Goal: Find contact information: Find contact information

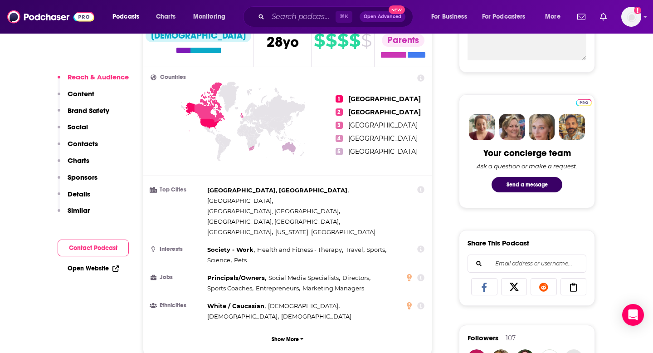
scroll to position [401, 0]
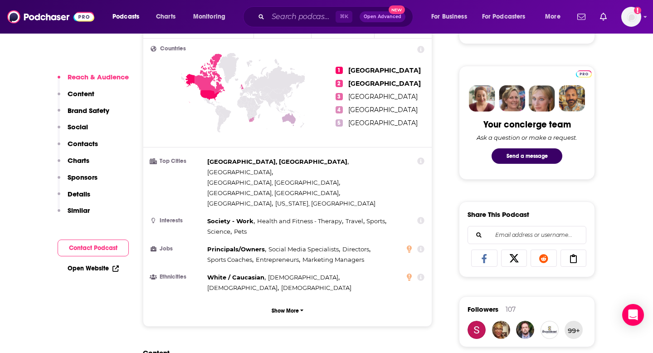
click at [87, 140] on p "Contacts" at bounding box center [83, 143] width 30 height 9
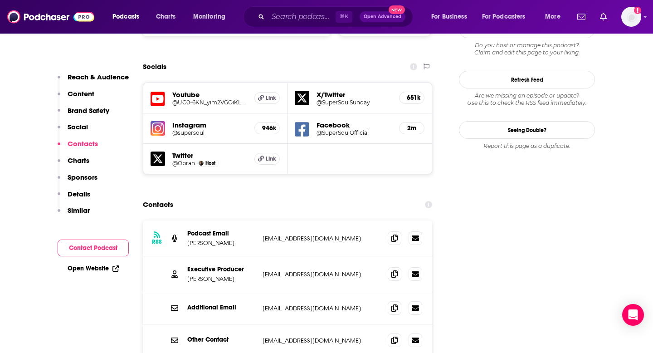
scroll to position [1047, 0]
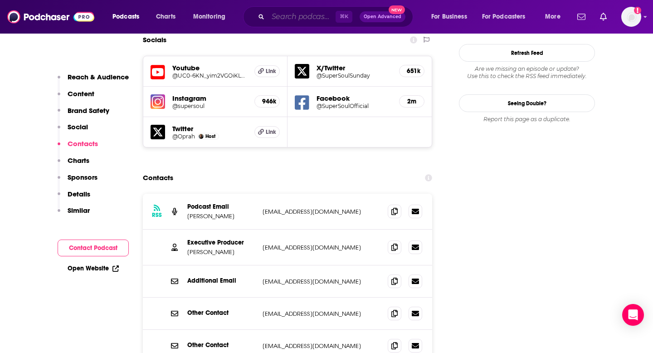
click at [316, 17] on input "Search podcasts, credits, & more..." at bounding box center [302, 17] width 68 height 15
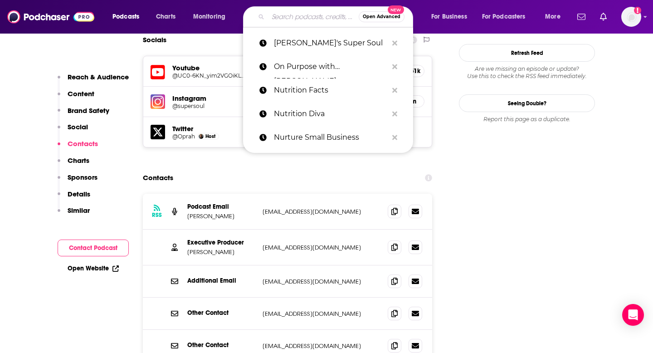
paste input "Optimal Protein Podcast"
type input "Optimal Protein Podcast"
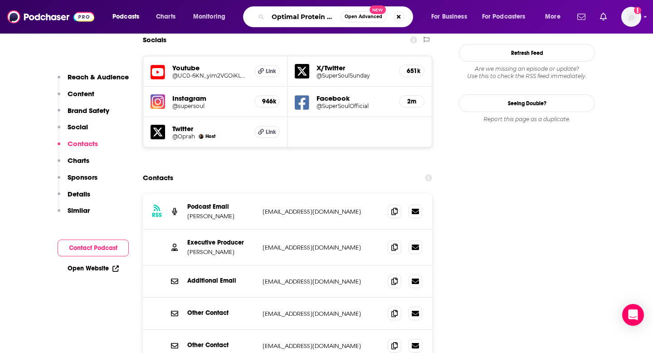
scroll to position [0, 17]
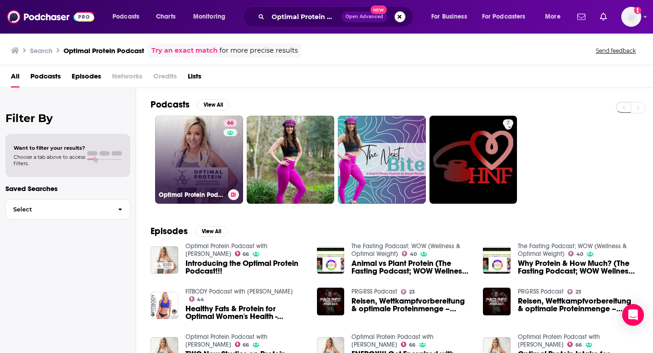
click at [206, 159] on link "66 Optimal Protein Podcast with [PERSON_NAME]" at bounding box center [199, 160] width 88 height 88
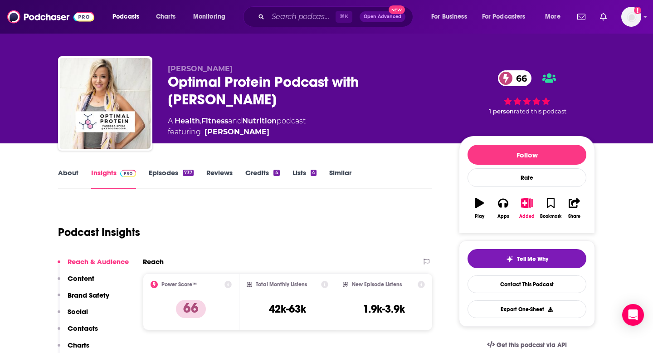
click at [85, 331] on p "Contacts" at bounding box center [83, 328] width 30 height 9
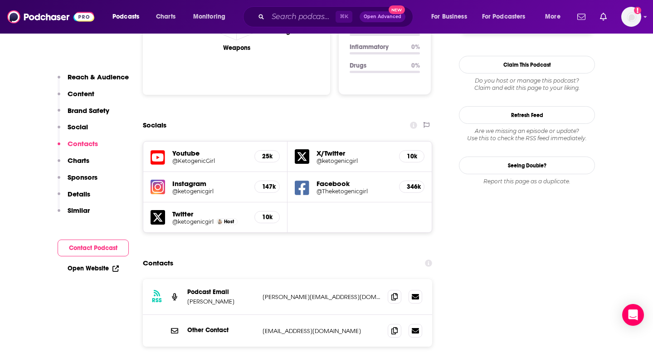
scroll to position [1057, 0]
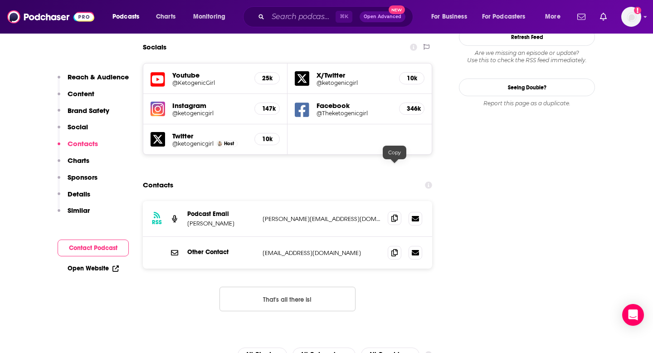
click at [393, 214] on icon at bounding box center [394, 217] width 6 height 7
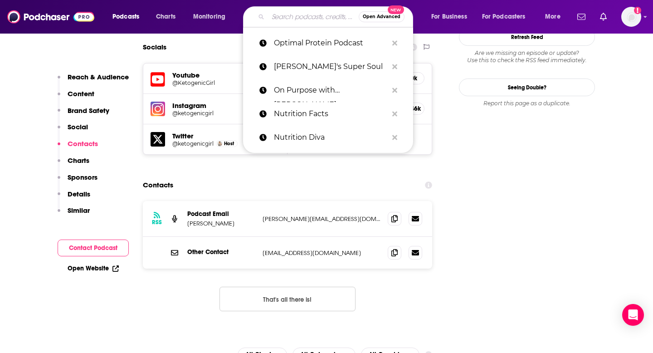
click at [320, 11] on input "Search podcasts, credits, & more..." at bounding box center [313, 17] width 91 height 15
paste input "Out of Patients"
type input "Out of Patients"
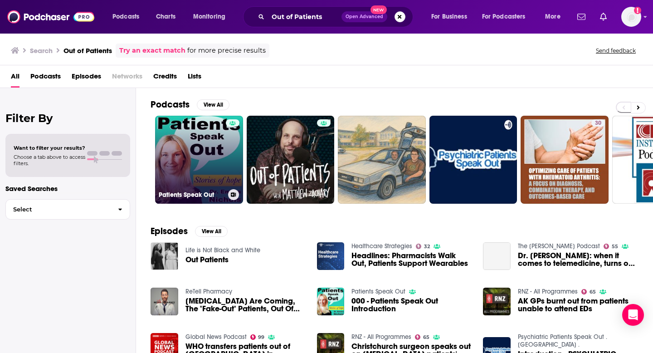
click at [191, 165] on link "Patients Speak Out" at bounding box center [199, 160] width 88 height 88
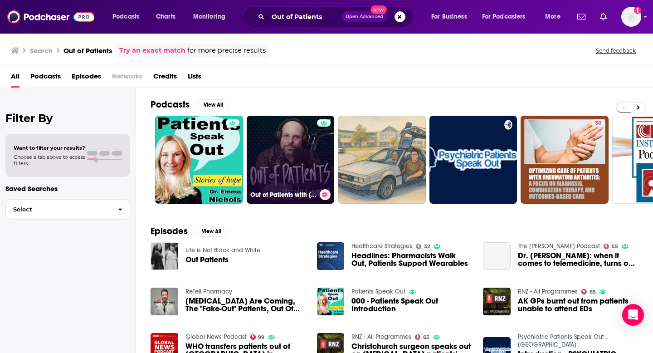
click at [271, 184] on link "Out of Patients with [PERSON_NAME]" at bounding box center [291, 160] width 88 height 88
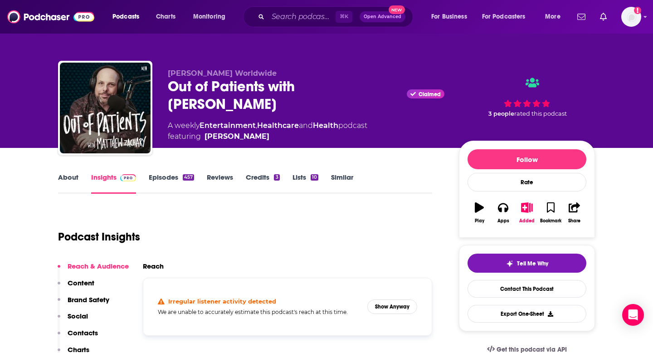
click at [88, 322] on div "Reach & Audience Content Brand Safety Social Contacts Charts Sponsors Details S…" at bounding box center [93, 337] width 71 height 150
click at [88, 335] on p "Contacts" at bounding box center [83, 332] width 30 height 9
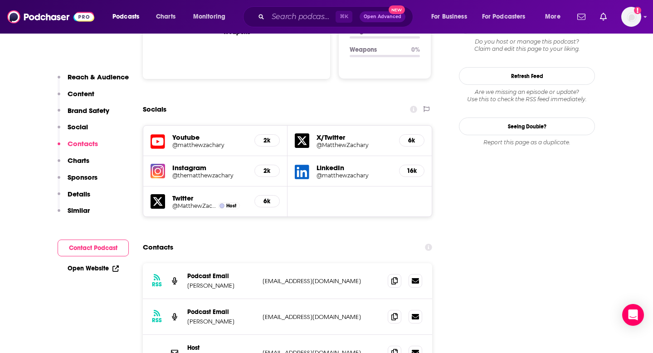
scroll to position [1048, 0]
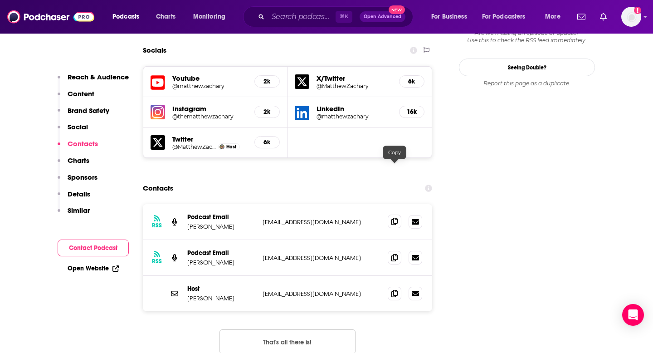
click at [398, 214] on span at bounding box center [395, 221] width 14 height 14
click at [295, 17] on input "Search podcasts, credits, & more..." at bounding box center [302, 17] width 68 height 15
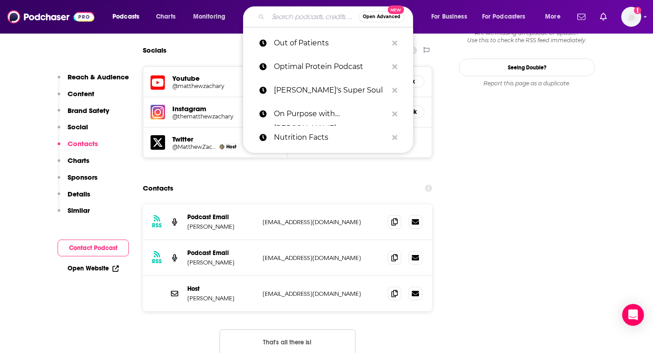
paste input "Per My Last Email"
type input "Per My Last Email"
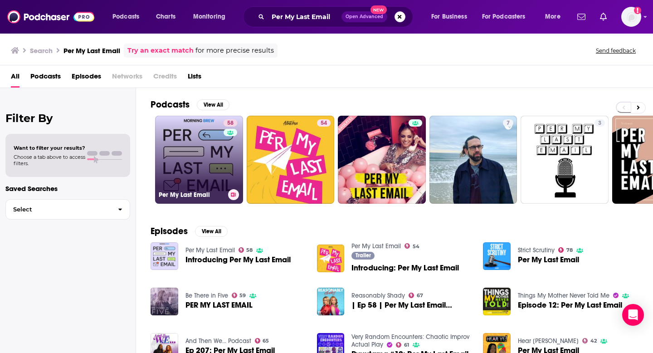
click at [199, 159] on link "58 Per My Last Email" at bounding box center [199, 160] width 88 height 88
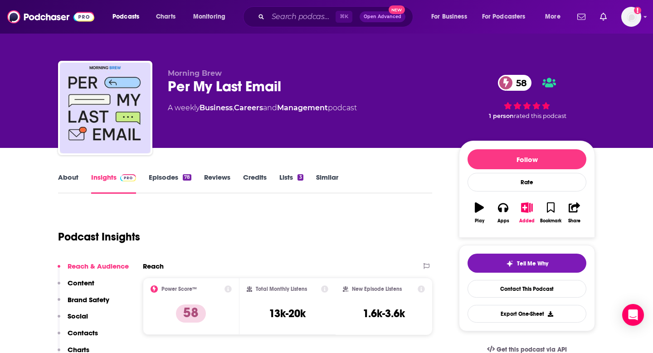
click at [94, 329] on p "Contacts" at bounding box center [83, 332] width 30 height 9
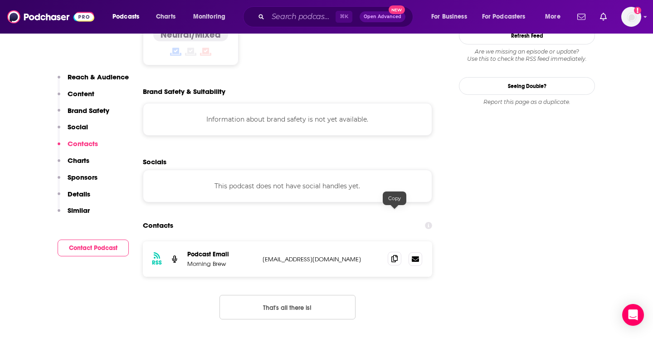
scroll to position [815, 0]
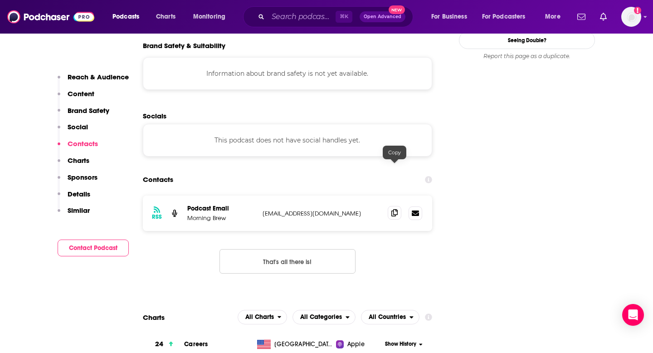
click at [396, 209] on icon at bounding box center [394, 212] width 6 height 7
click at [283, 25] on div "⌘ K Open Advanced New" at bounding box center [328, 16] width 170 height 21
click at [286, 19] on input "Search podcasts, credits, & more..." at bounding box center [302, 17] width 68 height 15
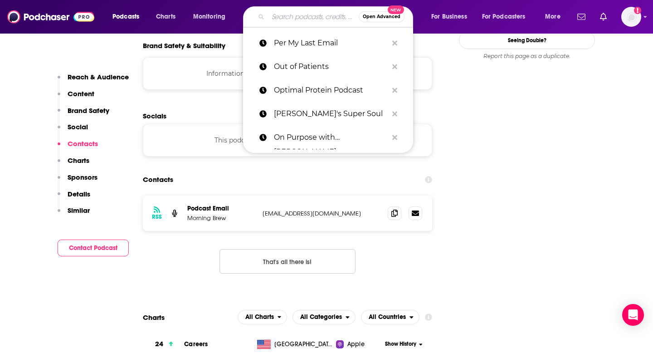
paste input "Podcasts Archives - Extreme Health Radio"
type input "Podcasts Archives - Extreme Health Radio"
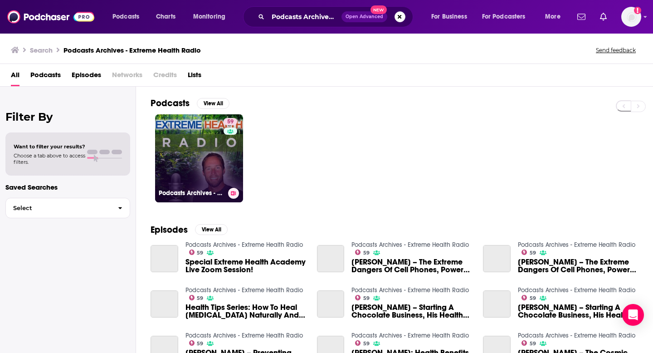
click at [228, 157] on div "59" at bounding box center [231, 153] width 16 height 70
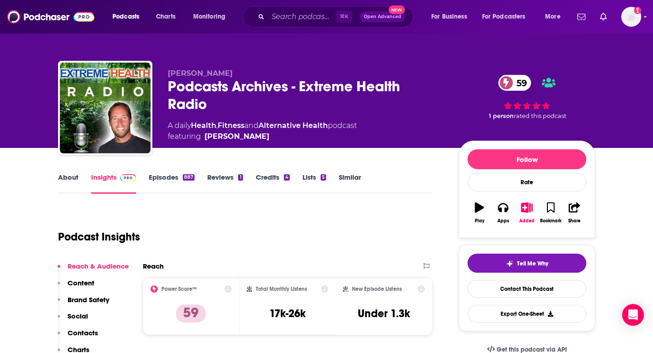
click at [85, 335] on p "Contacts" at bounding box center [83, 332] width 30 height 9
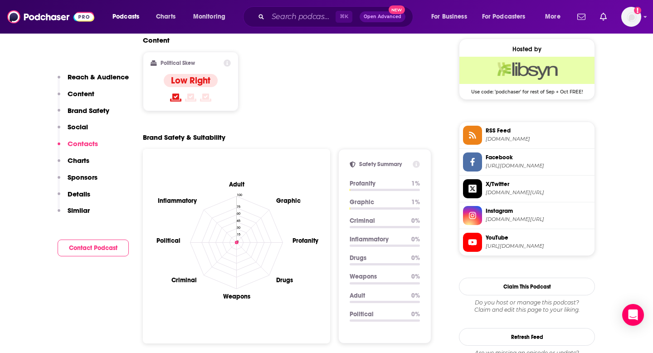
scroll to position [1047, 0]
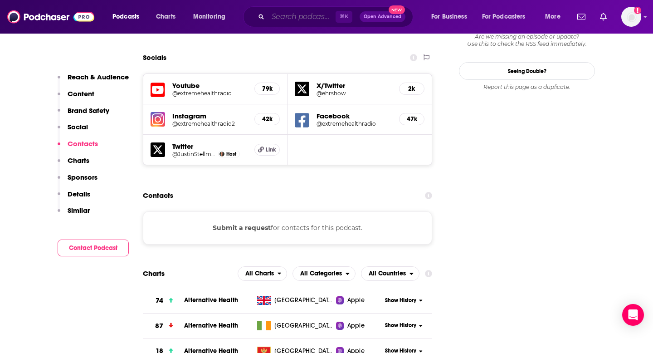
click at [285, 21] on input "Search podcasts, credits, & more..." at bounding box center [302, 17] width 68 height 15
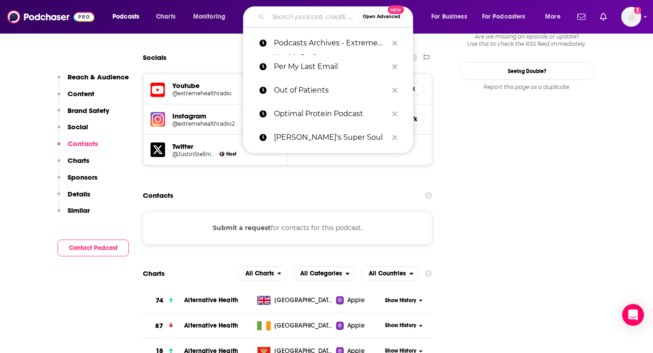
paste input "Proof to Product"
type input "Proof to Product"
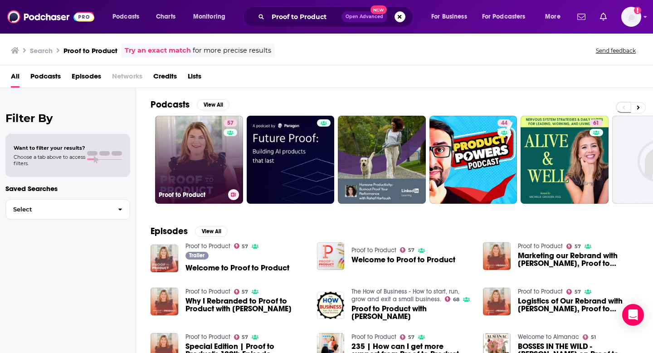
click at [212, 166] on link "57 Proof to Product" at bounding box center [199, 160] width 88 height 88
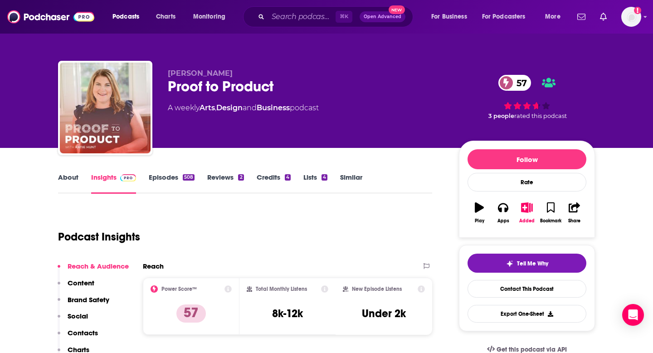
click at [92, 329] on p "Contacts" at bounding box center [83, 332] width 30 height 9
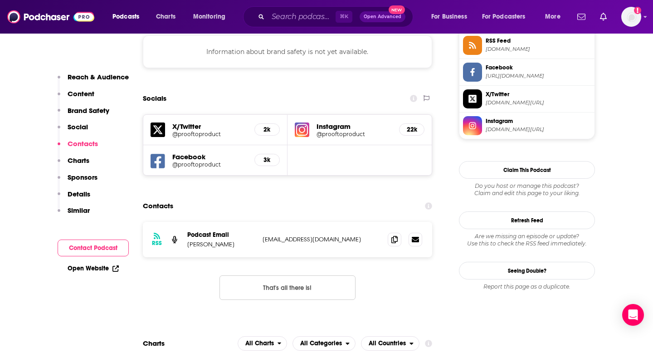
scroll to position [863, 0]
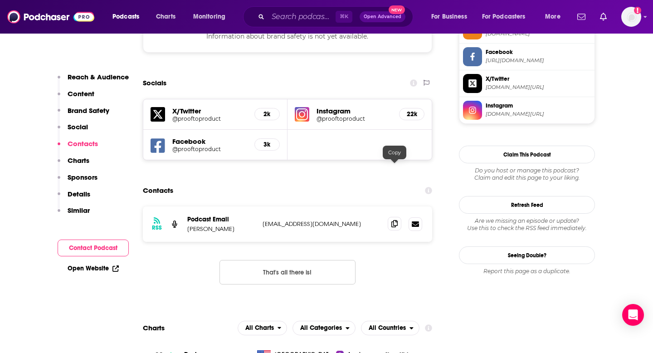
click at [393, 217] on span at bounding box center [395, 224] width 14 height 14
click at [284, 21] on input "Search podcasts, credits, & more..." at bounding box center [302, 17] width 68 height 15
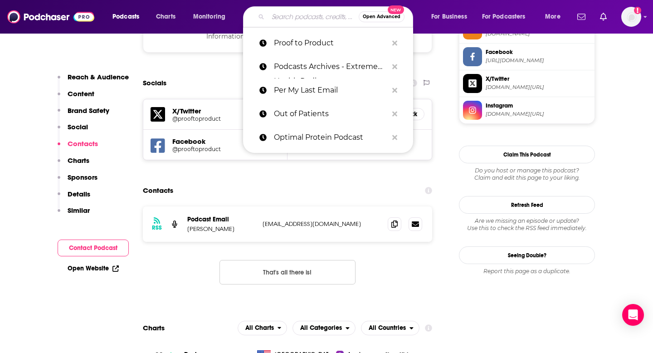
paste input "[GEOGRAPHIC_DATA]"
type input "[GEOGRAPHIC_DATA]"
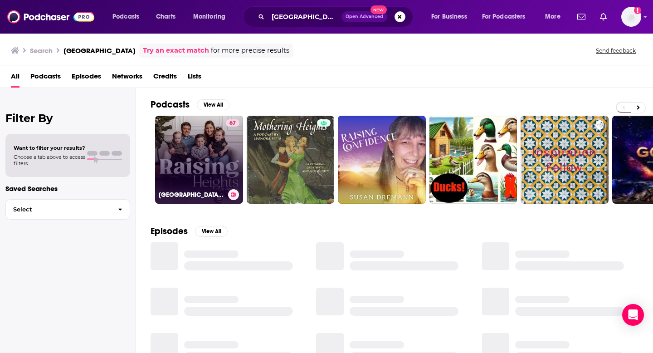
click at [199, 143] on link "67 [GEOGRAPHIC_DATA] with [PERSON_NAME] & [PERSON_NAME]" at bounding box center [199, 160] width 88 height 88
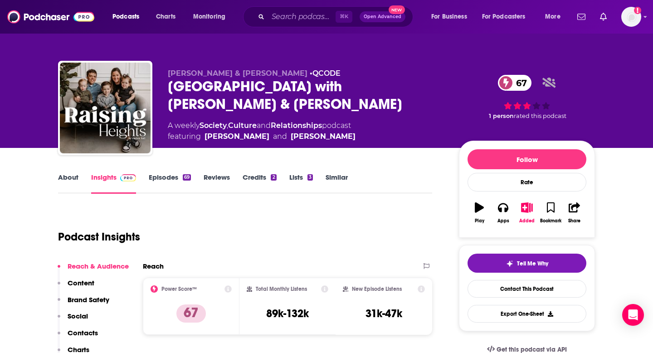
click at [88, 336] on p "Contacts" at bounding box center [83, 332] width 30 height 9
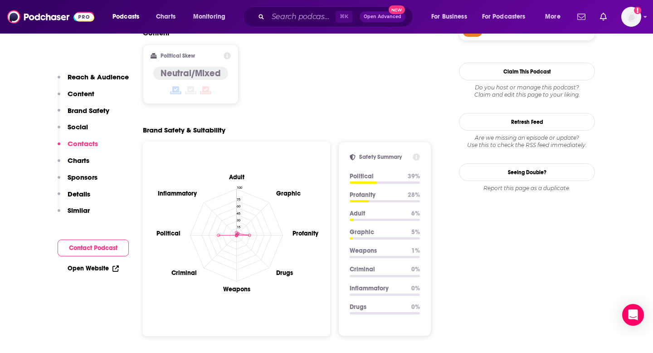
scroll to position [967, 0]
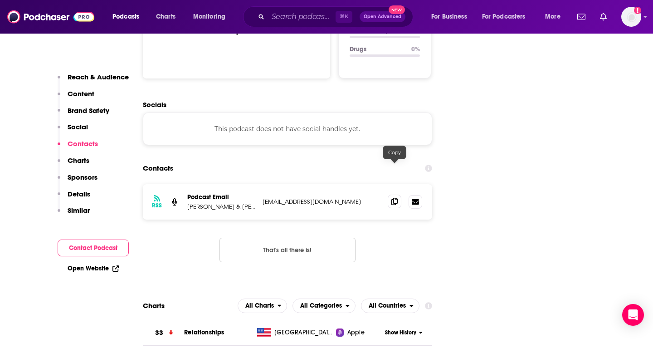
click at [390, 194] on span at bounding box center [395, 201] width 14 height 14
click at [307, 24] on div "⌘ K Open Advanced New" at bounding box center [328, 16] width 170 height 21
click at [308, 17] on input "Search podcasts, credits, & more..." at bounding box center [302, 17] width 68 height 15
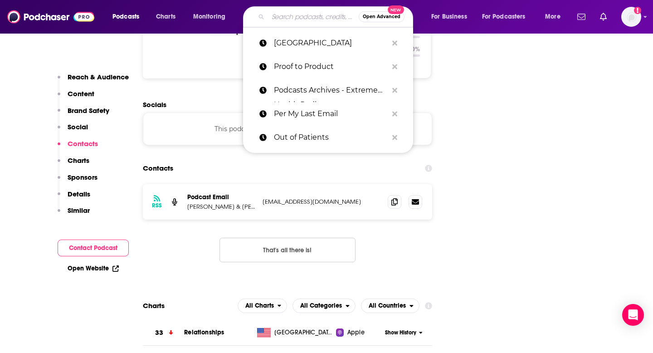
paste input "Relationship Alive!"
type input "Relationship Alive!"
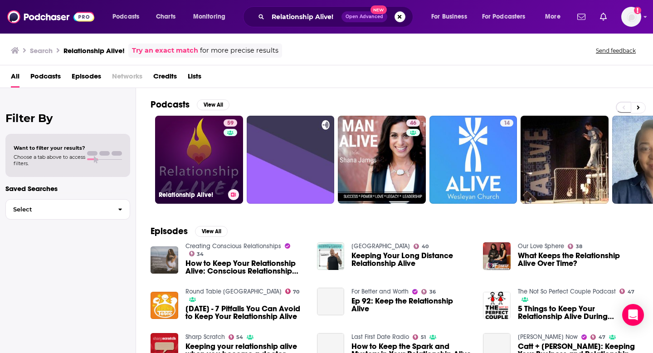
click at [212, 153] on link "59 Relationship Alive!" at bounding box center [199, 160] width 88 height 88
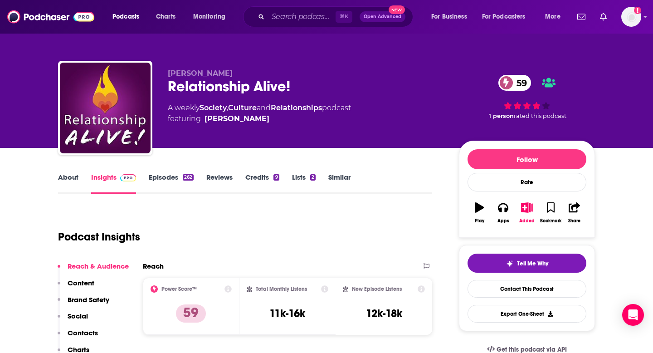
click at [75, 330] on p "Contacts" at bounding box center [83, 332] width 30 height 9
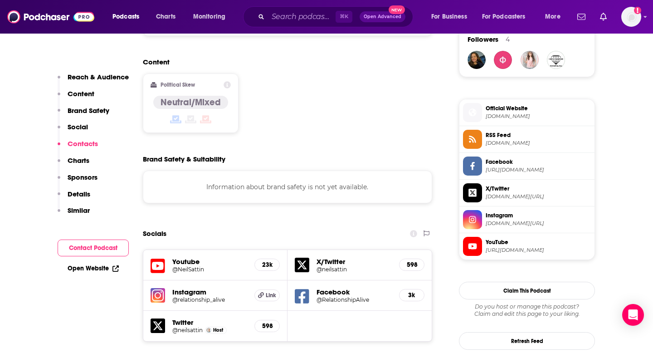
scroll to position [873, 0]
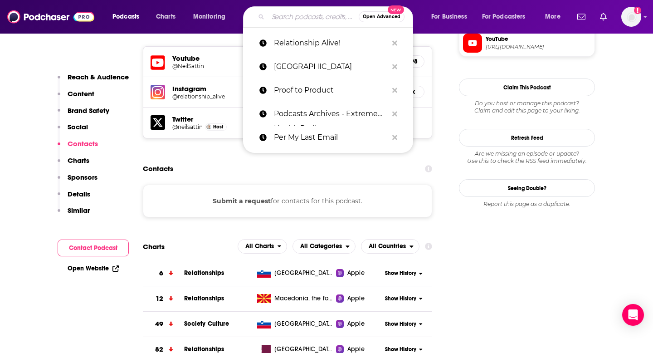
click at [281, 14] on input "Search podcasts, credits, & more..." at bounding box center [313, 17] width 91 height 15
paste input "Reversing Climate Change"
type input "Reversing Climate Change"
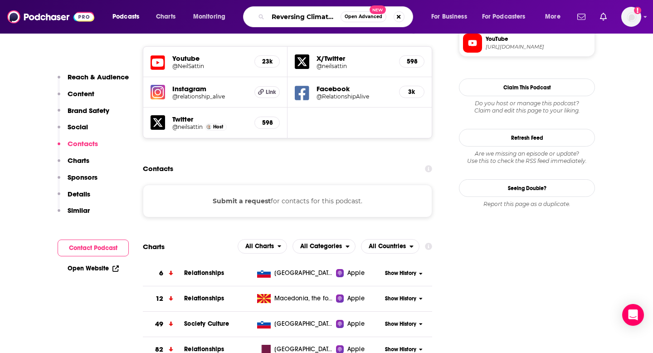
scroll to position [0, 26]
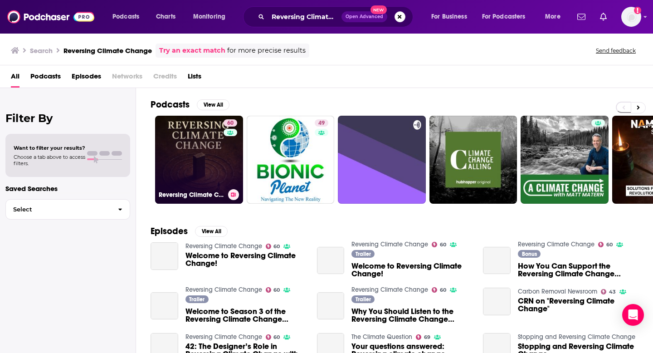
click at [221, 151] on link "60 Reversing Climate Change" at bounding box center [199, 160] width 88 height 88
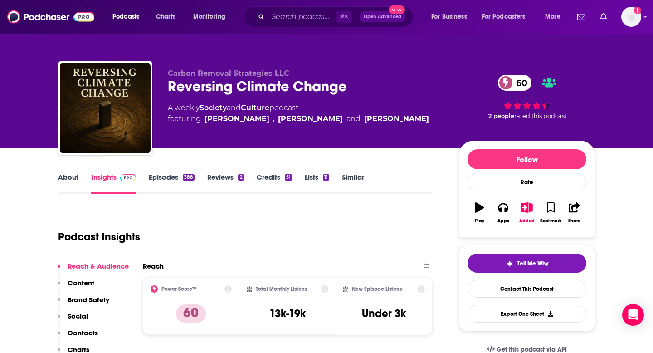
click at [82, 332] on p "Contacts" at bounding box center [83, 332] width 30 height 9
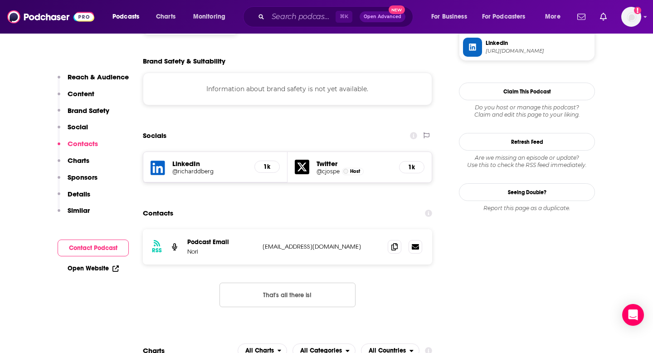
scroll to position [823, 0]
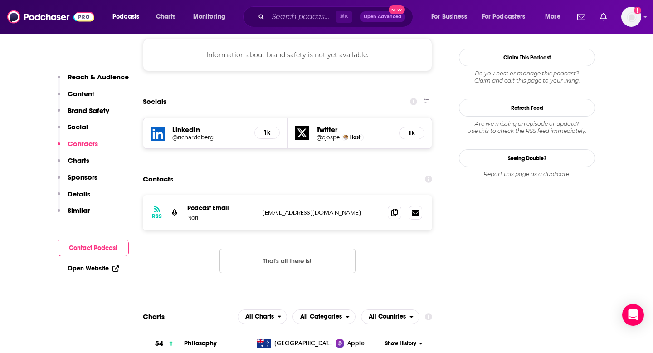
click at [399, 205] on span at bounding box center [395, 212] width 14 height 14
click at [393, 209] on icon at bounding box center [394, 212] width 6 height 7
click at [391, 209] on icon at bounding box center [394, 212] width 6 height 7
click at [274, 26] on div "⌘ K Open Advanced New" at bounding box center [328, 16] width 170 height 21
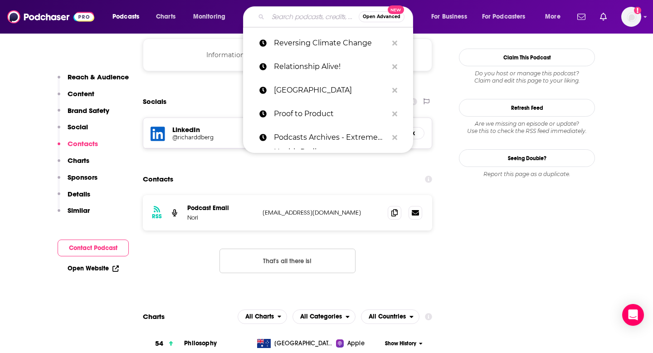
click at [277, 17] on input "Search podcasts, credits, & more..." at bounding box center [313, 17] width 91 height 15
paste input "Rogue Startups"
type input "Rogue Startups"
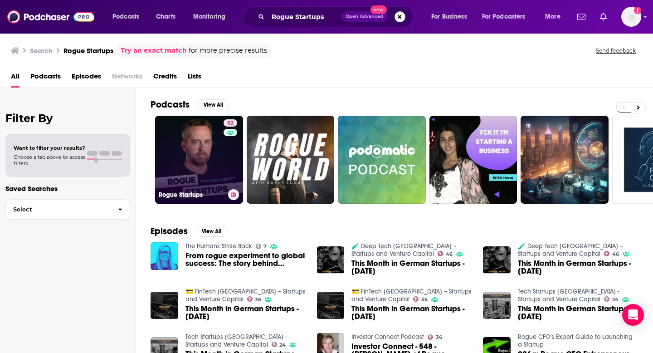
click at [208, 162] on link "52 Rogue Startups" at bounding box center [199, 160] width 88 height 88
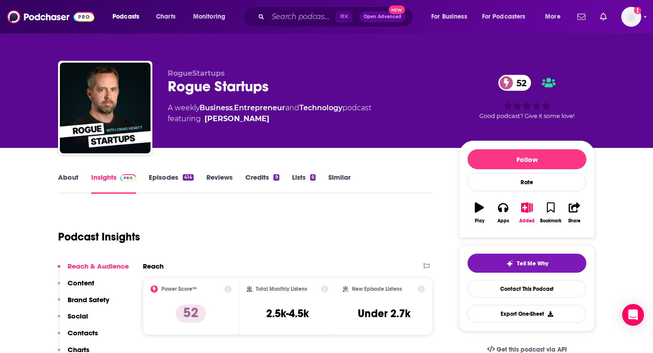
click at [87, 331] on p "Contacts" at bounding box center [83, 332] width 30 height 9
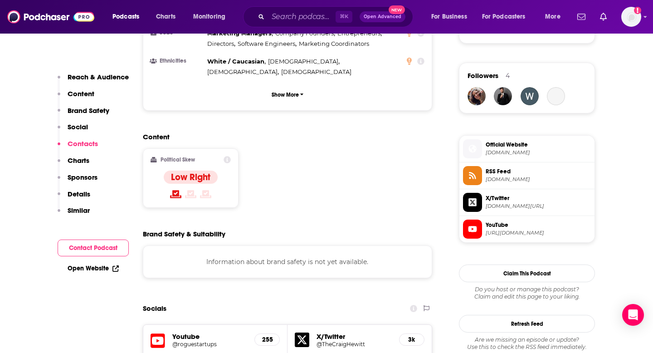
scroll to position [864, 0]
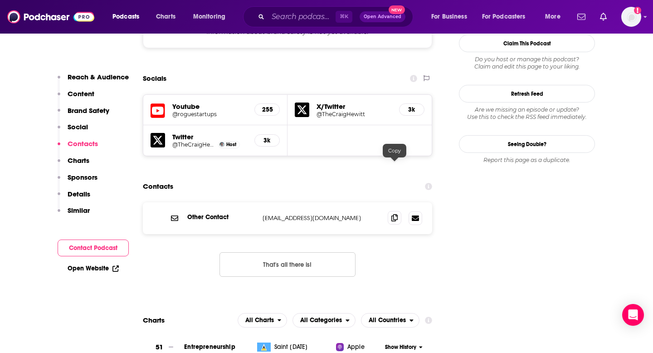
click at [395, 214] on icon at bounding box center [394, 217] width 6 height 7
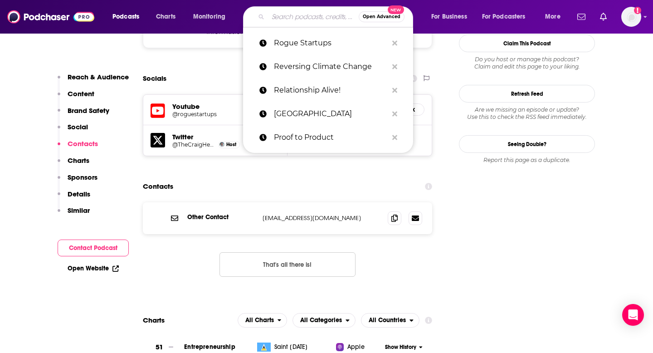
click at [285, 21] on input "Search podcasts, credits, & more..." at bounding box center [313, 17] width 91 height 15
paste input "Secret Leaders"
type input "Secret Leaders"
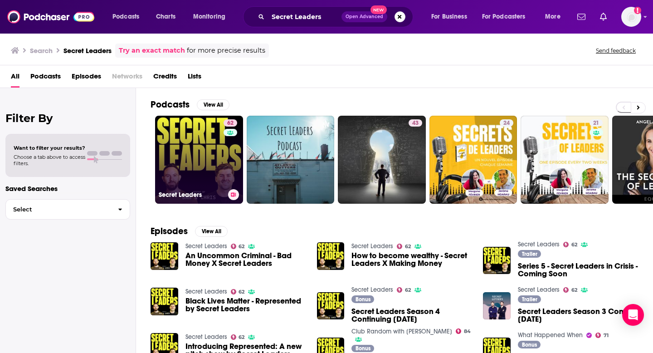
click at [193, 155] on link "62 Secret Leaders" at bounding box center [199, 160] width 88 height 88
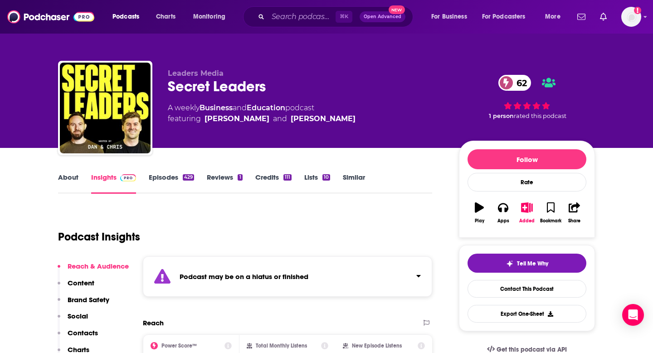
click at [81, 331] on p "Contacts" at bounding box center [83, 332] width 30 height 9
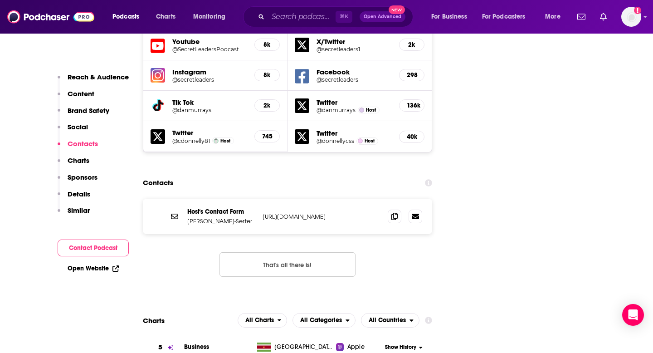
scroll to position [1156, 0]
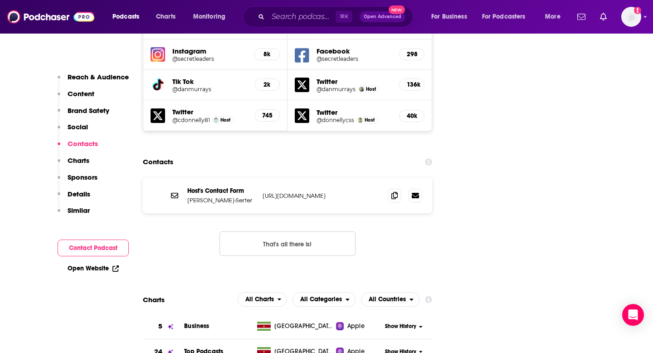
click at [387, 178] on div "Host's Contact Form [PERSON_NAME]-Serter [URL][DOMAIN_NAME] [URL][DOMAIN_NAME]" at bounding box center [287, 195] width 289 height 35
click at [127, 243] on button "Contact Podcast" at bounding box center [93, 247] width 71 height 17
click at [117, 245] on button "Contact Podcast" at bounding box center [93, 247] width 71 height 17
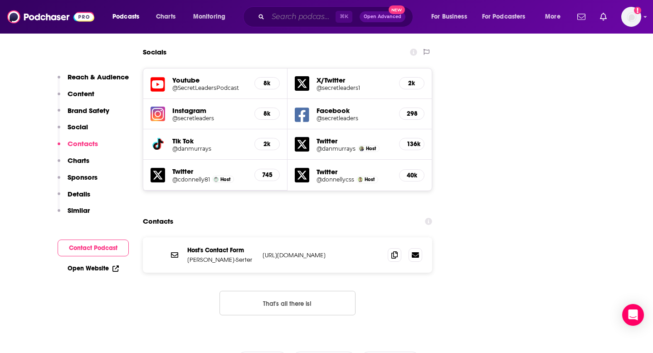
click at [309, 14] on input "Search podcasts, credits, & more..." at bounding box center [302, 17] width 68 height 15
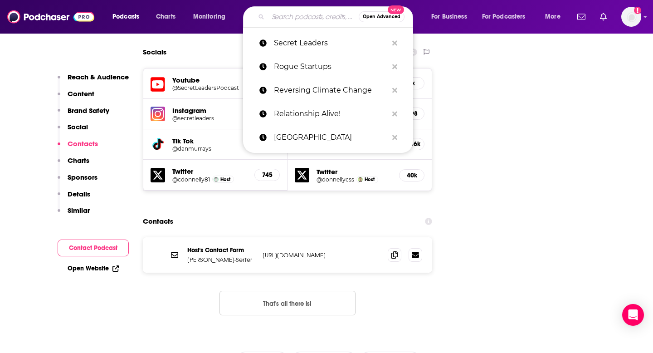
paste input "Sliced Bread"
type input "Sliced Bread"
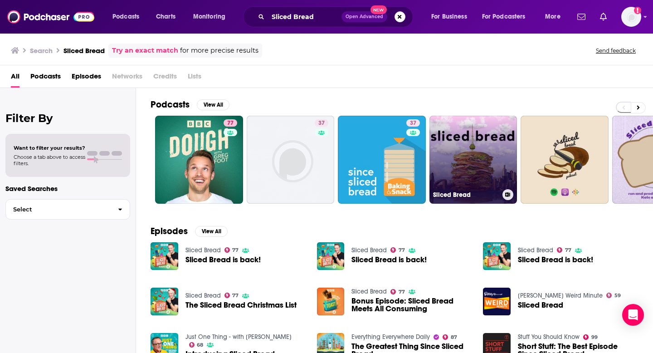
click at [475, 153] on link "Sliced Bread" at bounding box center [473, 160] width 88 height 88
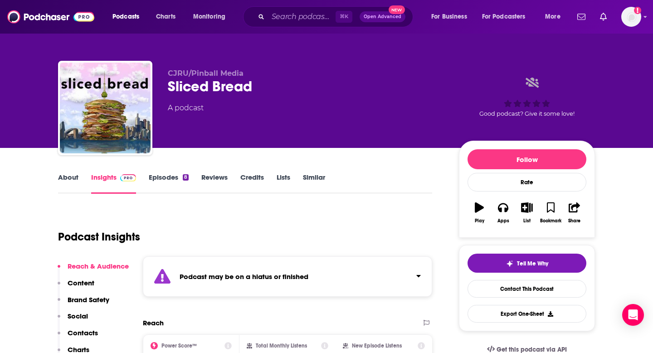
click at [82, 325] on button "Social" at bounding box center [73, 319] width 30 height 17
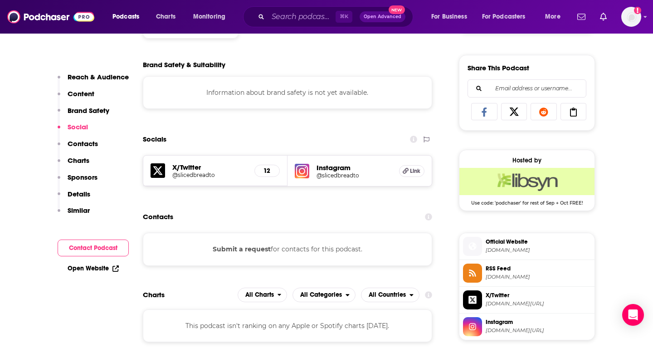
scroll to position [553, 0]
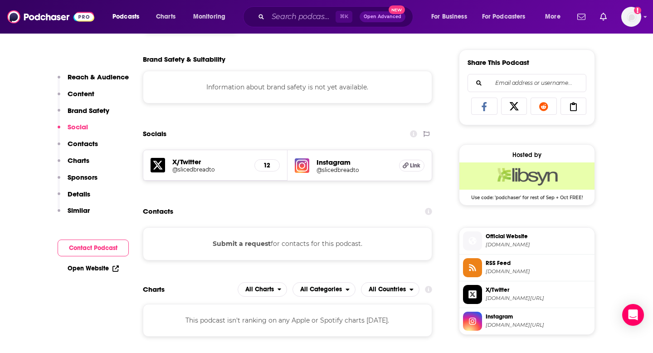
click at [86, 142] on p "Contacts" at bounding box center [83, 143] width 30 height 9
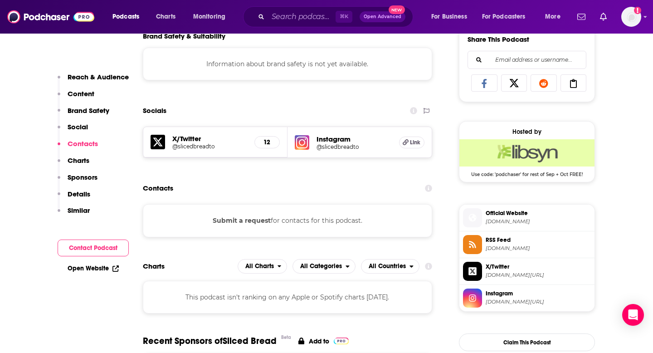
scroll to position [630, 0]
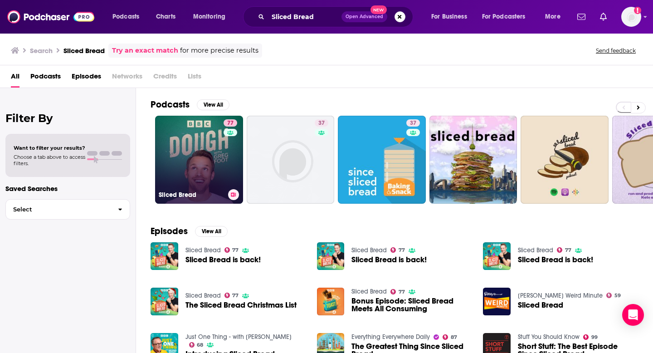
click at [198, 166] on link "77 Sliced Bread" at bounding box center [199, 160] width 88 height 88
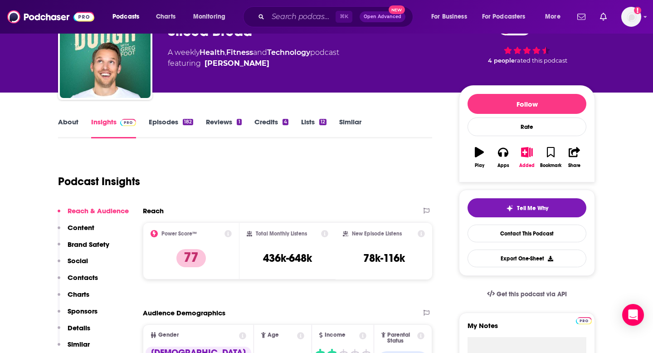
scroll to position [73, 0]
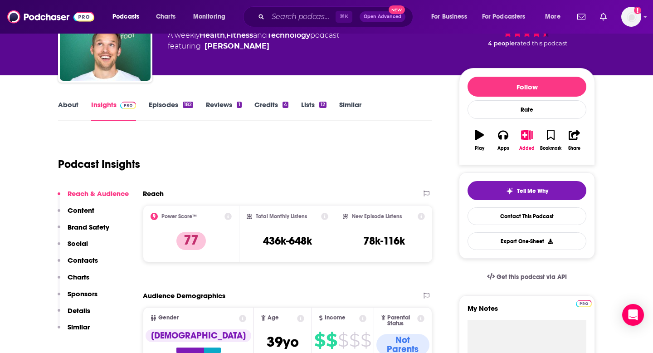
click at [81, 264] on p "Contacts" at bounding box center [83, 260] width 30 height 9
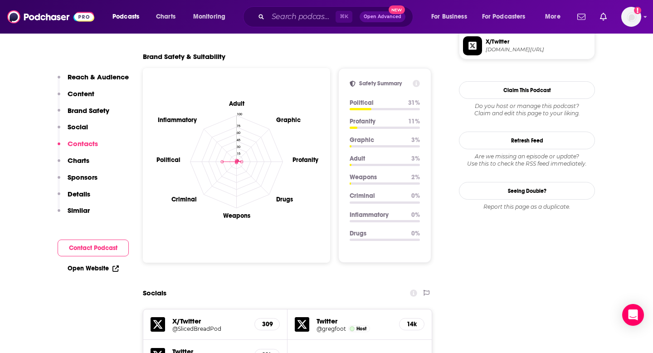
scroll to position [1007, 0]
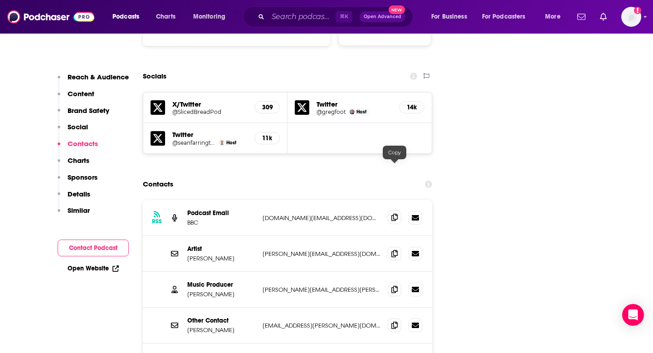
click at [398, 210] on span at bounding box center [395, 217] width 14 height 14
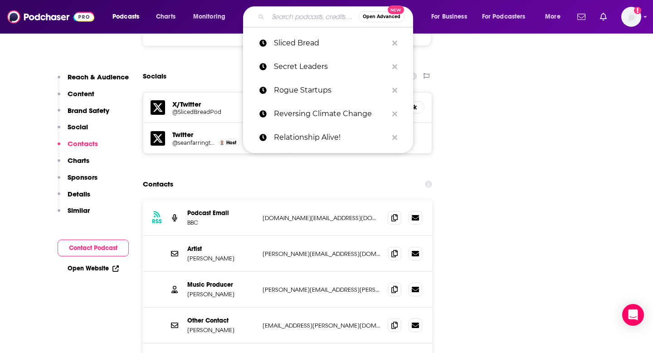
click at [303, 10] on input "Search podcasts, credits, & more..." at bounding box center [313, 17] width 91 height 15
paste input "Sound Bites: A Nutrition Podcast"
type input "Sound Bites: A Nutrition Podcast"
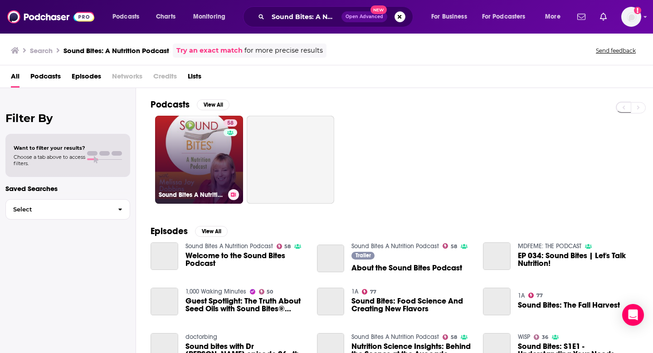
click at [184, 162] on link "58 Sound Bites A Nutrition Podcast" at bounding box center [199, 160] width 88 height 88
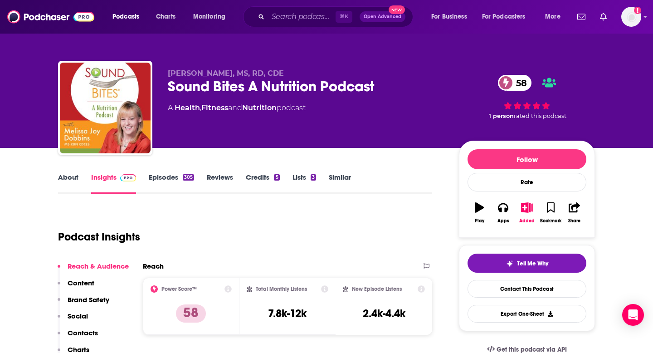
click at [84, 329] on p "Contacts" at bounding box center [83, 332] width 30 height 9
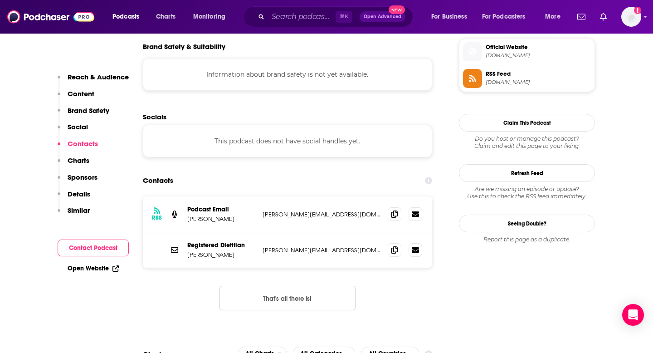
scroll to position [815, 0]
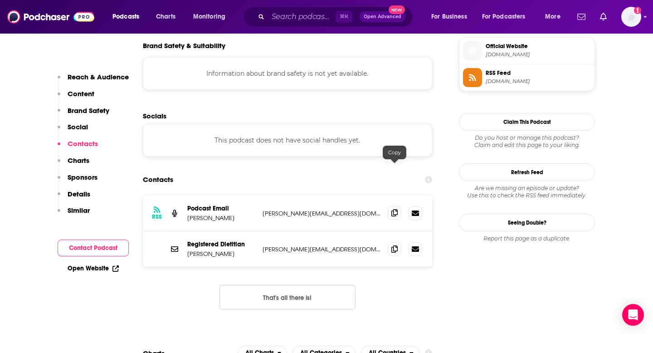
click at [398, 206] on span at bounding box center [395, 213] width 14 height 14
click at [327, 14] on input "Search podcasts, credits, & more..." at bounding box center [302, 17] width 68 height 15
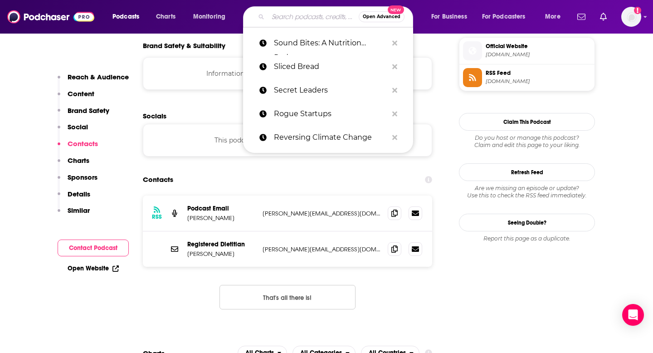
paste input "Spon ON"
type input "Spon ON"
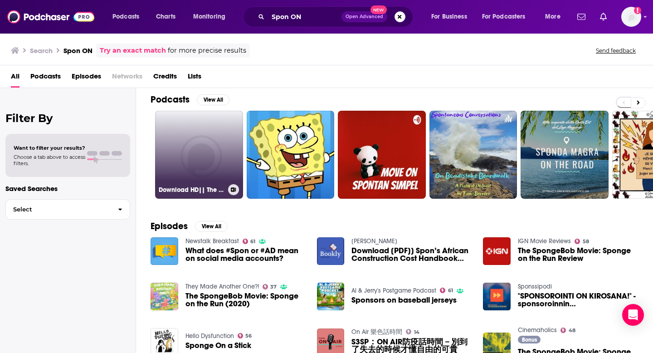
scroll to position [5, 0]
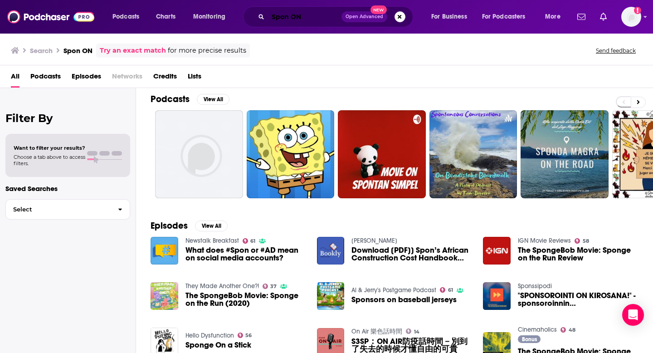
click at [287, 20] on input "Spon ON" at bounding box center [304, 17] width 73 height 15
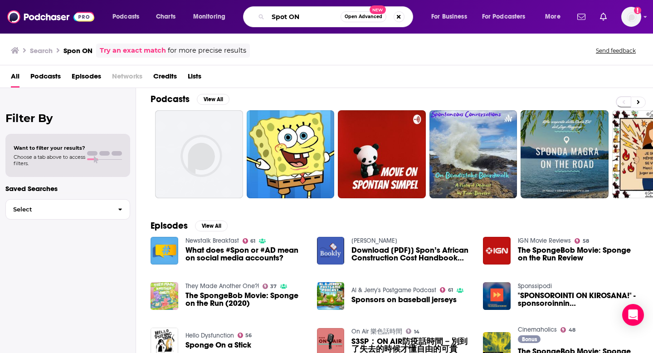
type input "Spot ON"
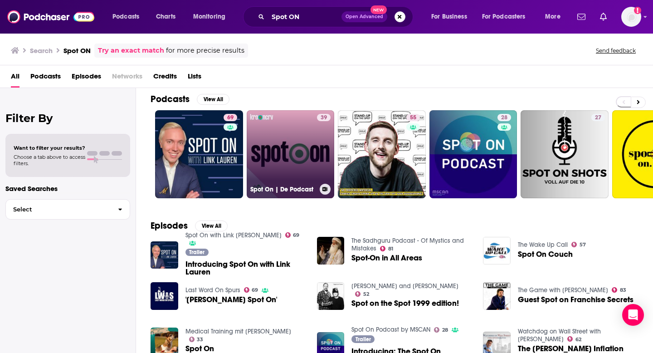
click at [292, 162] on link "39 Spot On | De Podcast" at bounding box center [291, 154] width 88 height 88
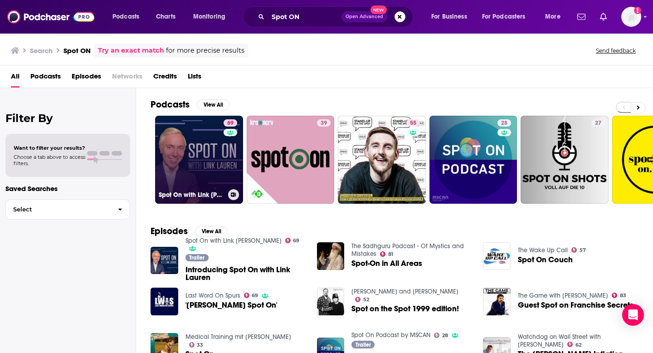
click at [191, 146] on link "69 Spot On with Link [PERSON_NAME]" at bounding box center [199, 160] width 88 height 88
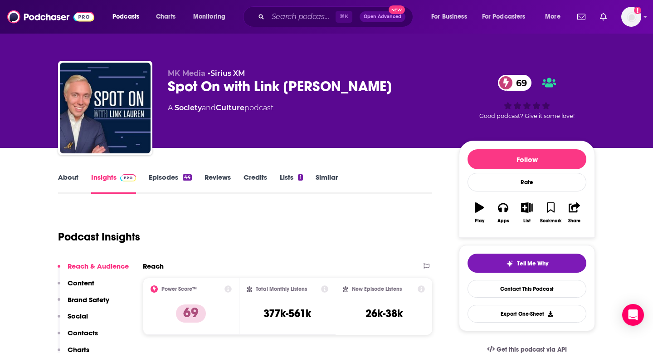
scroll to position [53, 0]
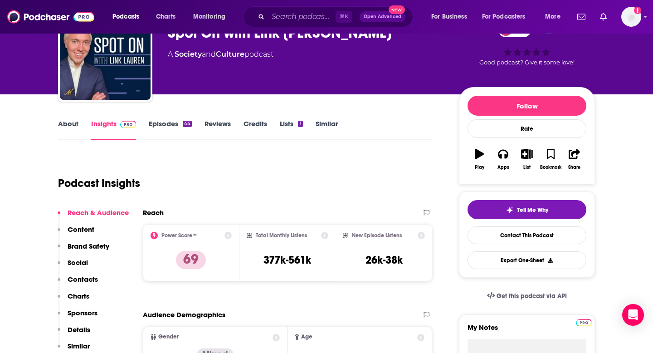
click at [87, 280] on p "Contacts" at bounding box center [83, 279] width 30 height 9
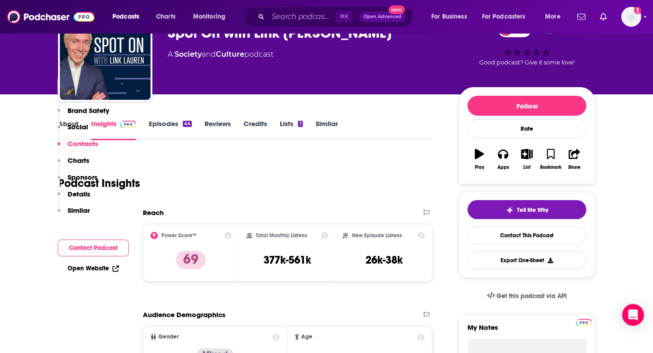
scroll to position [718, 0]
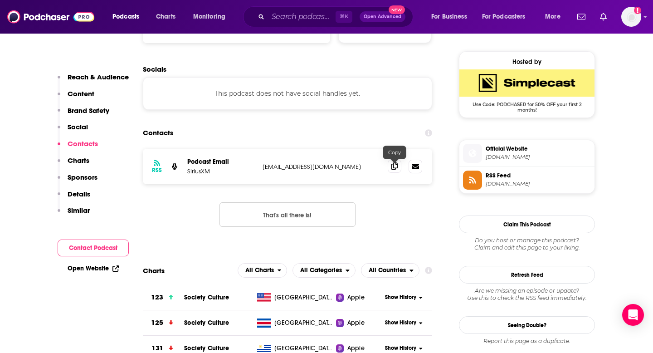
click at [398, 169] on span at bounding box center [395, 166] width 14 height 14
click at [321, 11] on input "Search podcasts, credits, & more..." at bounding box center [302, 17] width 68 height 15
paste input "Starts at the Top"
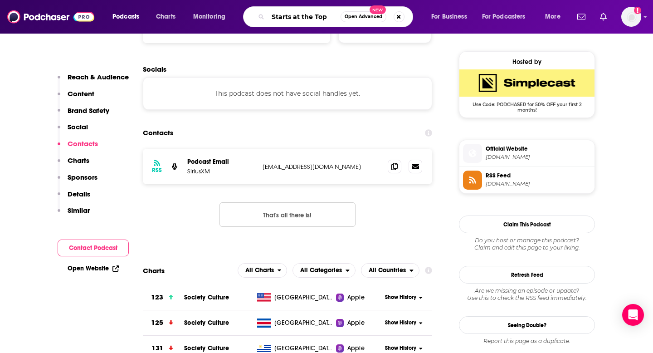
type input "Starts at the Top"
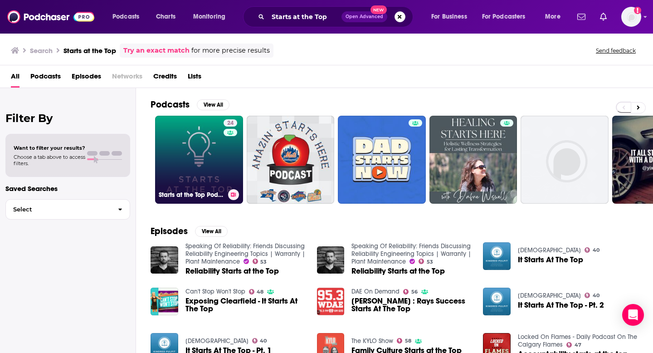
click at [201, 174] on link "24 Starts at the Top Podcast" at bounding box center [199, 160] width 88 height 88
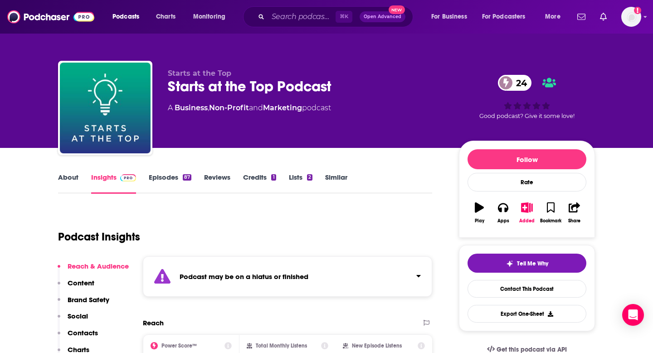
click at [80, 331] on p "Contacts" at bounding box center [83, 332] width 30 height 9
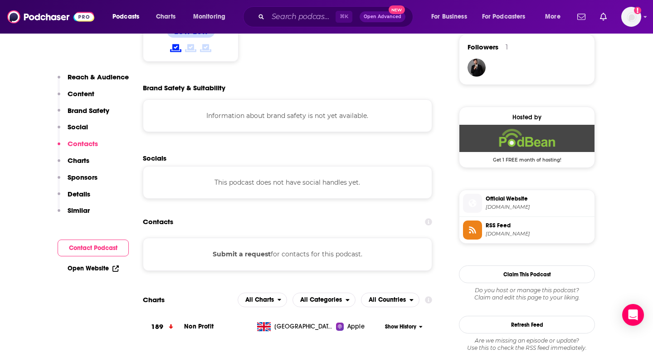
scroll to position [751, 0]
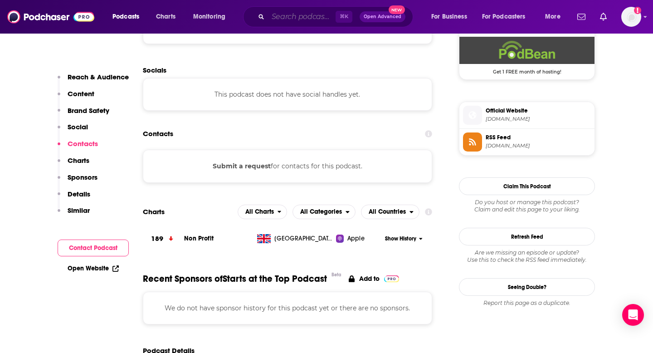
click at [315, 23] on input "Search podcasts, credits, & more..." at bounding box center [302, 17] width 68 height 15
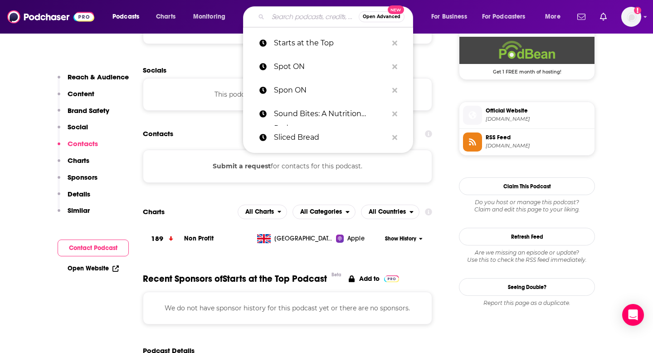
paste input "StartUp Podcasr"
type input "StartUp Podcasr"
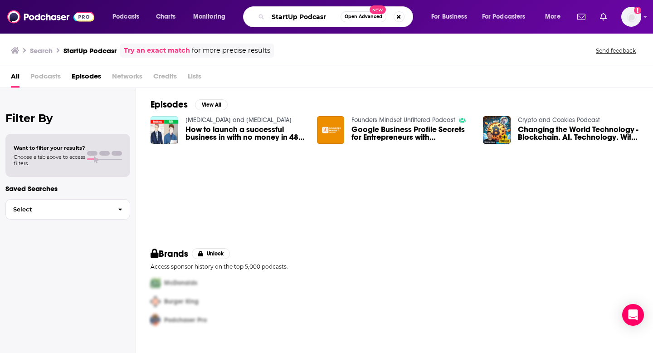
click at [326, 15] on input "StartUp Podcasr" at bounding box center [304, 17] width 73 height 15
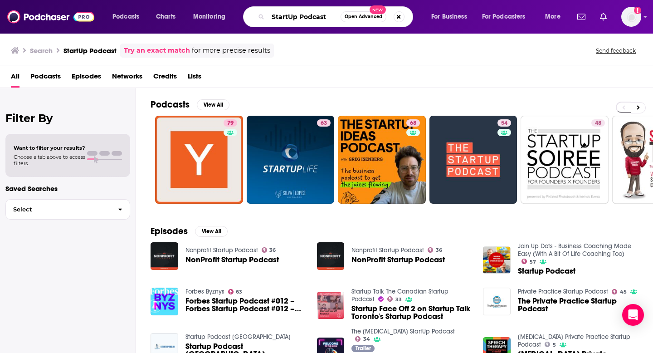
drag, startPoint x: 330, startPoint y: 19, endPoint x: 296, endPoint y: 19, distance: 34.0
click at [296, 19] on input "StartUp Podcast" at bounding box center [304, 17] width 73 height 15
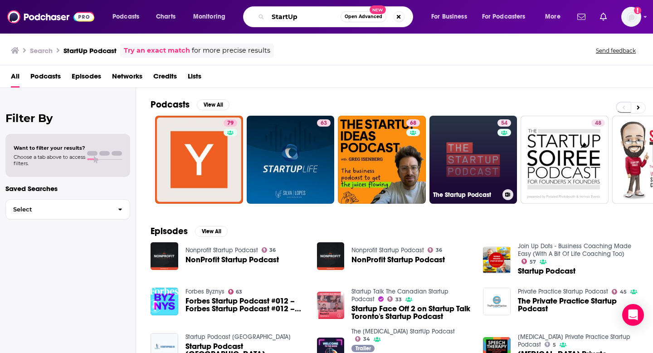
type input "StartUp"
click at [450, 152] on link "54 The Startup Podcast" at bounding box center [473, 160] width 88 height 88
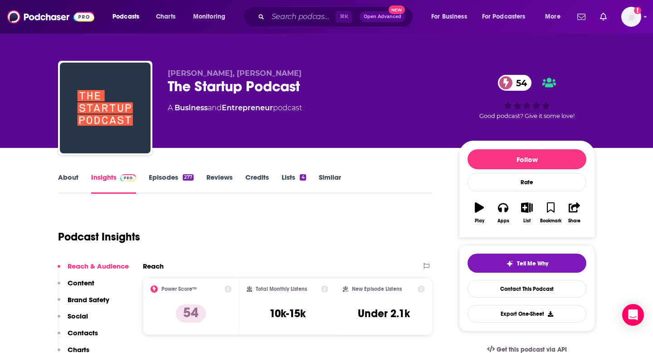
click at [91, 330] on p "Contacts" at bounding box center [83, 332] width 30 height 9
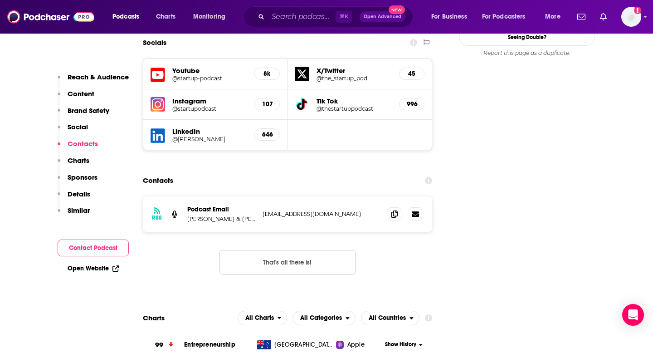
scroll to position [1056, 0]
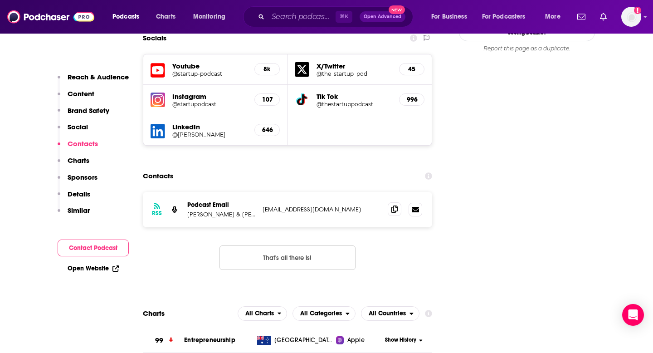
click at [394, 205] on icon at bounding box center [394, 208] width 6 height 7
click at [299, 20] on input "Search podcasts, credits, & more..." at bounding box center [302, 17] width 68 height 15
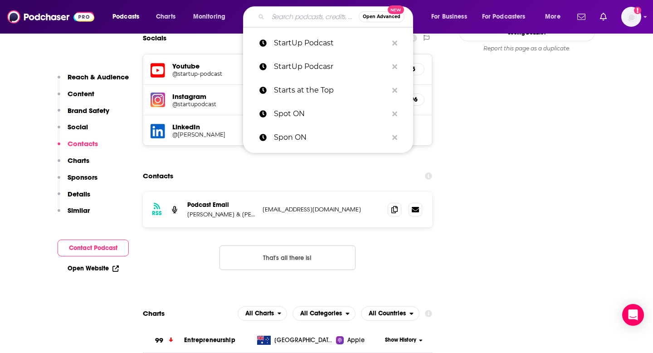
paste input "Startup Stories"
type input "Startup Stories"
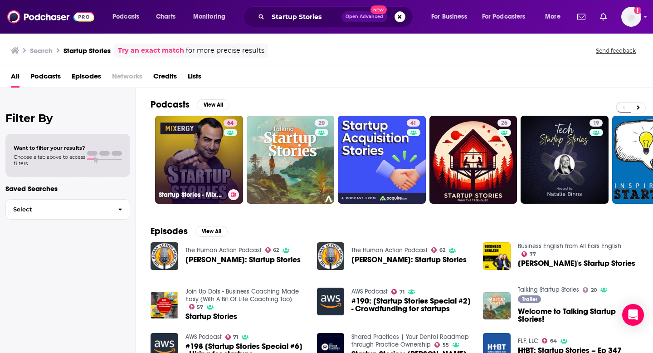
click at [222, 167] on link "64 Startup Stories - Mixergy" at bounding box center [199, 160] width 88 height 88
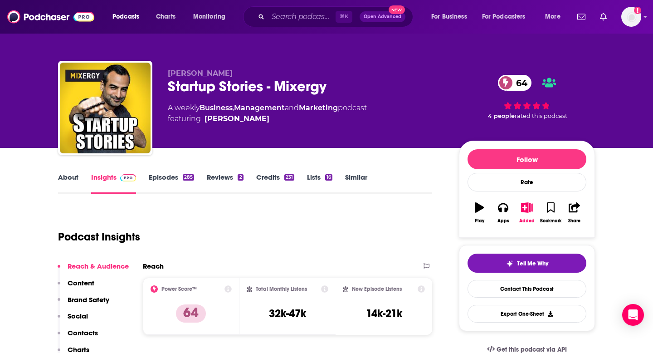
click at [87, 330] on p "Contacts" at bounding box center [83, 332] width 30 height 9
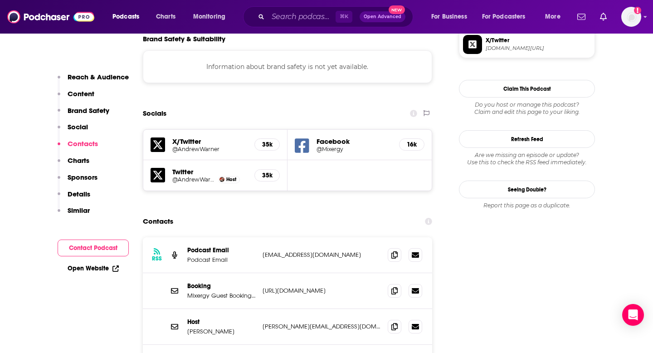
scroll to position [854, 0]
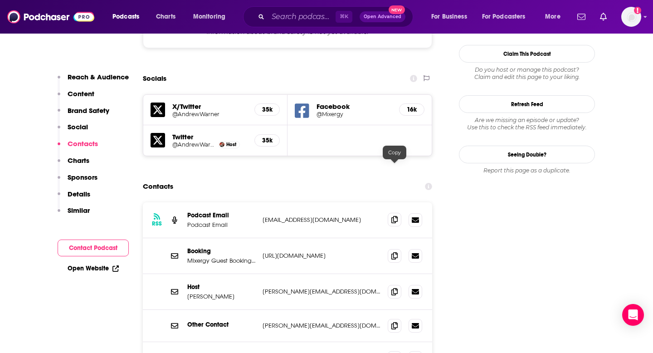
click at [393, 216] on icon at bounding box center [394, 219] width 6 height 7
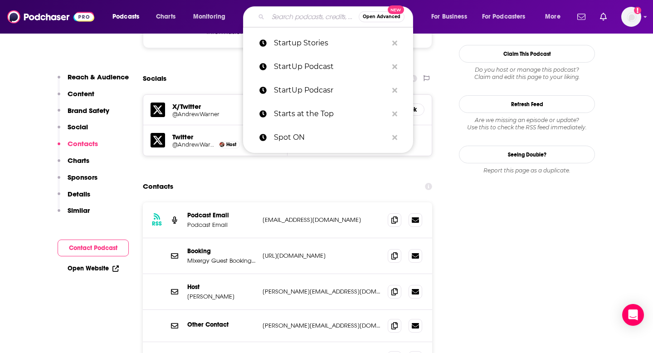
click at [285, 18] on input "Search podcasts, credits, & more..." at bounding box center [313, 17] width 91 height 15
paste input "Startups for the Rest of Us"
type input "Startups for the Rest of Us"
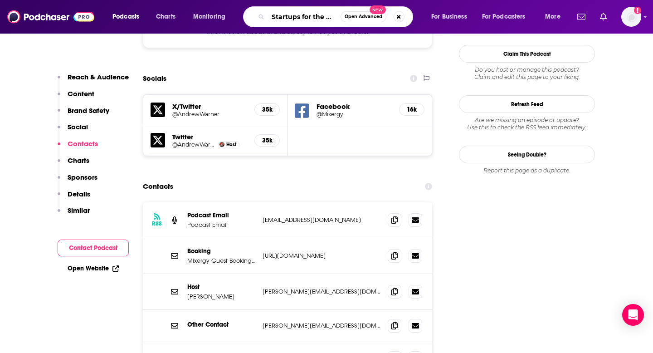
scroll to position [0, 23]
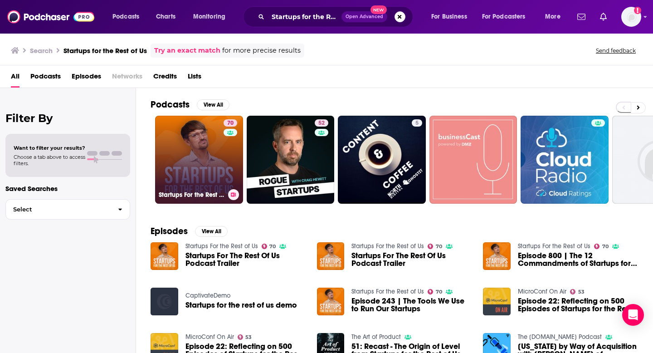
click at [222, 149] on link "70 Startups For the Rest of Us" at bounding box center [199, 160] width 88 height 88
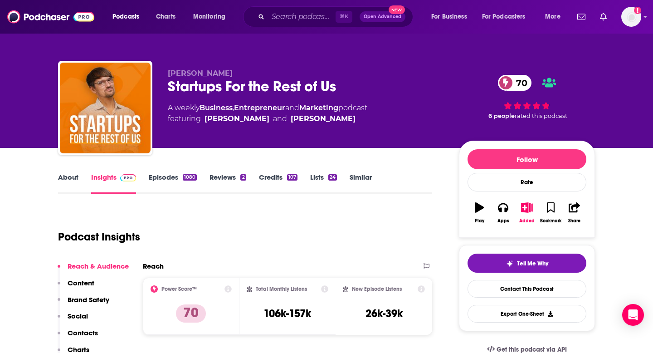
click at [75, 329] on p "Contacts" at bounding box center [83, 332] width 30 height 9
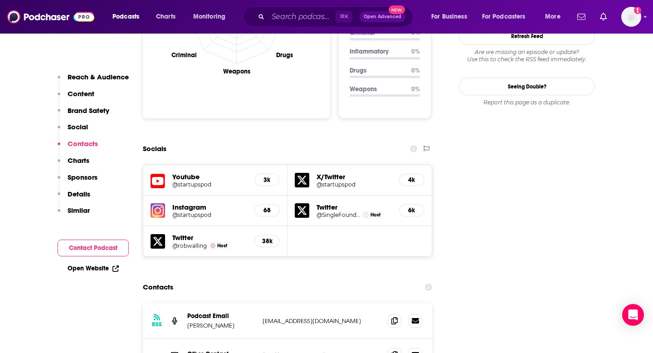
scroll to position [1048, 0]
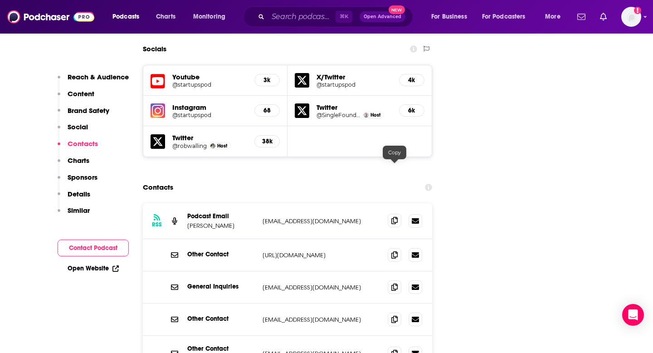
click at [393, 217] on icon at bounding box center [394, 220] width 6 height 7
click at [313, 18] on input "Search podcasts, credits, & more..." at bounding box center [302, 17] width 68 height 15
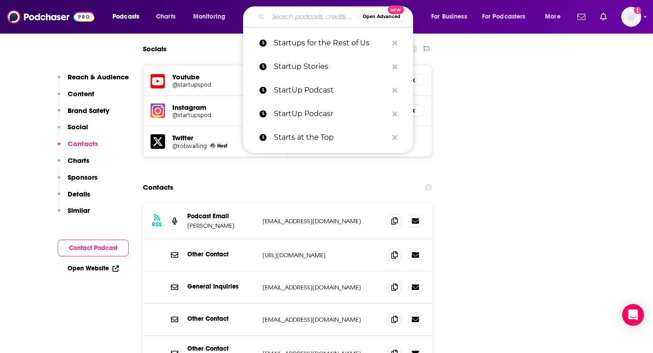
paste input "Stompcast"
type input "Stompcast"
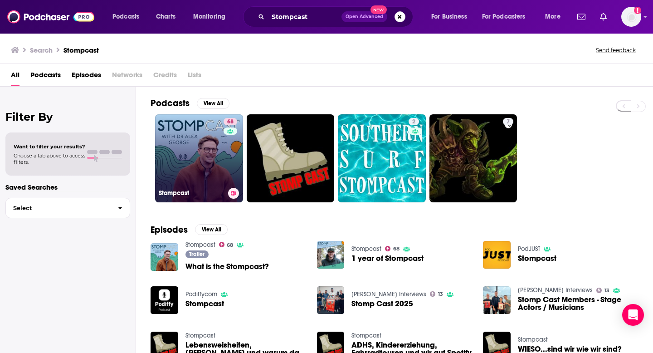
click at [226, 163] on div "68" at bounding box center [231, 153] width 16 height 70
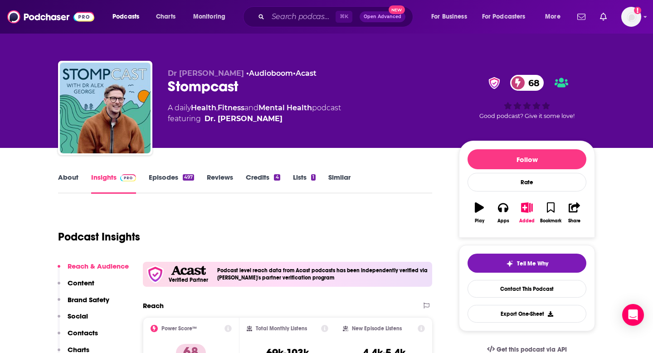
click at [86, 330] on p "Contacts" at bounding box center [83, 332] width 30 height 9
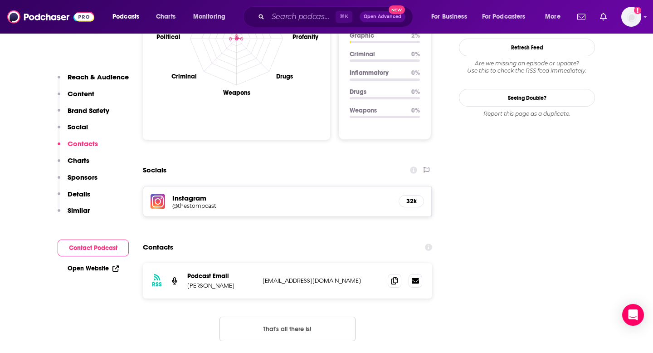
scroll to position [1024, 0]
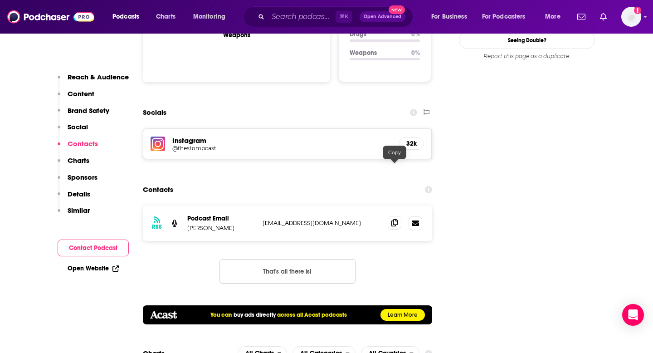
click at [391, 219] on icon at bounding box center [394, 222] width 6 height 7
click at [313, 16] on input "Search podcasts, credits, & more..." at bounding box center [302, 17] width 68 height 15
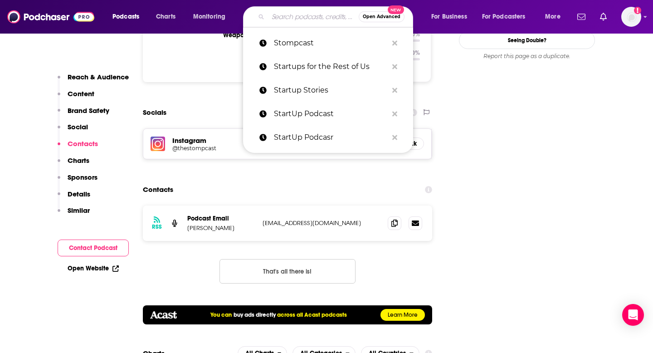
paste input "Strategy Hour"
type input "Strategy Hour"
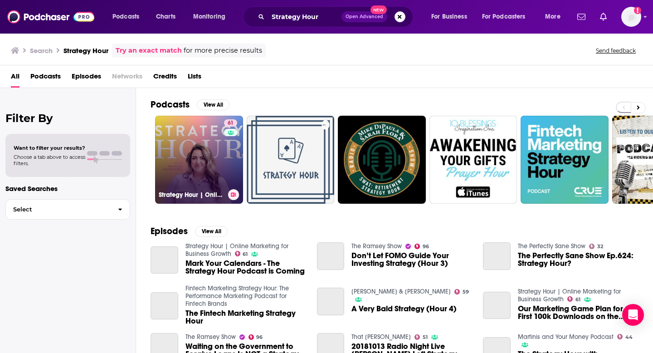
click at [200, 161] on link "61 Strategy Hour | Online Marketing for Business Growth" at bounding box center [199, 160] width 88 height 88
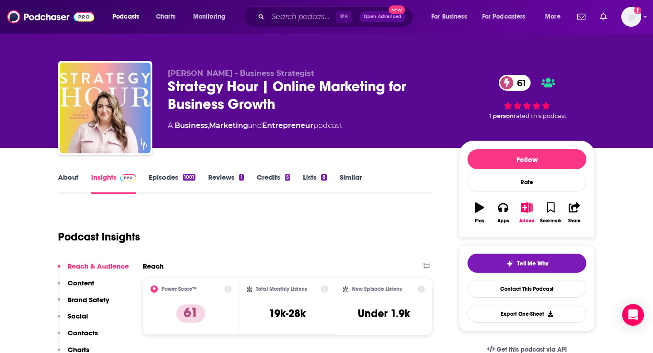
click at [80, 330] on p "Contacts" at bounding box center [83, 332] width 30 height 9
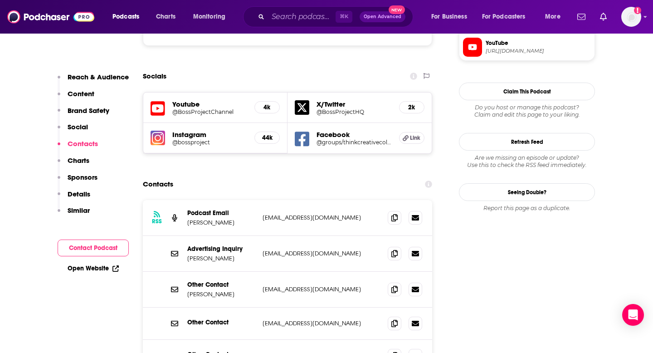
scroll to position [873, 0]
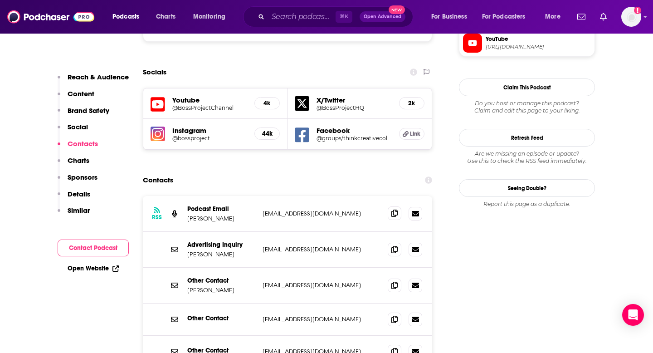
click at [396, 209] on icon at bounding box center [394, 212] width 6 height 7
click at [286, 12] on input "Search podcasts, credits, & more..." at bounding box center [302, 17] width 68 height 15
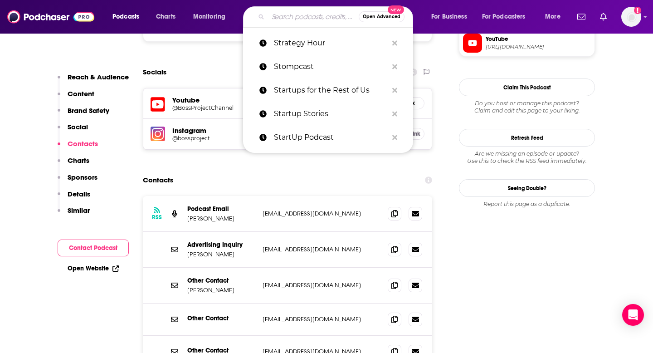
paste input "Sustainable World Radio"
type input "Sustainable World Radio"
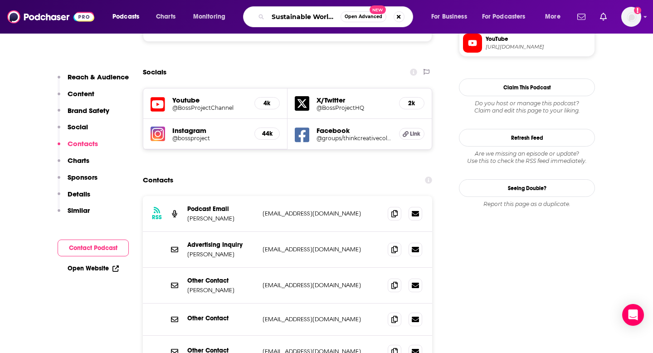
scroll to position [0, 17]
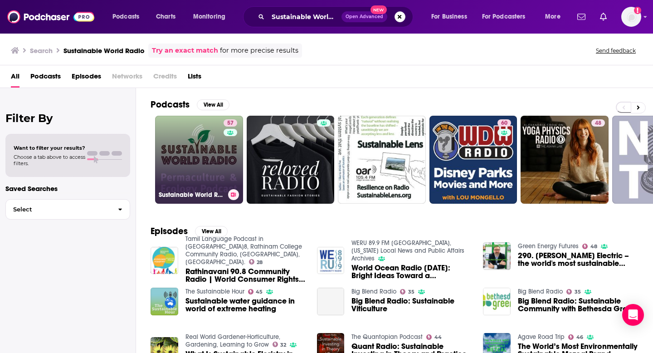
click at [204, 154] on link "57 Sustainable World Radio- Ecology and Permaculture Podcast" at bounding box center [199, 160] width 88 height 88
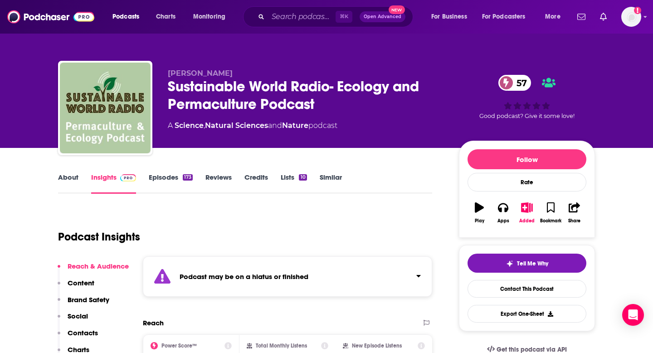
click at [84, 325] on button "Social" at bounding box center [73, 319] width 30 height 17
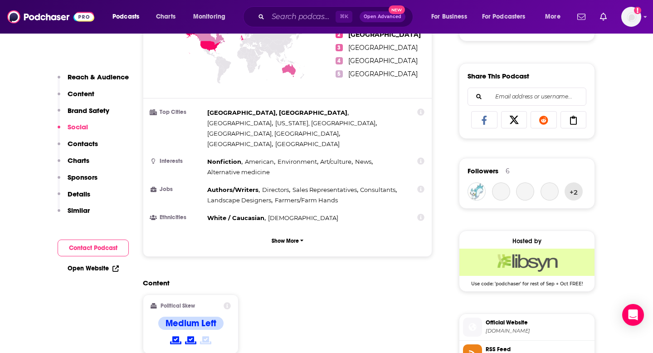
scroll to position [997, 0]
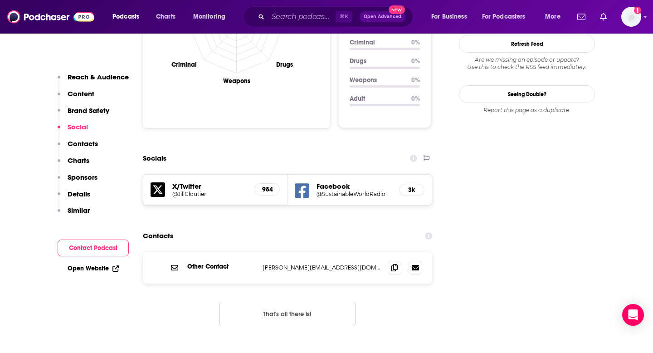
click at [94, 142] on p "Contacts" at bounding box center [83, 143] width 30 height 9
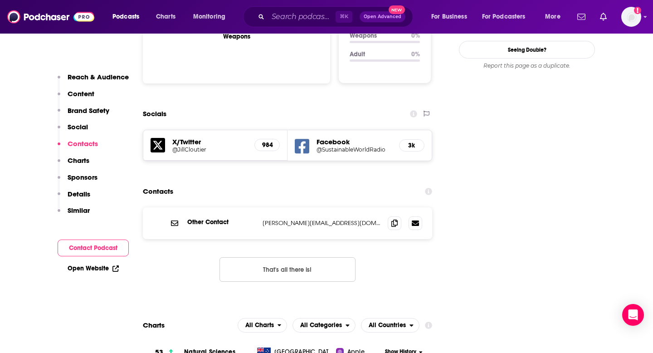
scroll to position [1074, 0]
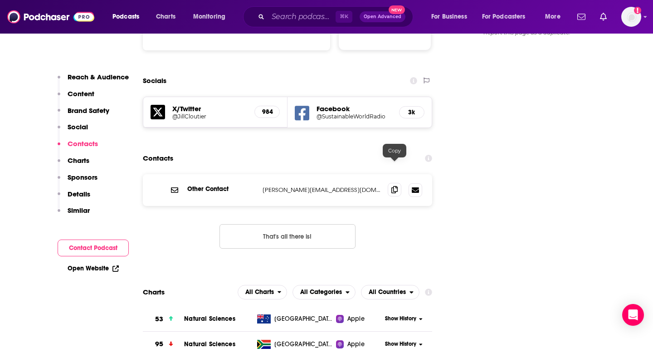
click at [393, 186] on icon at bounding box center [394, 189] width 6 height 7
click at [283, 15] on input "Search podcasts, credits, & more..." at bounding box center [302, 17] width 68 height 15
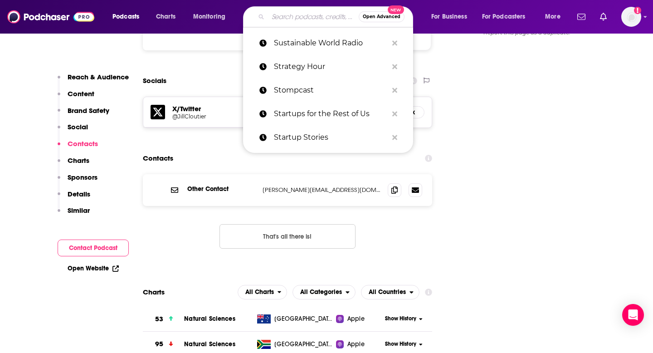
paste input "Switch 4 Good"
type input "Switch 4 Good"
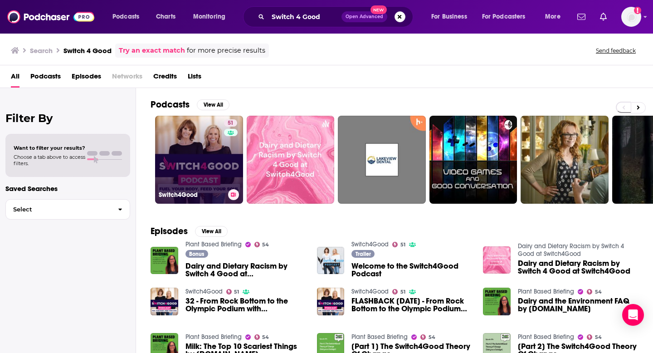
click at [200, 181] on link "51 Switch4Good" at bounding box center [199, 160] width 88 height 88
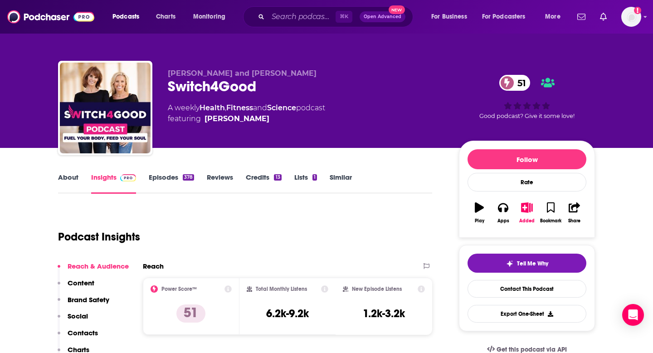
click at [92, 333] on p "Contacts" at bounding box center [83, 332] width 30 height 9
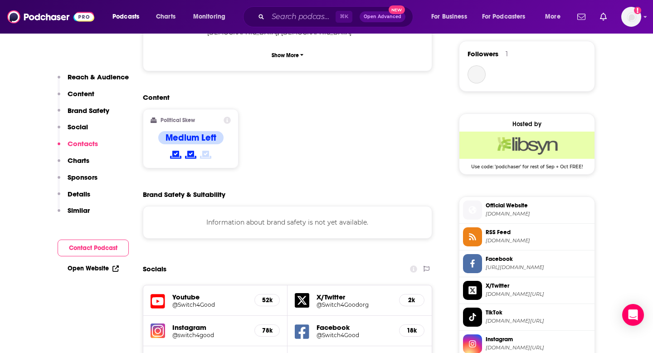
scroll to position [893, 0]
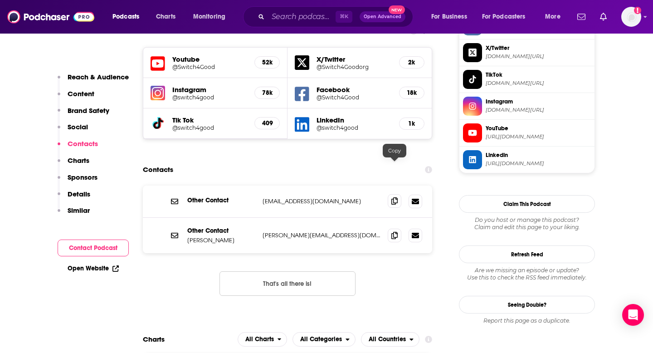
click at [392, 197] on icon at bounding box center [394, 200] width 6 height 7
click at [392, 231] on icon at bounding box center [394, 234] width 6 height 7
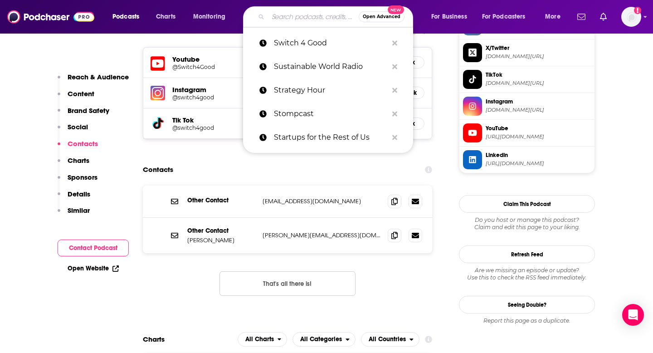
click at [319, 10] on input "Search podcasts, credits, & more..." at bounding box center [313, 17] width 91 height 15
paste input "Table Manners"
type input "Table Manners"
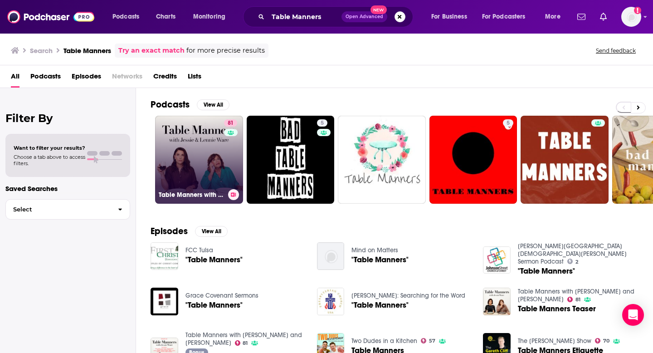
click at [190, 173] on link "81 Table Manners with [PERSON_NAME] and [PERSON_NAME]" at bounding box center [199, 160] width 88 height 88
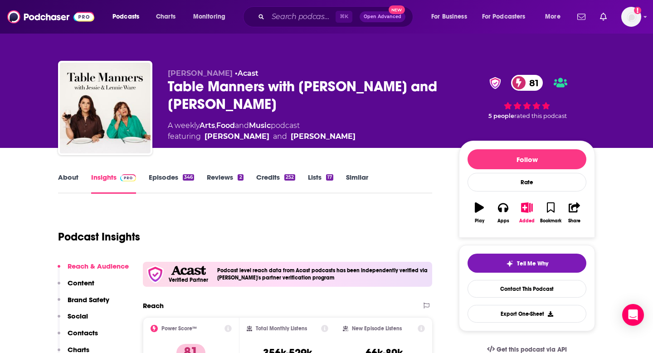
click at [89, 333] on p "Contacts" at bounding box center [83, 332] width 30 height 9
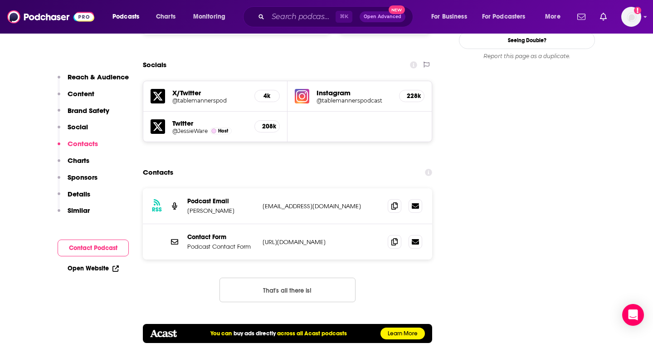
scroll to position [1056, 0]
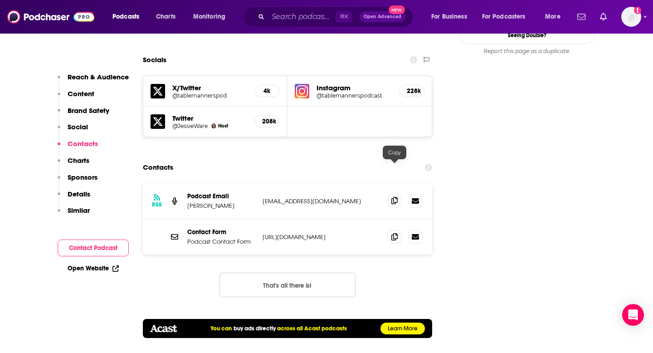
click at [388, 194] on span at bounding box center [395, 201] width 14 height 14
click at [318, 22] on input "Search podcasts, credits, & more..." at bounding box center [302, 17] width 68 height 15
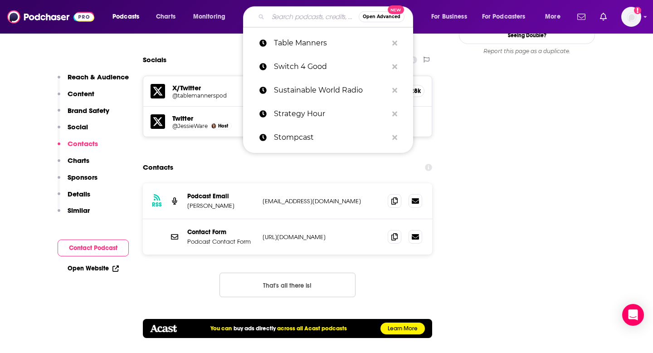
paste input "The $100 MBA Show"
type input "The $100 MBA Show"
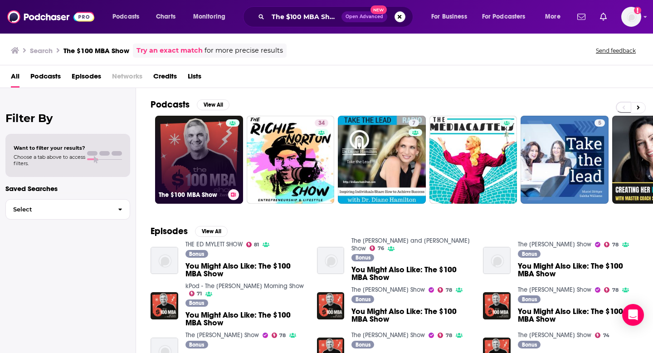
click at [196, 141] on link "The $100 MBA Show" at bounding box center [199, 160] width 88 height 88
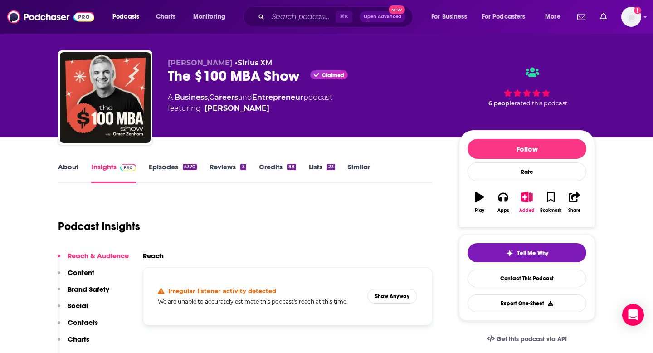
click at [77, 321] on p "Contacts" at bounding box center [83, 322] width 30 height 9
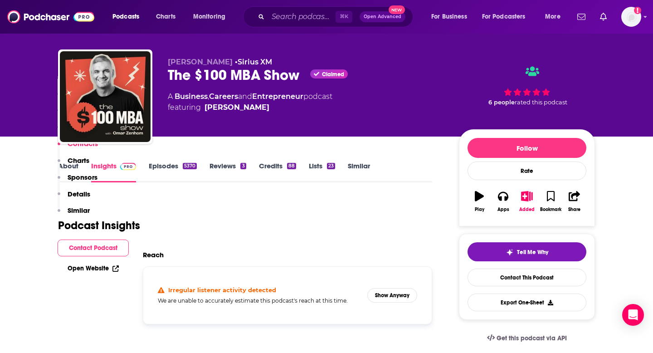
scroll to position [1058, 0]
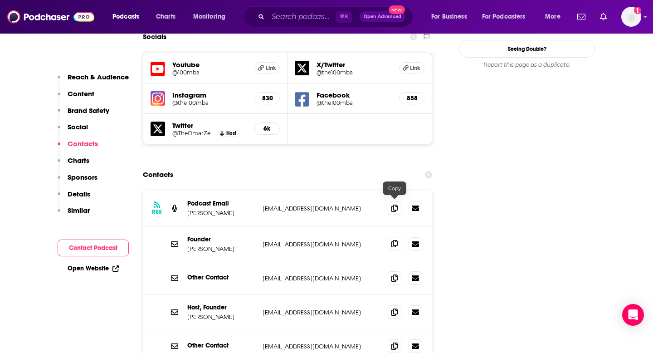
click at [394, 240] on icon at bounding box center [394, 243] width 6 height 7
click at [396, 204] on icon at bounding box center [394, 207] width 6 height 7
click at [273, 20] on input "Search podcasts, credits, & more..." at bounding box center [302, 17] width 68 height 15
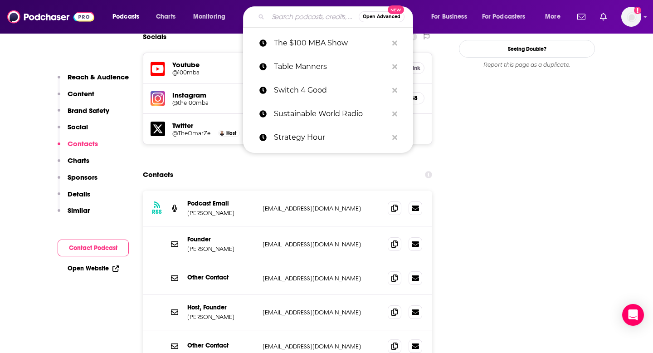
paste input "The 10 Year Marriage"
type input "The 10 Year Marriage"
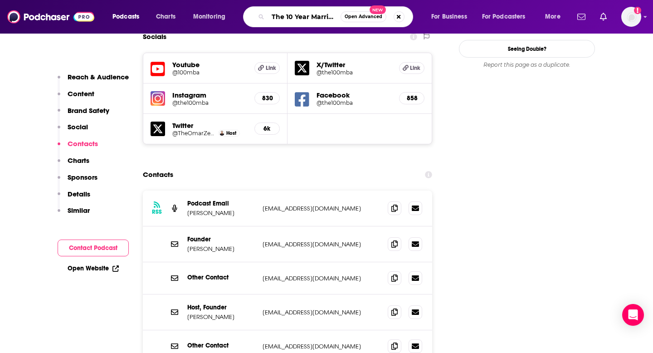
scroll to position [0, 6]
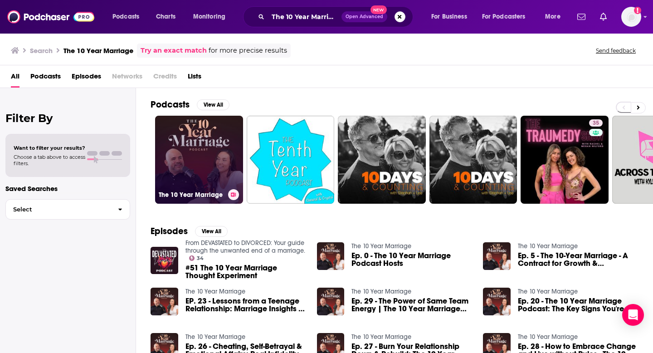
click at [215, 162] on link "The 10 Year Marriage" at bounding box center [199, 160] width 88 height 88
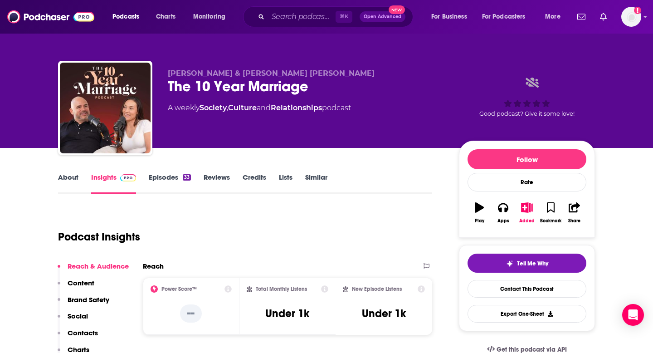
click at [77, 331] on p "Contacts" at bounding box center [83, 332] width 30 height 9
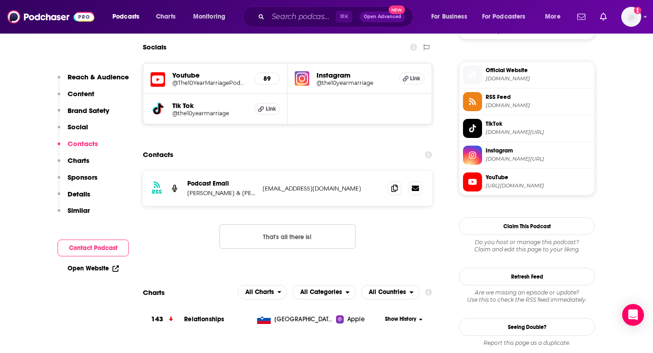
scroll to position [739, 0]
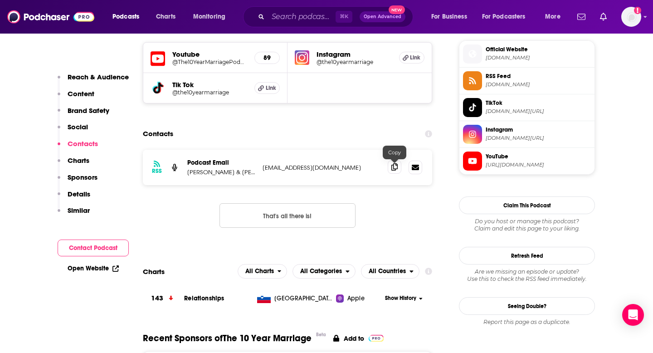
click at [389, 169] on span at bounding box center [395, 167] width 14 height 14
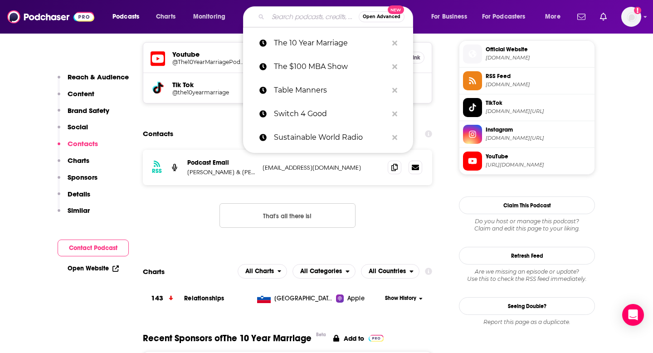
click at [297, 19] on input "Search podcasts, credits, & more..." at bounding box center [313, 17] width 91 height 15
paste input "The 5AM Miracle"
type input "The 5AM Miracle"
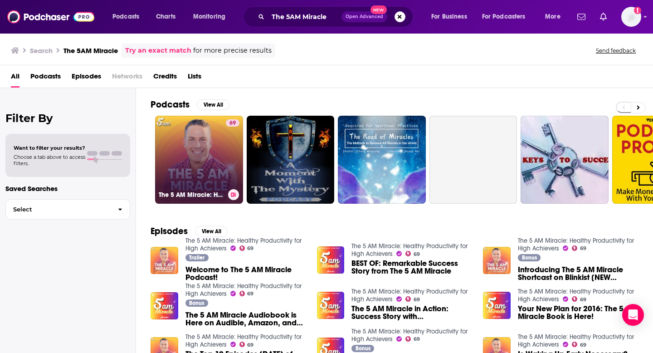
click at [193, 153] on link "69 The 5 AM Miracle: Healthy Productivity for High Achievers" at bounding box center [199, 160] width 88 height 88
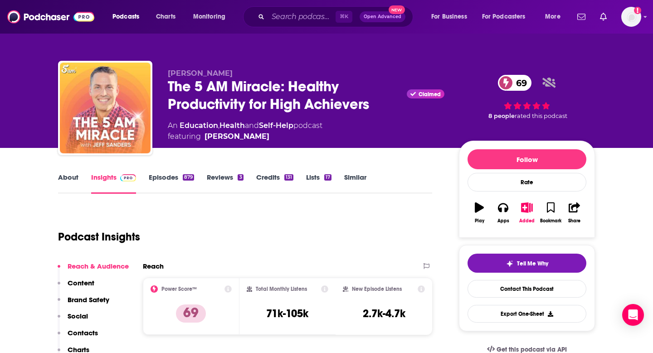
click at [84, 327] on button "Social" at bounding box center [73, 319] width 30 height 17
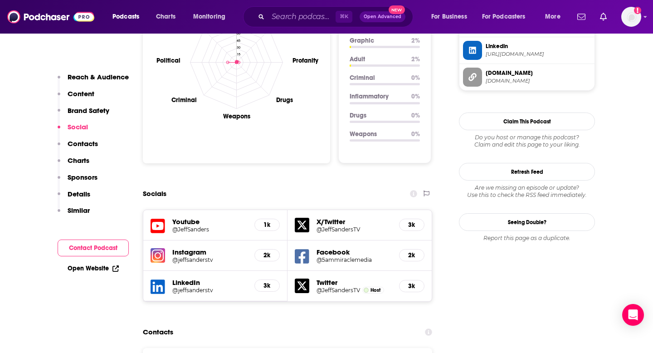
scroll to position [897, 0]
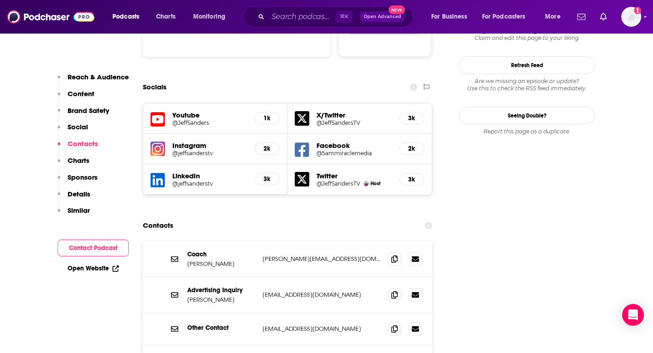
scroll to position [1064, 0]
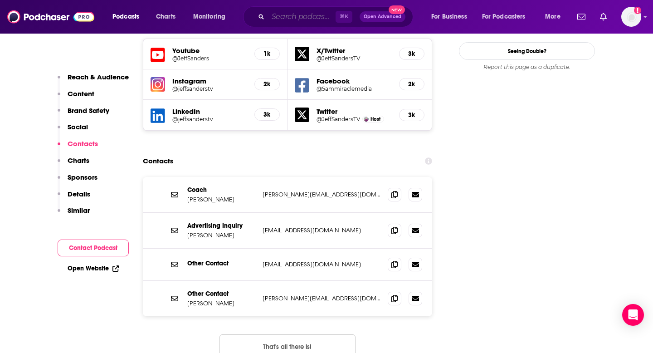
click at [280, 17] on input "Search podcasts, credits, & more..." at bounding box center [302, 17] width 68 height 15
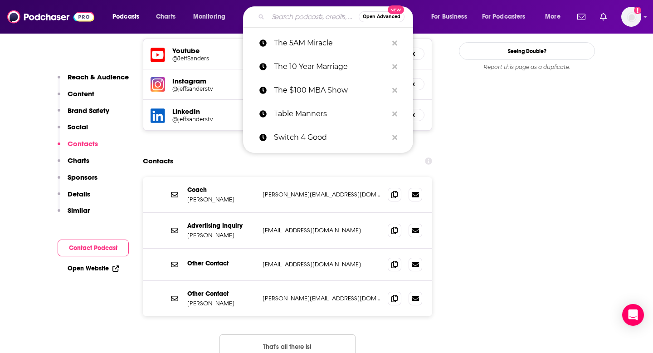
paste input "The [PERSON_NAME] Show"
type input "The [PERSON_NAME] Show"
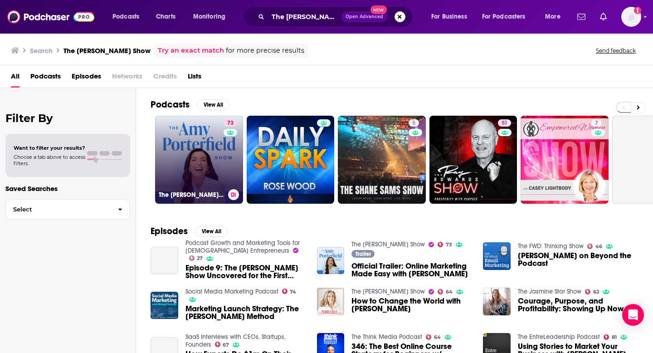
click at [194, 143] on link "73 The [PERSON_NAME] Show" at bounding box center [199, 160] width 88 height 88
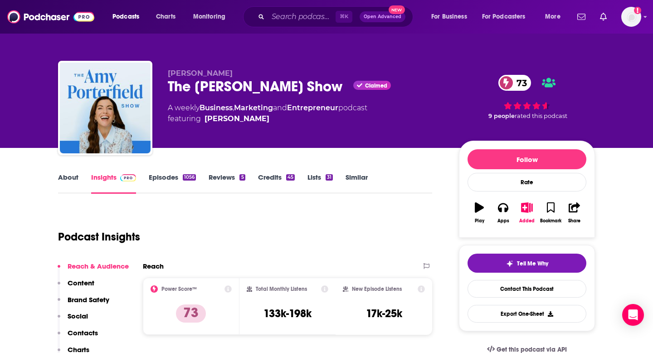
click at [85, 334] on p "Contacts" at bounding box center [83, 332] width 30 height 9
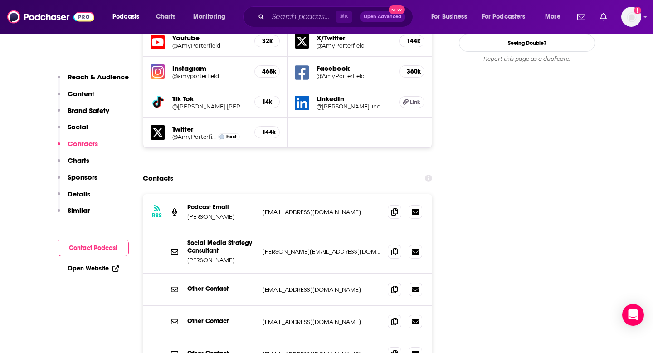
scroll to position [1077, 0]
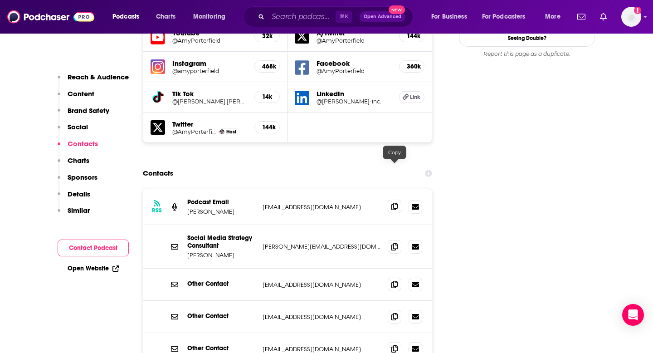
click at [393, 199] on span at bounding box center [395, 206] width 14 height 14
click at [318, 16] on input "Search podcasts, credits, & more..." at bounding box center [302, 17] width 68 height 15
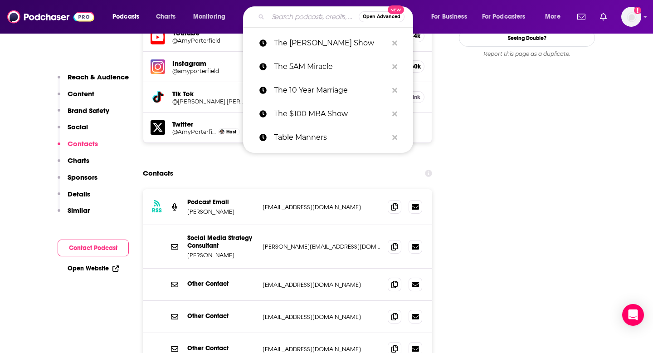
paste input "The Art of Manliness"
type input "The Art of Manliness"
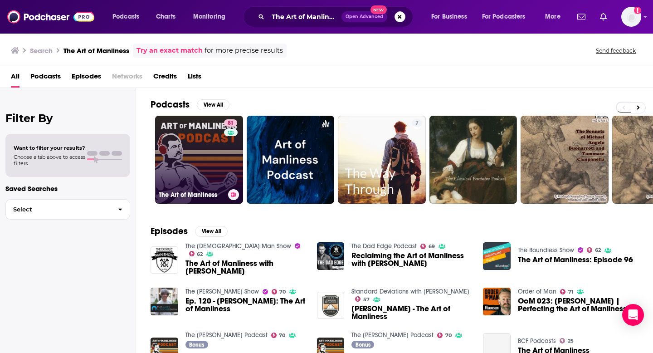
click at [216, 165] on link "81 The Art of Manliness" at bounding box center [199, 160] width 88 height 88
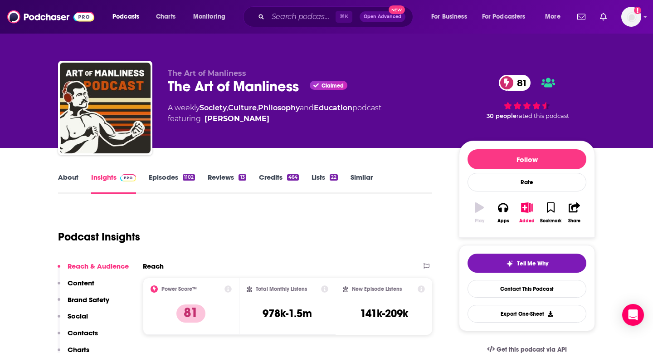
click at [79, 331] on p "Contacts" at bounding box center [83, 332] width 30 height 9
click at [77, 334] on p "Contacts" at bounding box center [83, 332] width 30 height 9
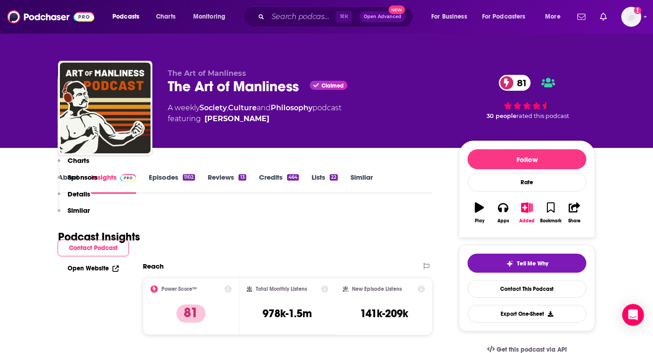
scroll to position [1047, 0]
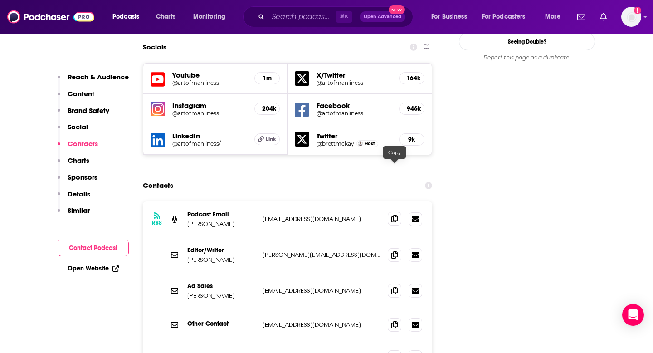
click at [392, 215] on icon at bounding box center [394, 218] width 6 height 7
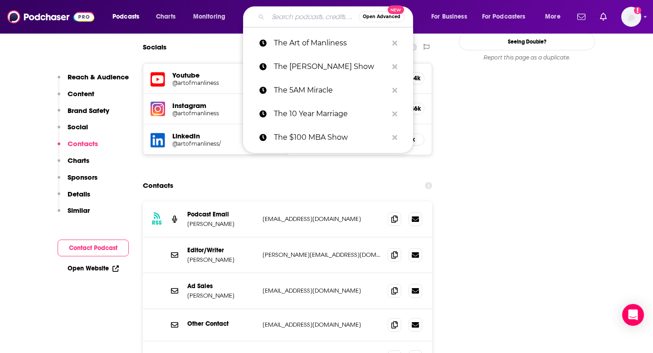
click at [304, 18] on input "Search podcasts, credits, & more..." at bounding box center [313, 17] width 91 height 15
paste input "The [PERSON_NAME] Podcast"
type input "The [PERSON_NAME] Podcast"
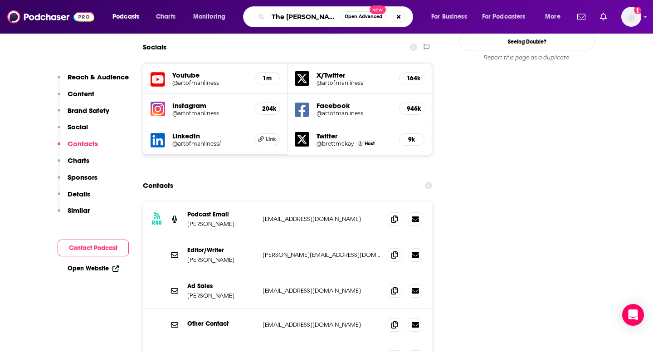
scroll to position [0, 29]
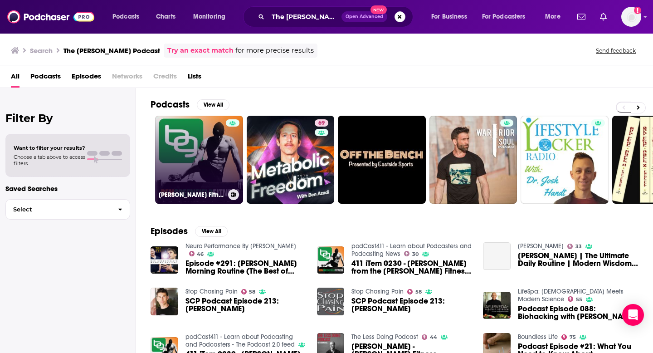
click at [197, 170] on link "[PERSON_NAME] Fitness: Diet, Fat Loss and Performance" at bounding box center [199, 160] width 88 height 88
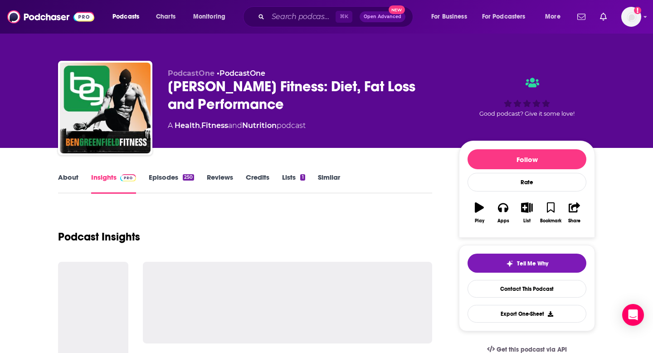
scroll to position [63, 0]
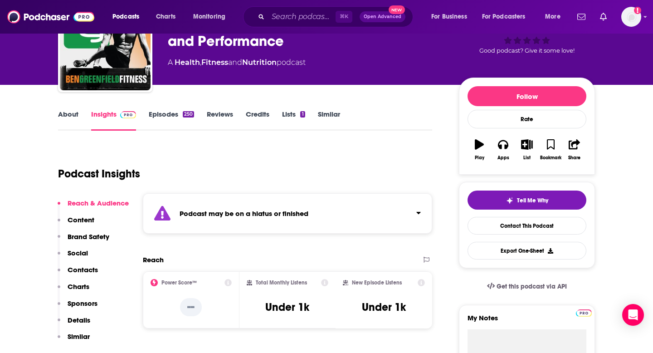
click at [88, 270] on p "Contacts" at bounding box center [83, 269] width 30 height 9
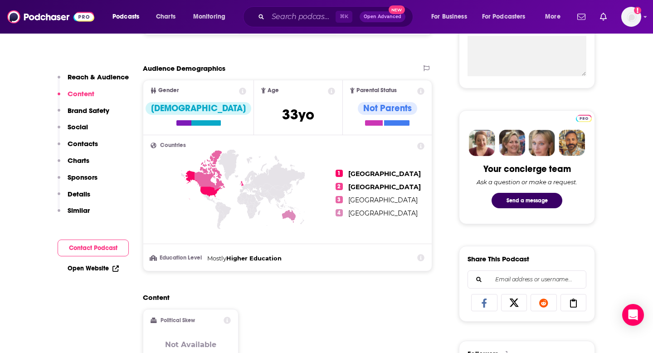
scroll to position [0, 0]
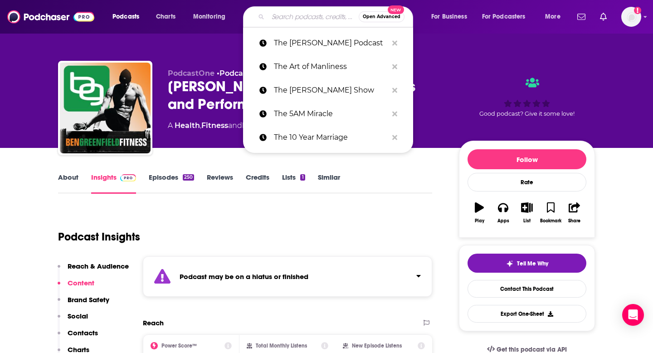
click at [317, 17] on input "Search podcasts, credits, & more..." at bounding box center [313, 17] width 91 height 15
paste input "The Brain Health Podcast"
type input "The Brain Health Podcast"
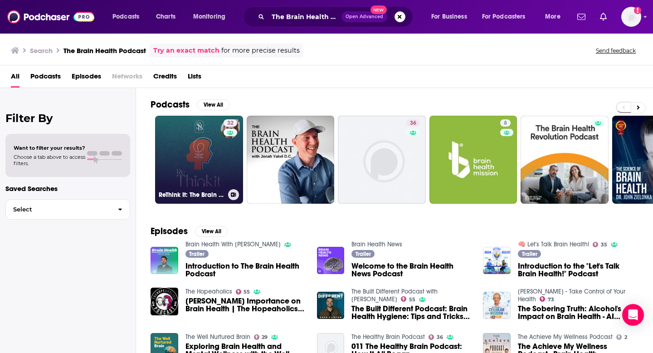
click at [164, 177] on link "32 ReThink It: The Brain Health and Longevity Podcast" at bounding box center [199, 160] width 88 height 88
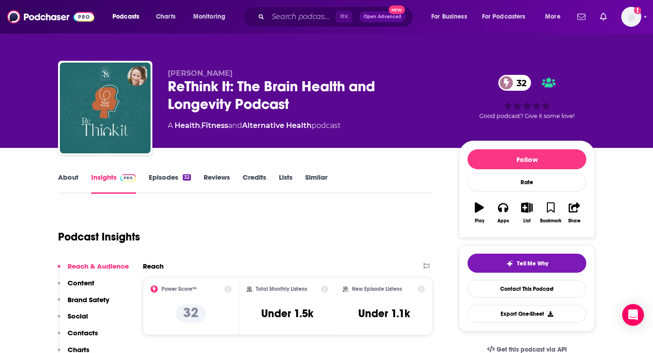
click at [81, 331] on p "Contacts" at bounding box center [83, 332] width 30 height 9
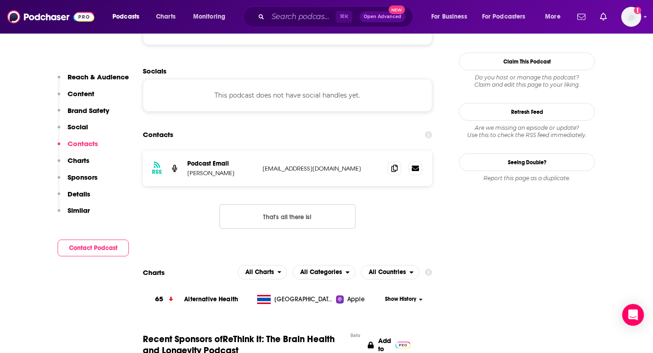
click at [394, 168] on icon at bounding box center [394, 168] width 6 height 7
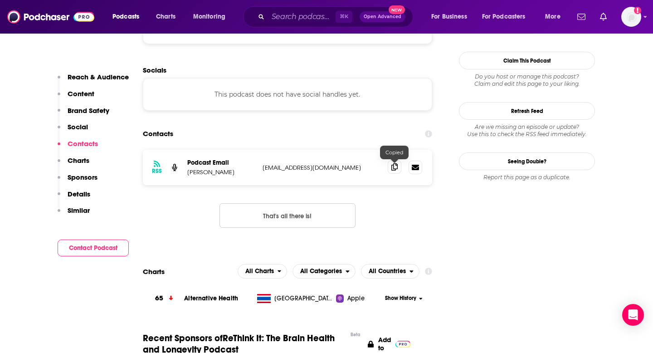
click at [391, 164] on span at bounding box center [395, 167] width 14 height 14
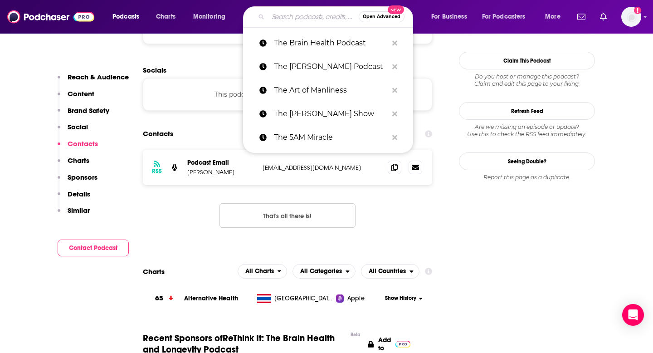
click at [309, 20] on input "Search podcasts, credits, & more..." at bounding box center [313, 17] width 91 height 15
paste input "The Brain Health Revolution Podcast"
type input "The Brain Health Revolution Podcast"
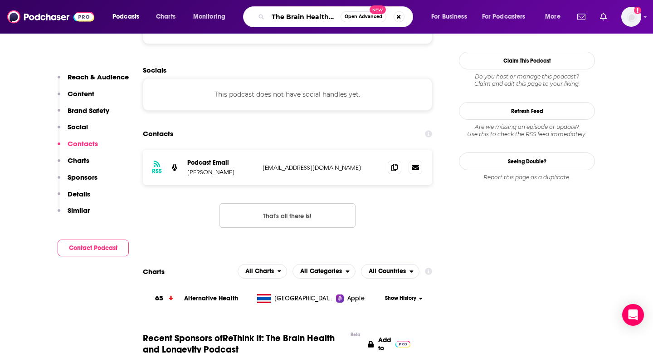
scroll to position [0, 58]
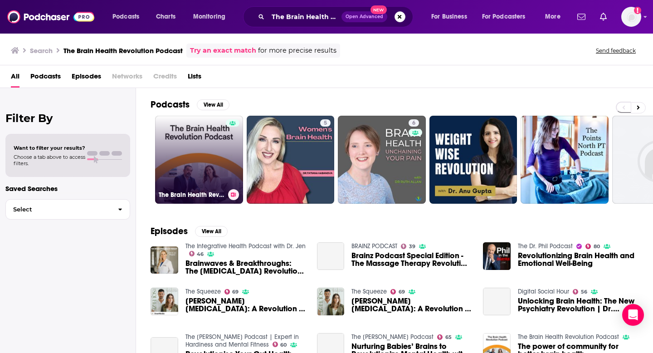
click at [194, 163] on link "The Brain Health Revolution Podcast" at bounding box center [199, 160] width 88 height 88
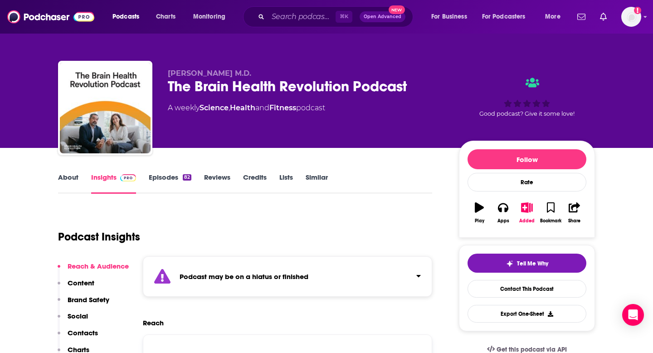
click at [84, 330] on p "Contacts" at bounding box center [83, 332] width 30 height 9
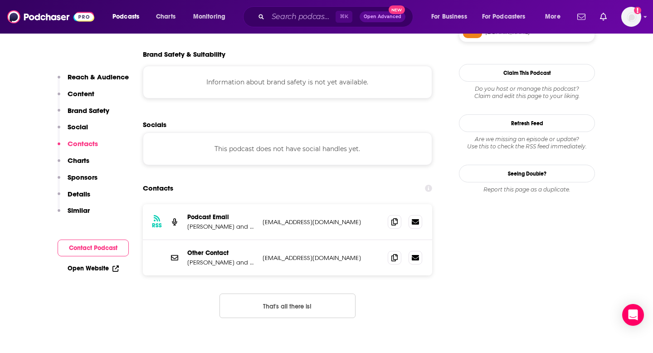
scroll to position [873, 0]
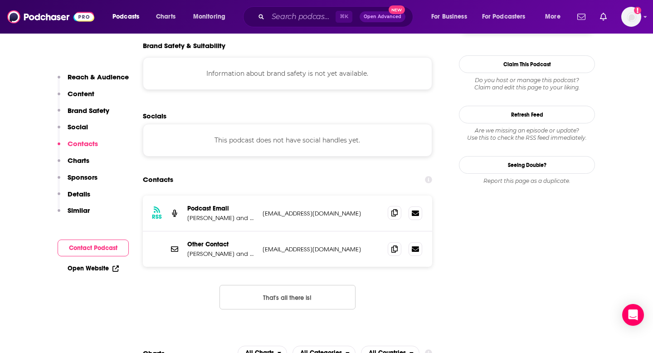
click at [392, 209] on icon at bounding box center [394, 212] width 6 height 7
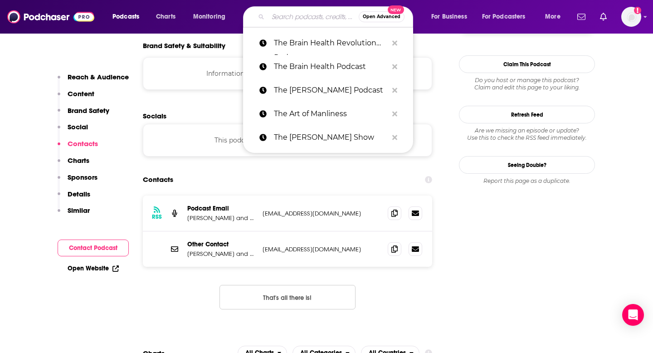
click at [300, 16] on input "Search podcasts, credits, & more..." at bounding box center [313, 17] width 91 height 15
paste input "The Business Acquisition Podcast"
type input "The Business Acquisition Podcast"
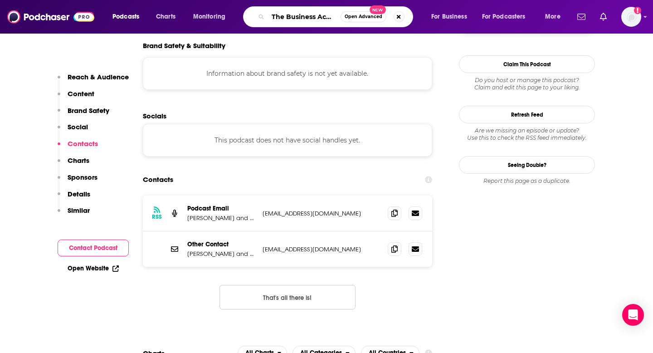
scroll to position [0, 48]
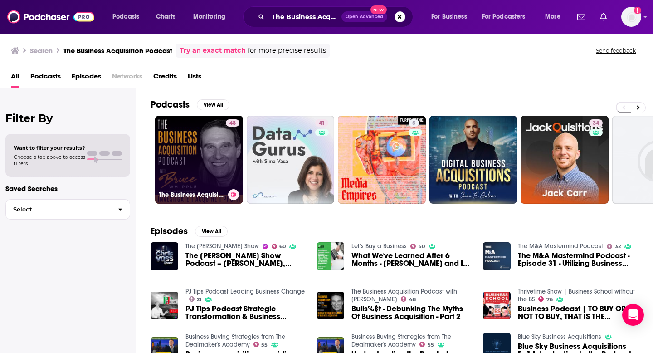
click at [168, 146] on link "48 The Business Acquisition Podcast with [PERSON_NAME]" at bounding box center [199, 160] width 88 height 88
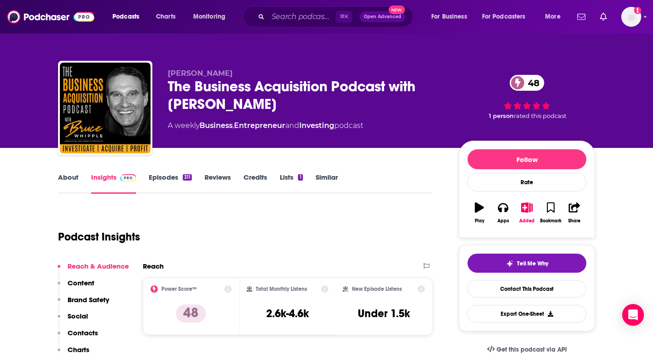
click at [73, 330] on p "Contacts" at bounding box center [83, 332] width 30 height 9
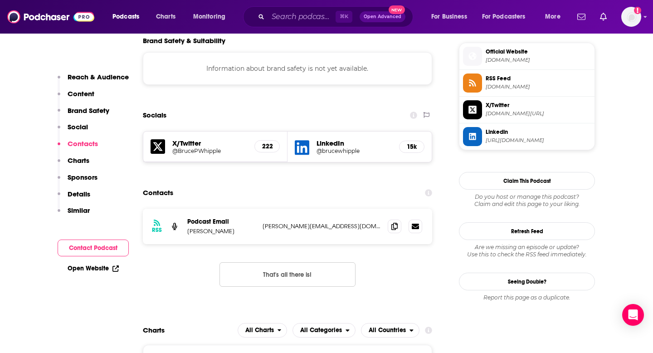
scroll to position [833, 0]
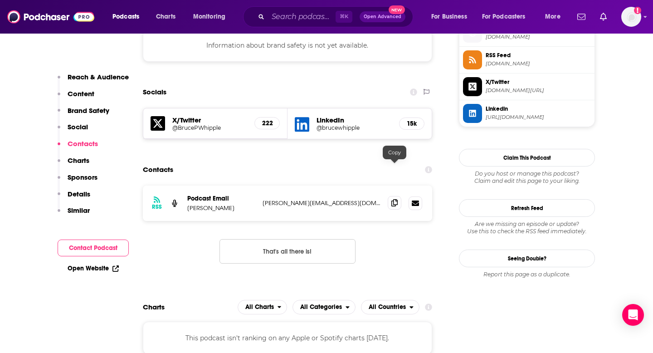
click at [393, 199] on icon at bounding box center [394, 202] width 6 height 7
click at [284, 10] on input "Search podcasts, credits, & more..." at bounding box center [302, 17] width 68 height 15
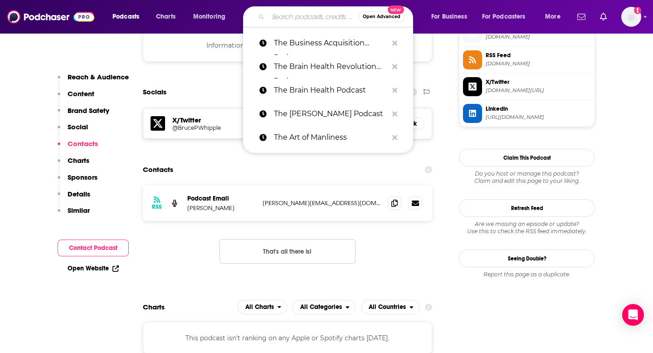
paste input "The Business Of"
type input "The Business Of"
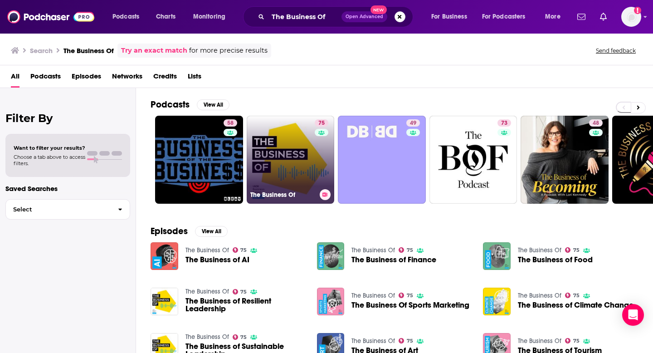
click at [281, 157] on link "75 The Business Of" at bounding box center [291, 160] width 88 height 88
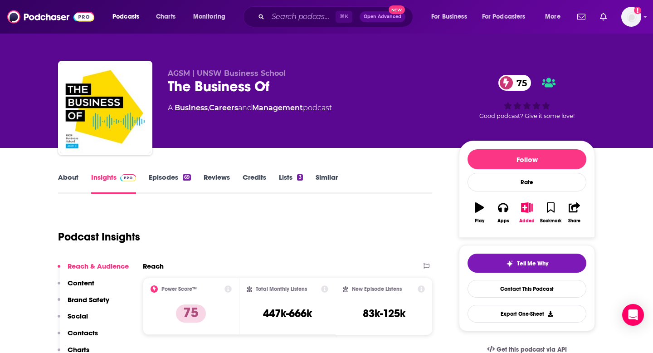
click at [79, 335] on p "Contacts" at bounding box center [83, 332] width 30 height 9
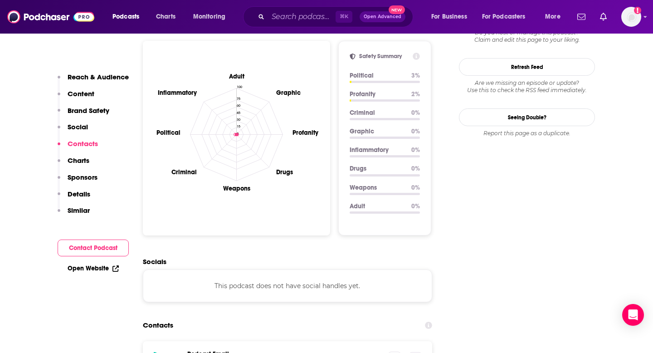
scroll to position [978, 0]
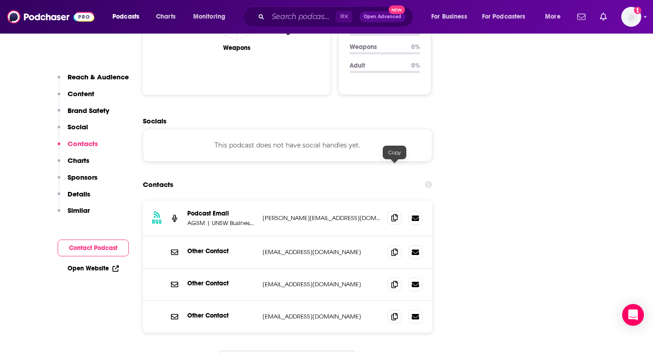
click at [395, 214] on icon at bounding box center [394, 217] width 6 height 7
click at [304, 20] on input "Search podcasts, credits, & more..." at bounding box center [302, 17] width 68 height 15
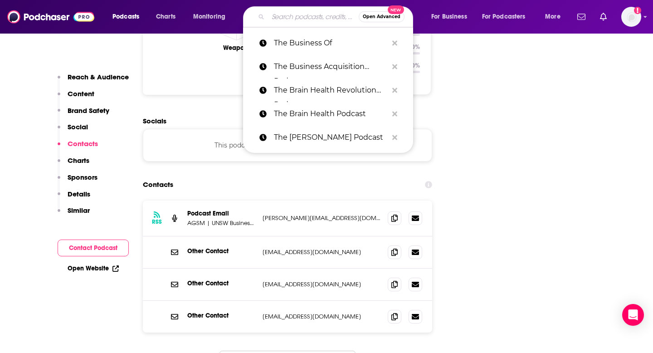
paste input "The Business Owner's Journey"
type input "The Business Owner's Journey"
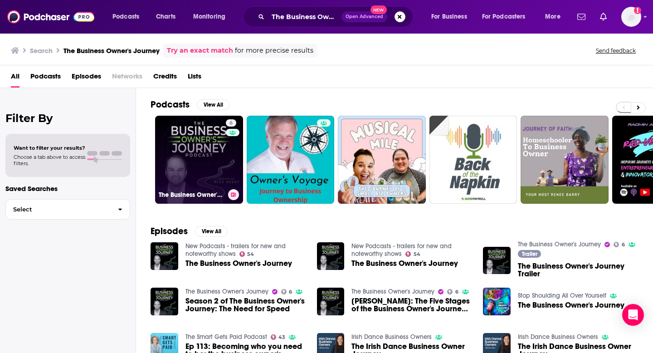
click at [196, 180] on link "6 The Business Owner's Journey" at bounding box center [199, 160] width 88 height 88
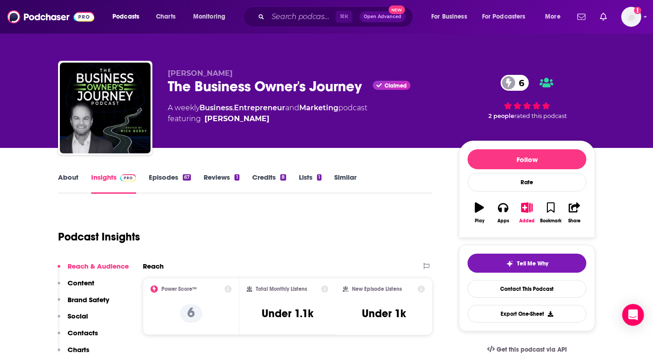
click at [74, 332] on p "Contacts" at bounding box center [83, 332] width 30 height 9
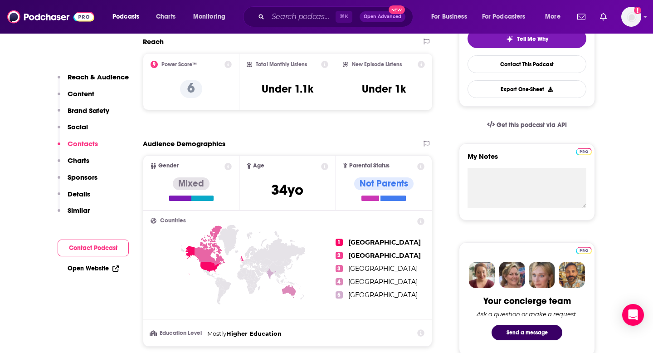
scroll to position [571, 0]
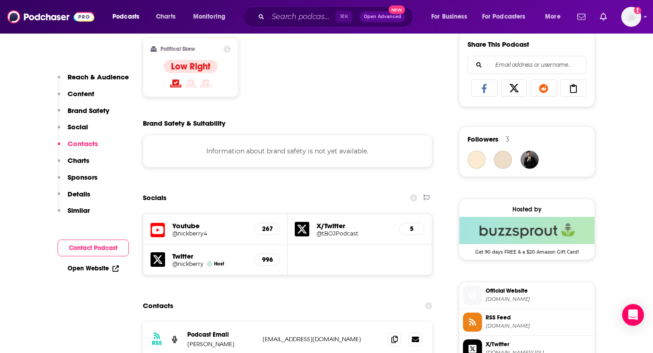
click at [393, 213] on div "Youtube @nickberry4 267 X/Twitter @tBOJPodcast 5 Twitter @nickberry Host 996" at bounding box center [287, 244] width 289 height 62
click at [393, 335] on icon at bounding box center [394, 338] width 6 height 7
click at [392, 335] on icon at bounding box center [394, 338] width 6 height 7
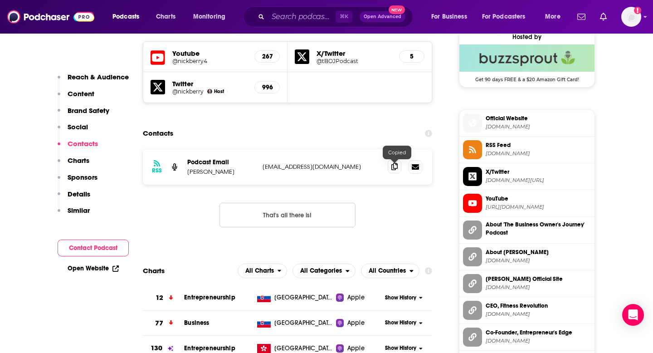
click at [390, 166] on span at bounding box center [395, 167] width 14 height 14
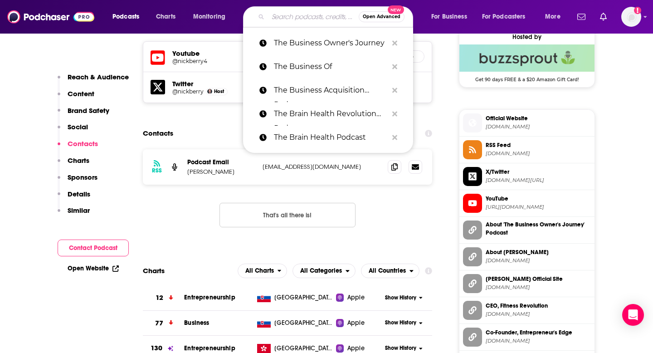
click at [309, 15] on input "Search podcasts, credits, & more..." at bounding box center [313, 17] width 91 height 15
paste input "The Checkup"
type input "The Checkup"
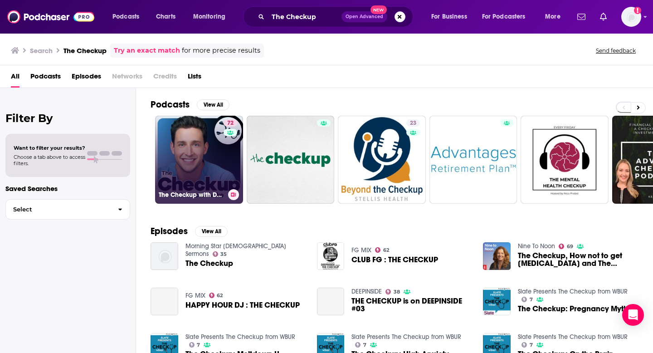
click at [213, 160] on link "72 The Checkup with Doctor Mike" at bounding box center [199, 160] width 88 height 88
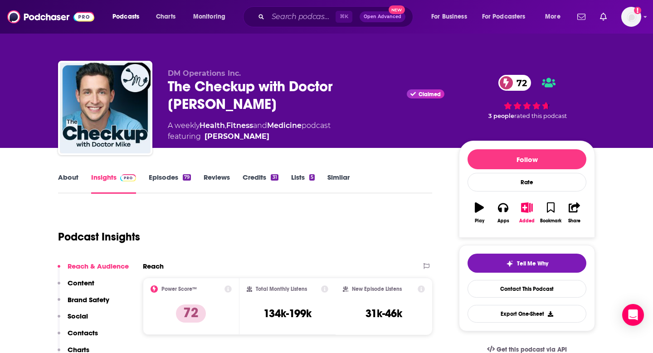
click at [81, 332] on p "Contacts" at bounding box center [83, 332] width 30 height 9
click at [394, 171] on div "About Insights Episodes 79 Reviews Credits 31 Lists 5 Similar" at bounding box center [245, 182] width 374 height 22
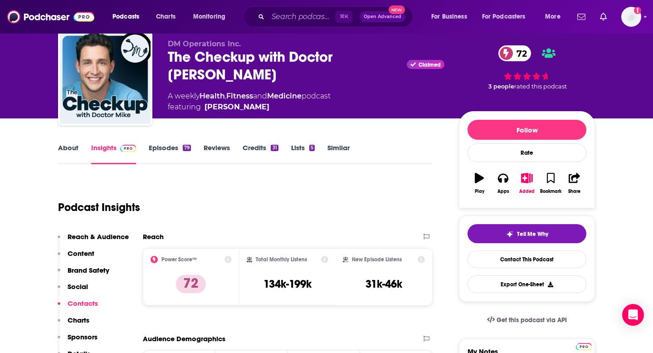
scroll to position [1047, 0]
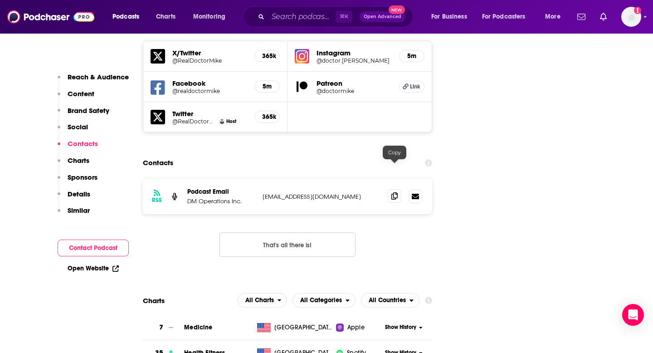
click at [394, 192] on icon at bounding box center [394, 195] width 6 height 7
click at [292, 19] on input "Search podcasts, credits, & more..." at bounding box center [302, 17] width 68 height 15
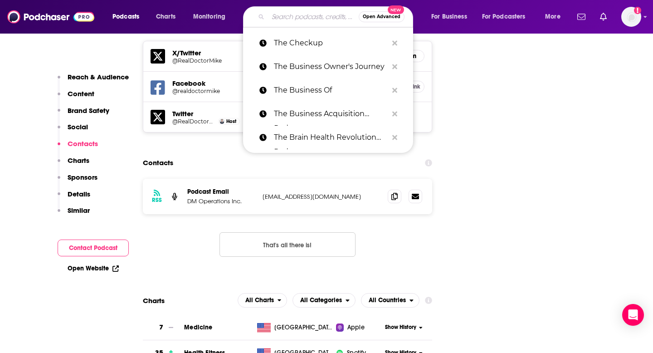
paste input "The Dad Edge"
type input "The Dad Edge"
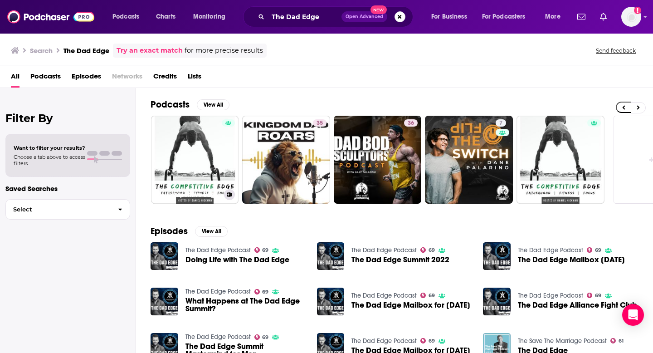
scroll to position [0, 288]
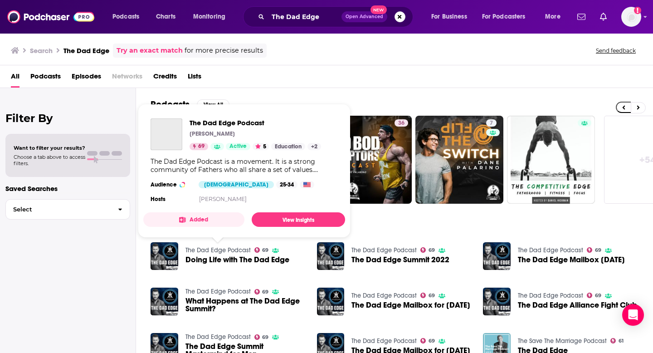
click at [236, 249] on link "The Dad Edge Podcast" at bounding box center [217, 250] width 65 height 8
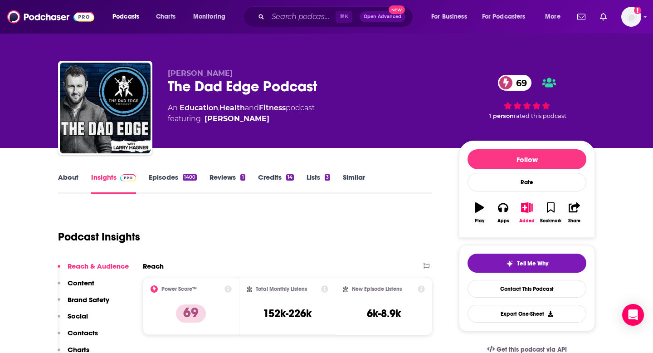
click at [76, 331] on p "Contacts" at bounding box center [83, 332] width 30 height 9
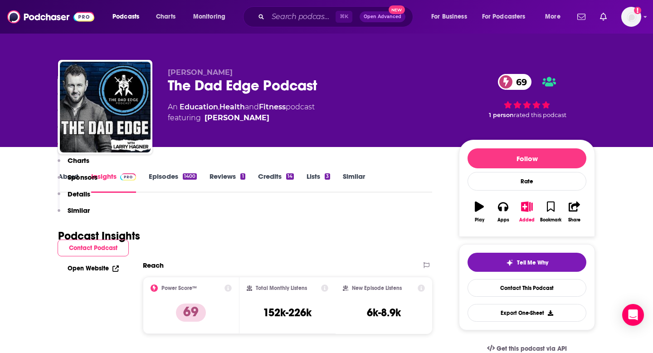
scroll to position [1026, 0]
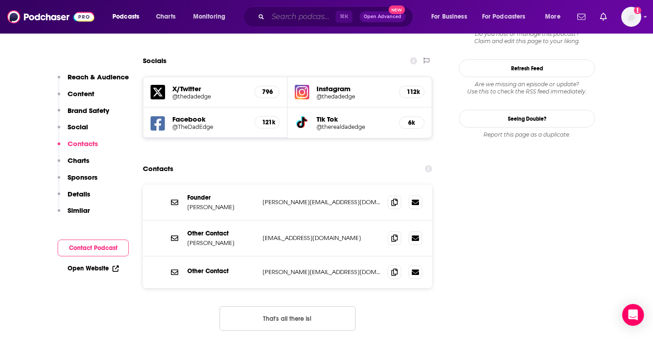
click at [306, 19] on input "Search podcasts, credits, & more..." at bounding box center [302, 17] width 68 height 15
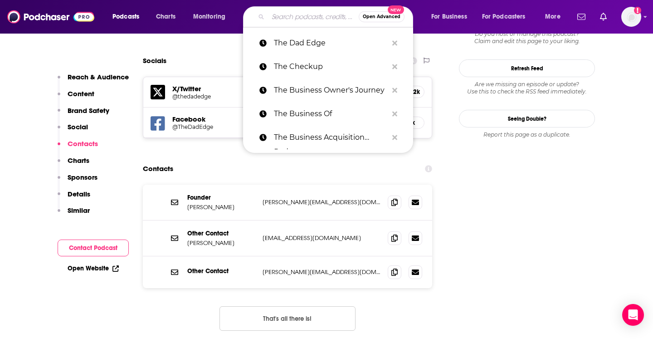
paste input "The Deal"
type input "The Deal"
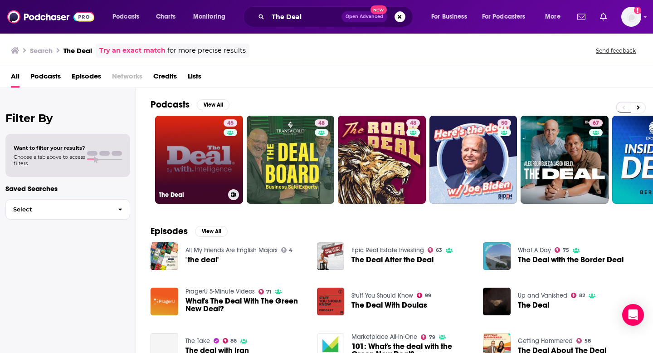
click at [198, 172] on link "45 The Deal" at bounding box center [199, 160] width 88 height 88
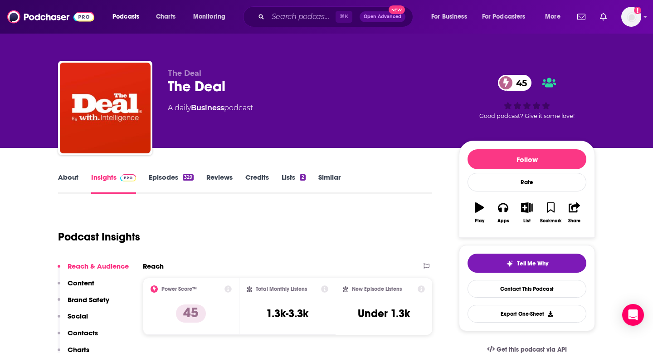
click at [89, 333] on p "Contacts" at bounding box center [83, 332] width 30 height 9
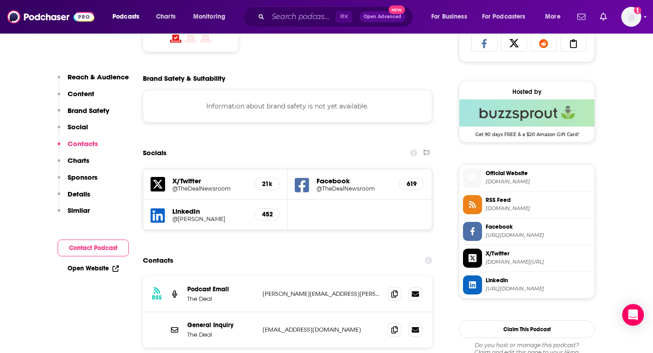
scroll to position [742, 0]
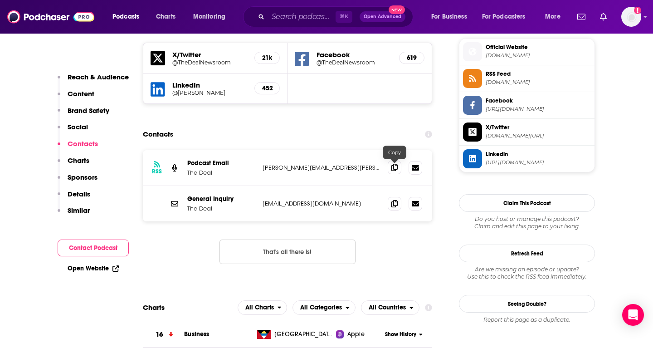
click at [394, 168] on icon at bounding box center [394, 167] width 6 height 7
click at [292, 14] on input "Search podcasts, credits, & more..." at bounding box center [302, 17] width 68 height 15
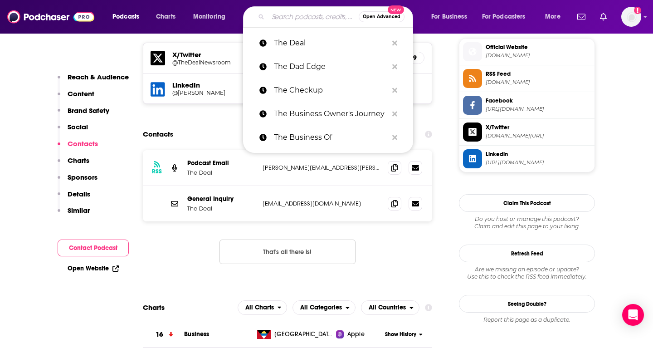
paste input "The Doctor's Kitchen"
type input "The Doctor's Kitchen"
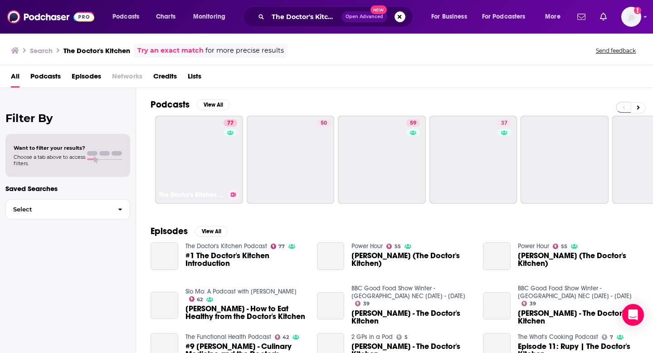
click at [200, 137] on link "77 The Doctor's Kitchen Podcast" at bounding box center [199, 160] width 88 height 88
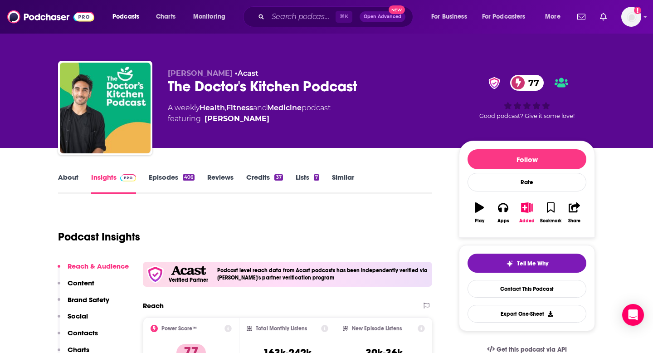
click at [83, 335] on p "Contacts" at bounding box center [83, 332] width 30 height 9
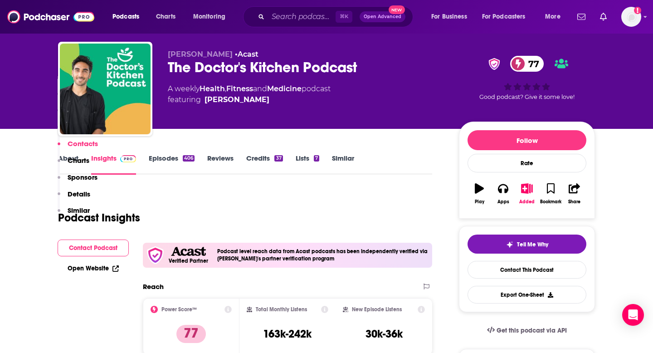
scroll to position [1065, 0]
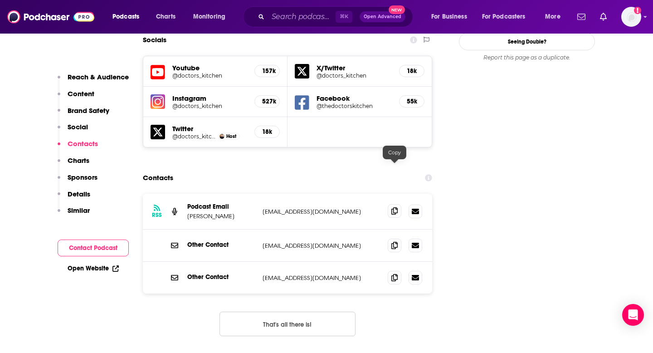
click at [393, 207] on icon at bounding box center [394, 210] width 6 height 7
click at [392, 238] on span at bounding box center [395, 245] width 14 height 14
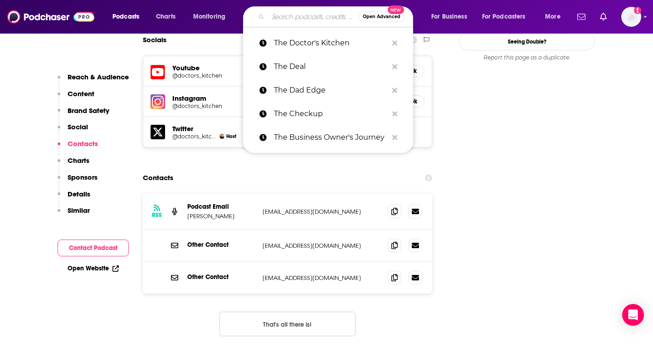
click at [316, 10] on input "Search podcasts, credits, & more..." at bounding box center [313, 17] width 91 height 15
paste input "The Dr. Hyman Show"
type input "The Dr. Hyman Show"
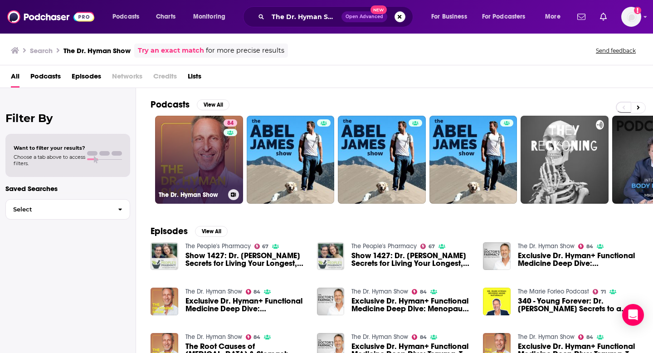
click at [204, 147] on link "84 The Dr. Hyman Show" at bounding box center [199, 160] width 88 height 88
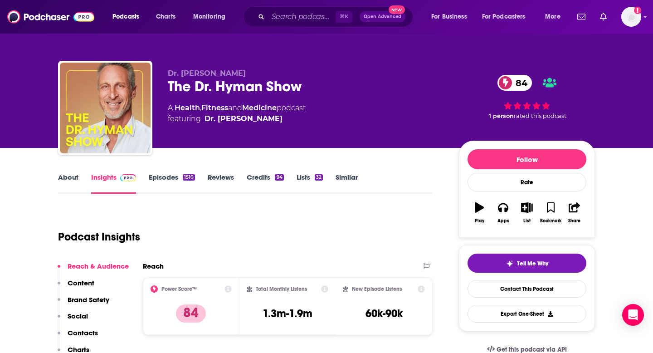
click at [92, 332] on p "Contacts" at bounding box center [83, 332] width 30 height 9
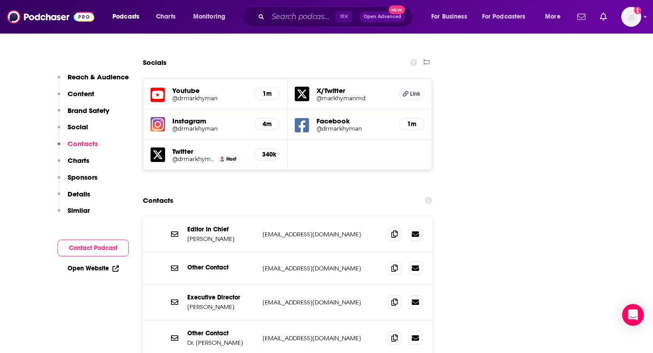
scroll to position [1067, 0]
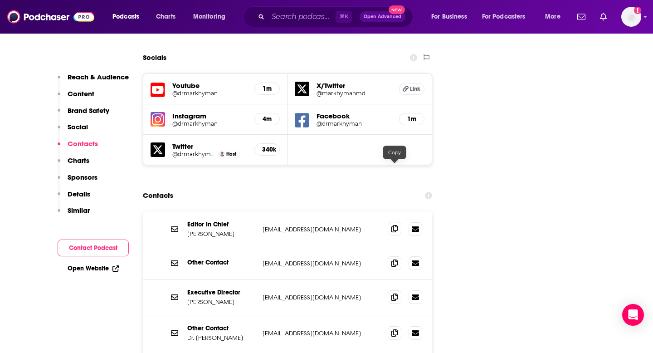
click at [397, 225] on icon at bounding box center [394, 228] width 6 height 7
click at [293, 6] on div "⌘ K Open Advanced New" at bounding box center [328, 16] width 170 height 21
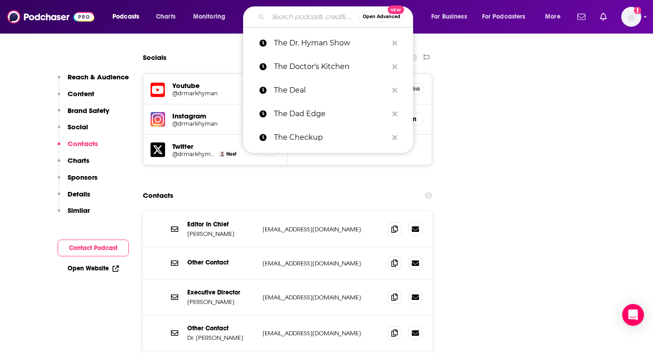
click at [289, 23] on input "Search podcasts, credits, & more..." at bounding box center [313, 17] width 91 height 15
paste input "The Dr. Leaf Show"
type input "The Dr. Leaf Show"
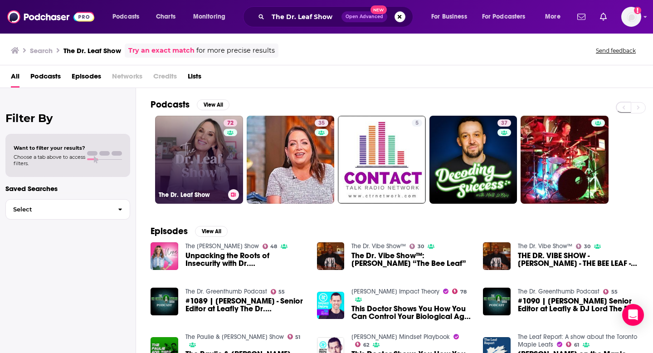
click at [196, 151] on link "72 The Dr. Leaf Show" at bounding box center [199, 160] width 88 height 88
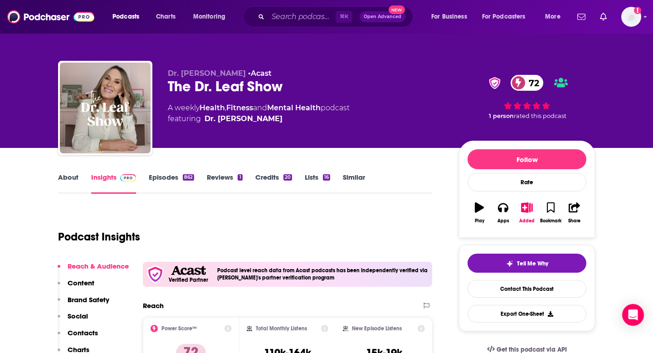
click at [78, 332] on p "Contacts" at bounding box center [83, 332] width 30 height 9
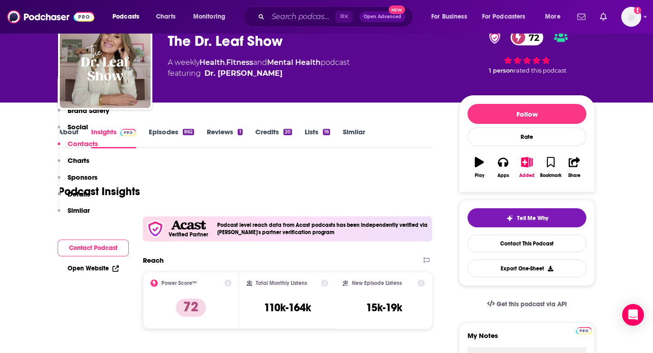
scroll to position [1086, 0]
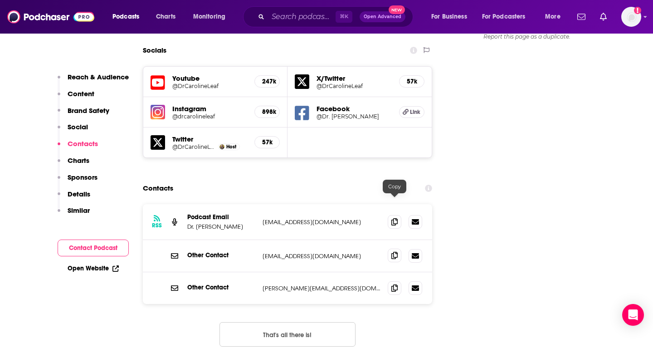
click at [397, 248] on span at bounding box center [395, 255] width 14 height 14
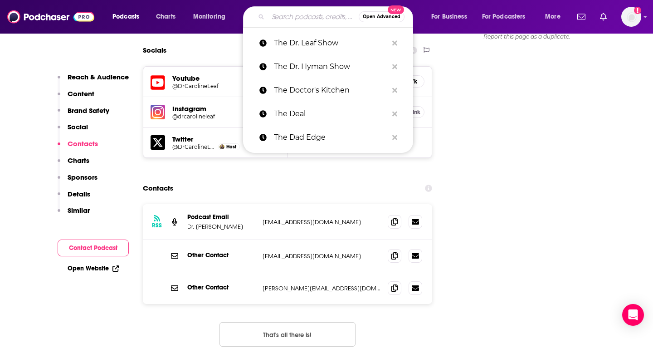
click at [293, 17] on input "Search podcasts, credits, & more..." at bounding box center [313, 17] width 91 height 15
paste input "The Dr. Louise Newson Podcast"
type input "The Dr. Louise Newson Podcast"
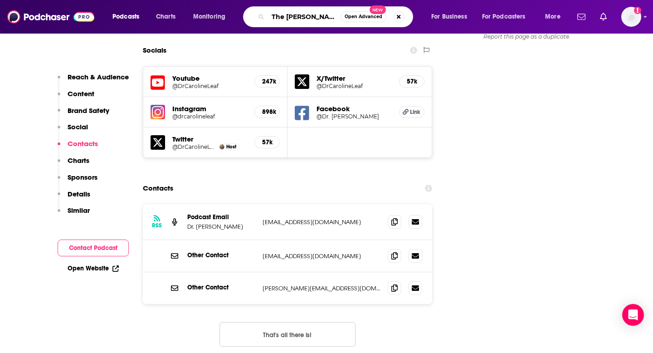
scroll to position [0, 40]
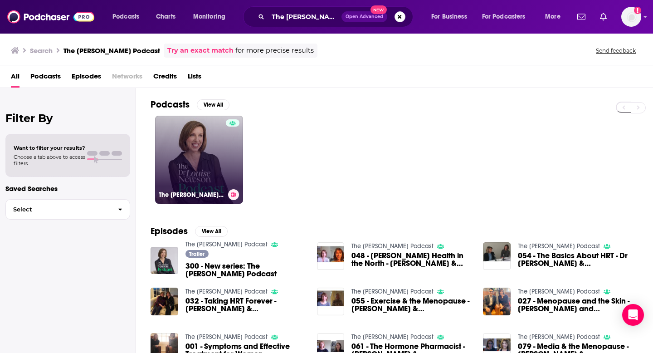
click at [204, 154] on link "The Dr Louise Newson Podcast" at bounding box center [199, 160] width 88 height 88
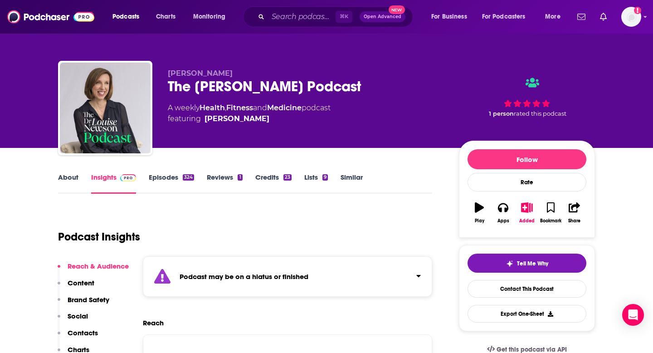
click at [85, 328] on p "Contacts" at bounding box center [83, 332] width 30 height 9
click at [390, 171] on div "About Insights Episodes 324 Reviews 1 Credits 23 Lists 9 Similar" at bounding box center [245, 182] width 374 height 22
click at [395, 171] on div "About Insights Episodes 324 Reviews 1 Credits 23 Lists 9 Similar" at bounding box center [245, 182] width 374 height 22
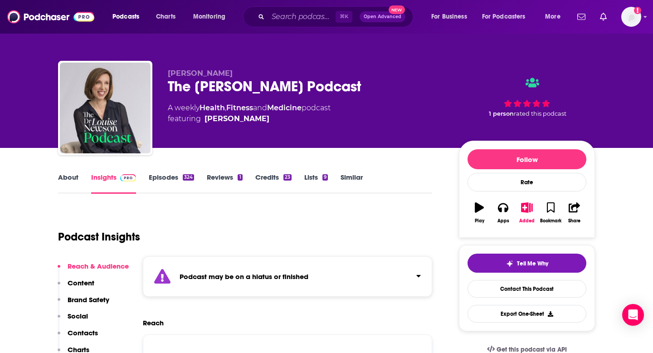
click at [393, 174] on div "About Insights Episodes 324 Reviews 1 Credits 23 Lists 9 Similar" at bounding box center [245, 182] width 374 height 22
click at [393, 172] on div "About Insights Episodes 324 Reviews 1 Credits 23 Lists 9 Similar" at bounding box center [245, 182] width 374 height 22
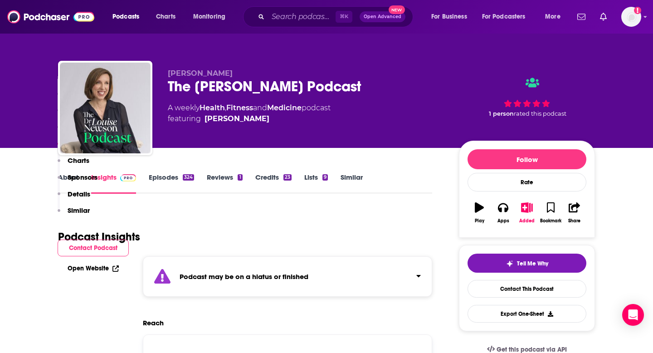
scroll to position [1087, 0]
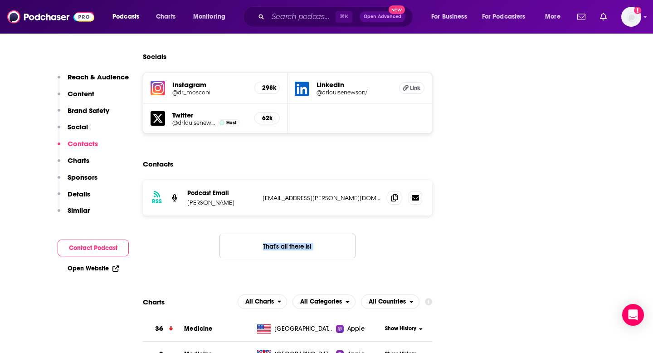
click at [393, 180] on div "RSS Podcast Email Dr Louise Newson kat.keogh@newsonhealth.co.uk kat.keogh@newso…" at bounding box center [287, 226] width 289 height 92
click at [391, 180] on div "RSS Podcast Email Dr Louise Newson kat.keogh@newsonhealth.co.uk kat.keogh@newso…" at bounding box center [287, 226] width 289 height 92
click at [356, 182] on div "RSS Podcast Email Dr Louise Newson kat.keogh@newsonhealth.co.uk kat.keogh@newso…" at bounding box center [287, 226] width 289 height 92
click at [354, 180] on div "RSS Podcast Email Dr Louise Newson kat.keogh@newsonhealth.co.uk kat.keogh@newso…" at bounding box center [287, 197] width 289 height 35
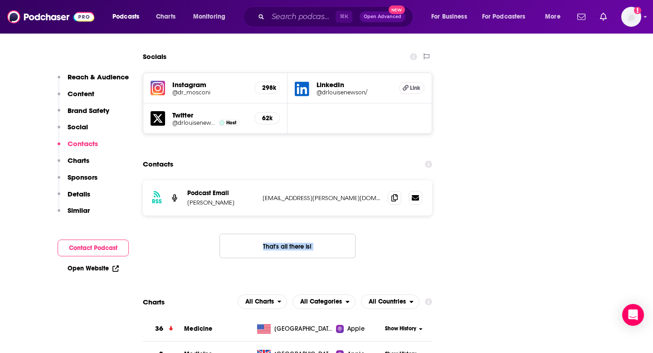
scroll to position [1079, 0]
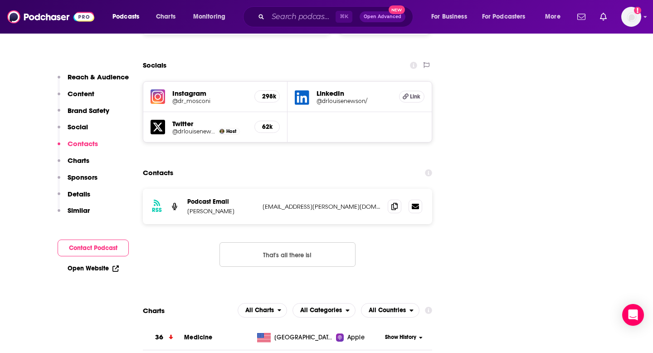
click at [338, 164] on div "Contacts" at bounding box center [287, 172] width 289 height 17
drag, startPoint x: 354, startPoint y: 171, endPoint x: 264, endPoint y: 174, distance: 90.7
click at [264, 203] on p "kat.keogh@newsonhealth.co.uk" at bounding box center [321, 207] width 118 height 8
copy p "kat.keogh@newsonhealth.co.uk"
click at [306, 19] on input "Search podcasts, credits, & more..." at bounding box center [302, 17] width 68 height 15
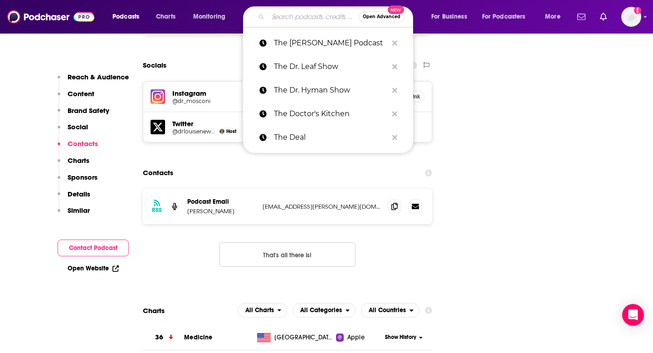
paste input "The Duct Tape Marketing Podcast"
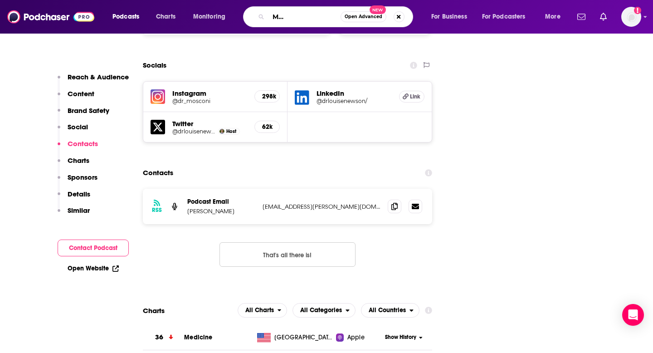
type input "The Duct Tape Marketing Podcast"
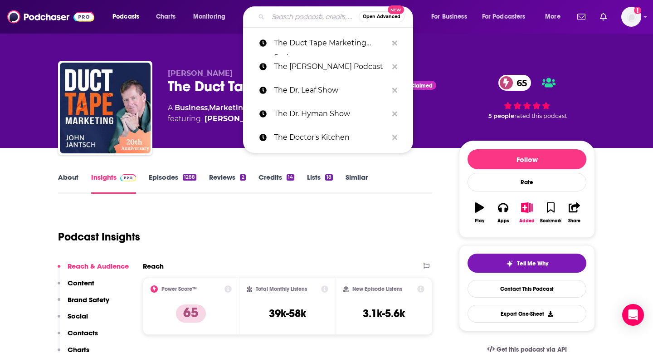
click at [285, 15] on input "Search podcasts, credits, & more..." at bounding box center [313, 17] width 91 height 15
paste input "The Duct Tape Marketing Podcast"
type input "The Duct Tape Marketing Podcast"
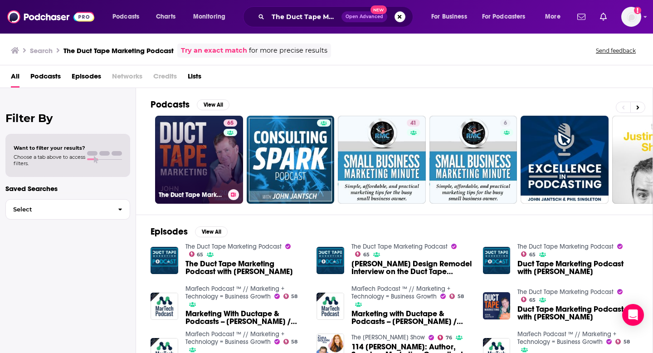
click at [187, 160] on link "65 The Duct Tape Marketing Podcast" at bounding box center [199, 160] width 88 height 88
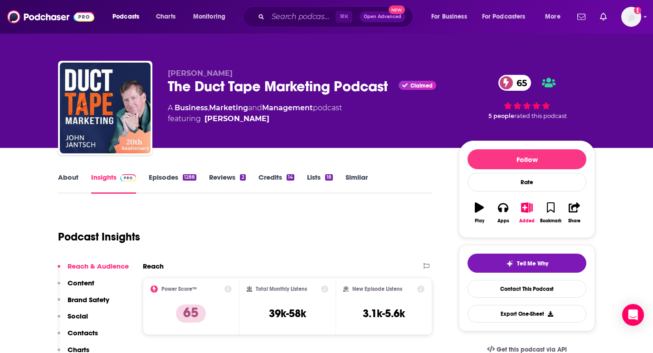
click at [81, 340] on button "Contacts" at bounding box center [78, 336] width 40 height 17
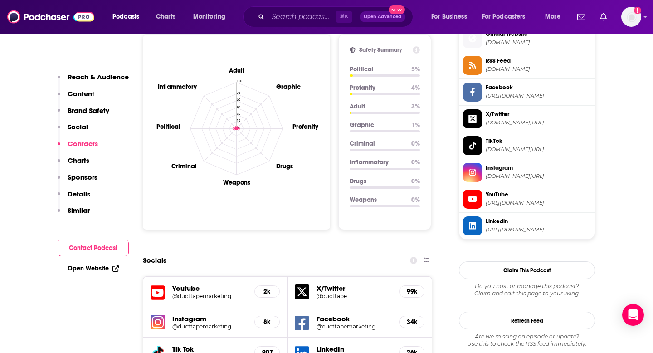
scroll to position [1077, 0]
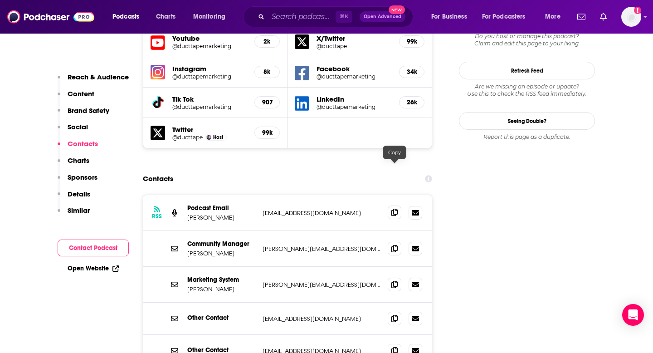
click at [391, 209] on icon at bounding box center [394, 212] width 6 height 7
click at [303, 26] on div "⌘ K Open Advanced New" at bounding box center [328, 16] width 170 height 21
click at [303, 20] on input "Search podcasts, credits, & more..." at bounding box center [302, 17] width 68 height 15
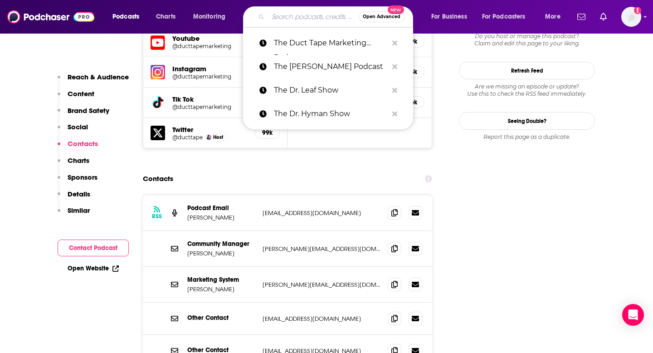
paste input "The Ed Clay Show"
type input "The Ed Clay Show"
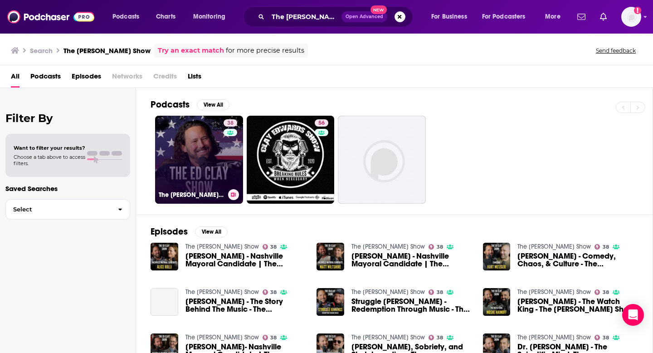
click at [215, 172] on link "38 The Ed Clay Show" at bounding box center [199, 160] width 88 height 88
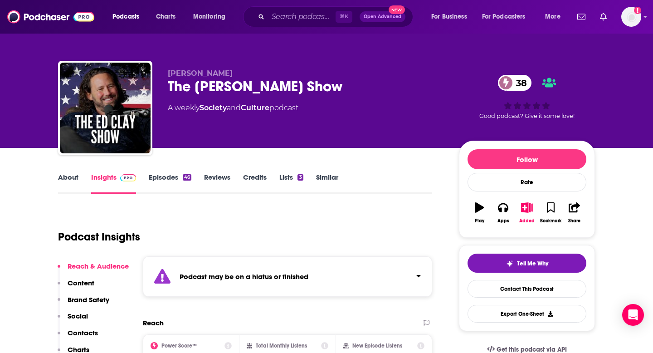
click at [87, 335] on p "Contacts" at bounding box center [83, 332] width 30 height 9
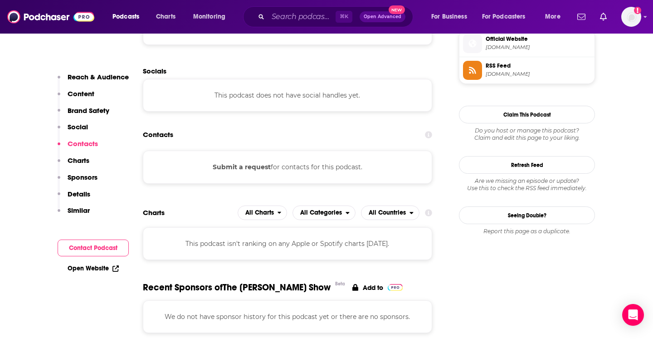
scroll to position [751, 0]
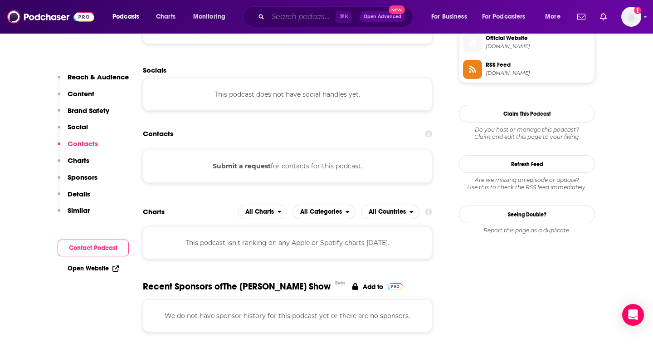
click at [316, 16] on input "Search podcasts, credits, & more..." at bounding box center [302, 17] width 68 height 15
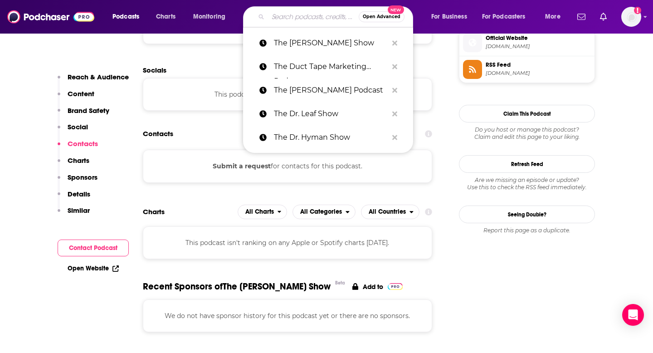
paste input "The Ed Mylett Show"
type input "The Ed Mylett Show"
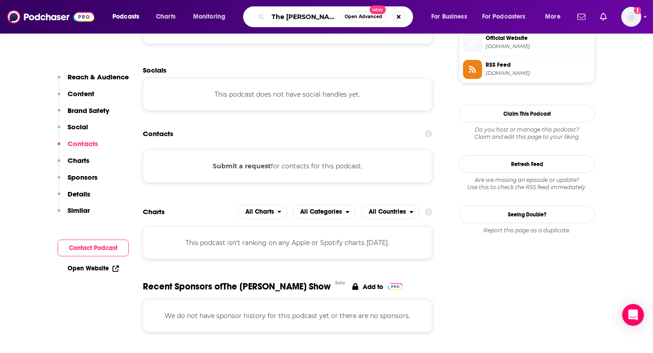
scroll to position [0, 1]
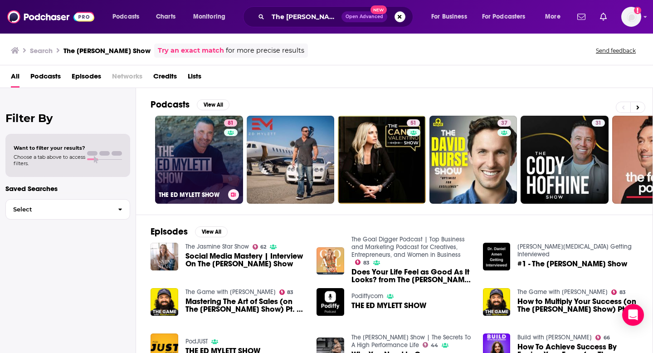
click at [204, 162] on link "81 THE ED MYLETT SHOW" at bounding box center [199, 160] width 88 height 88
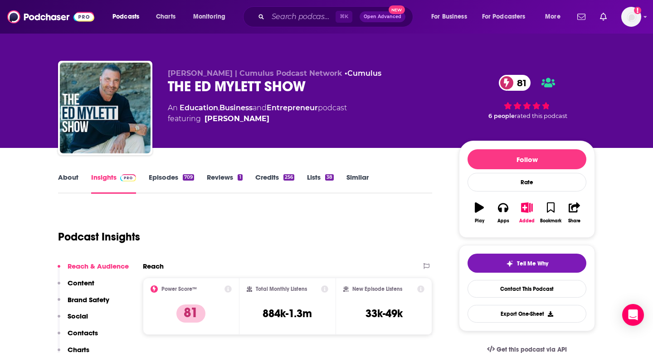
click at [79, 328] on p "Contacts" at bounding box center [83, 332] width 30 height 9
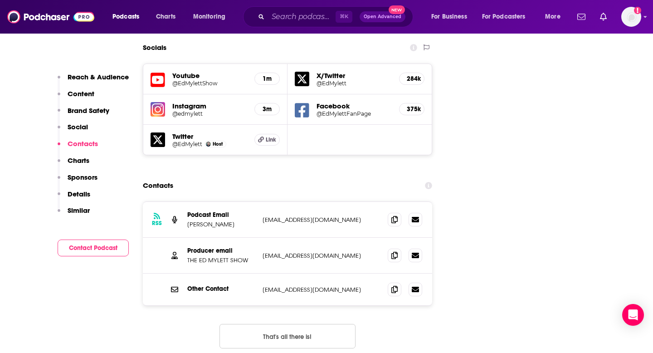
scroll to position [1036, 0]
click at [393, 214] on icon at bounding box center [394, 217] width 6 height 7
click at [395, 250] on icon at bounding box center [394, 253] width 6 height 7
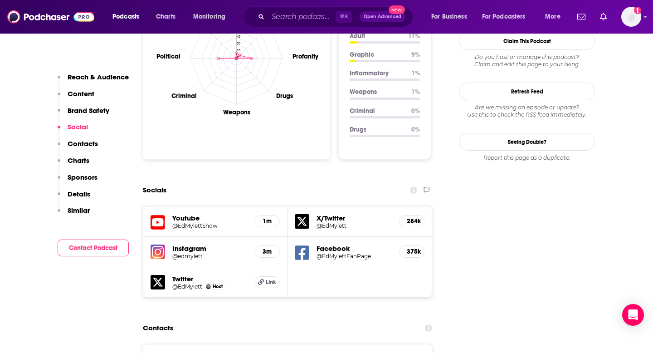
scroll to position [928, 0]
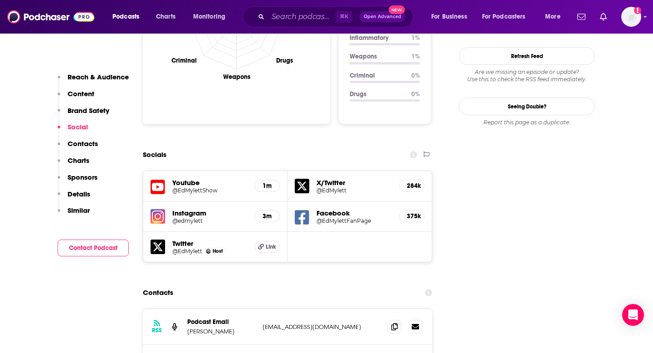
click at [80, 139] on div "Reach & Audience Content Brand Safety Social Contacts Charts Sponsors Details S…" at bounding box center [93, 148] width 71 height 150
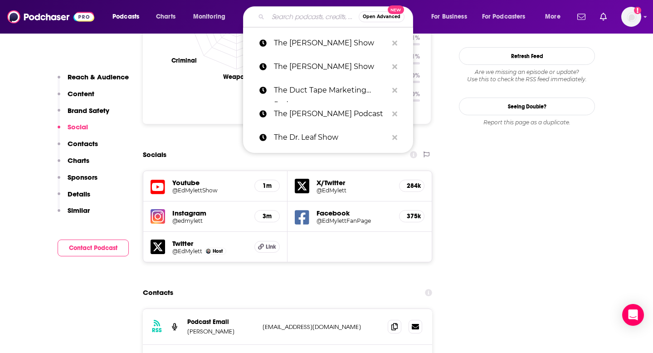
click at [299, 15] on input "Search podcasts, credits, & more..." at bounding box center [313, 17] width 91 height 15
paste input "The EntreLeadership Podcast"
type input "The EntreLeadership Podcast"
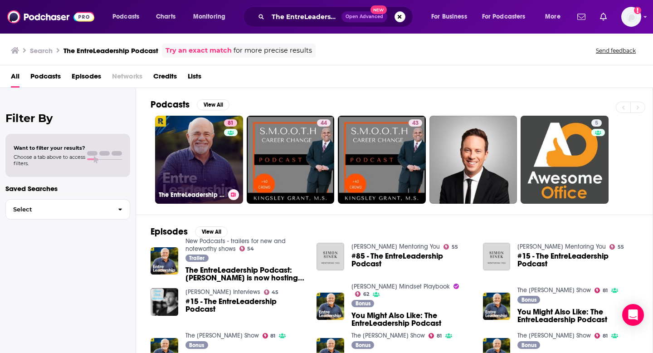
click at [200, 150] on link "81 The EntreLeadership Podcast" at bounding box center [199, 160] width 88 height 88
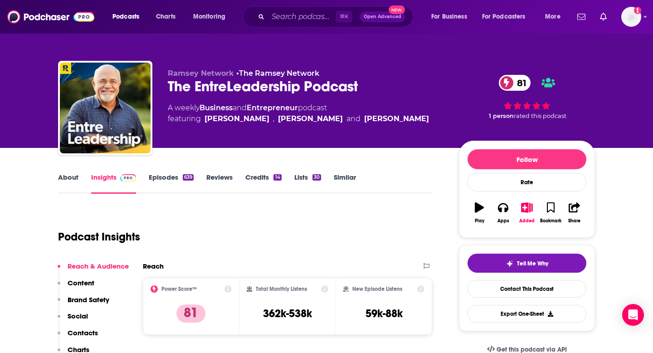
scroll to position [1, 0]
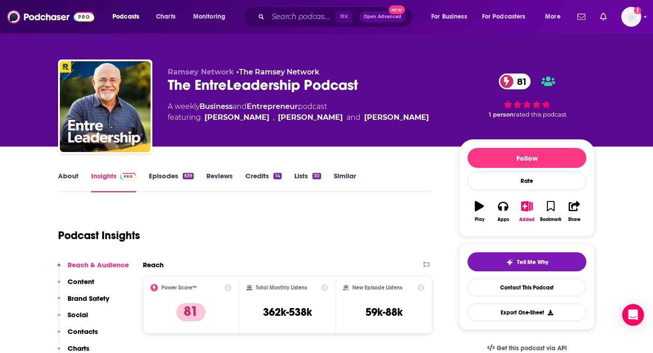
click at [86, 330] on p "Contacts" at bounding box center [83, 331] width 30 height 9
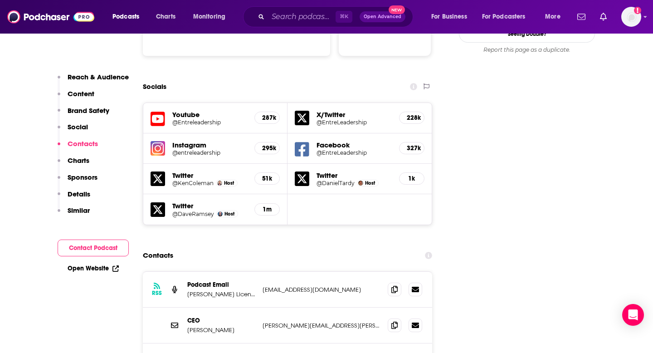
scroll to position [1089, 0]
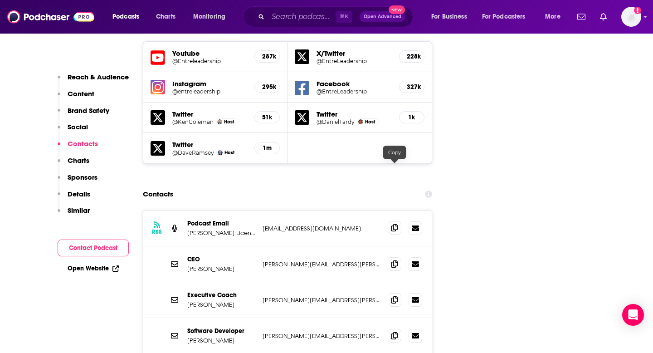
click at [390, 221] on span at bounding box center [395, 228] width 14 height 14
click at [277, 19] on input "Search podcasts, credits, & more..." at bounding box center [302, 17] width 68 height 15
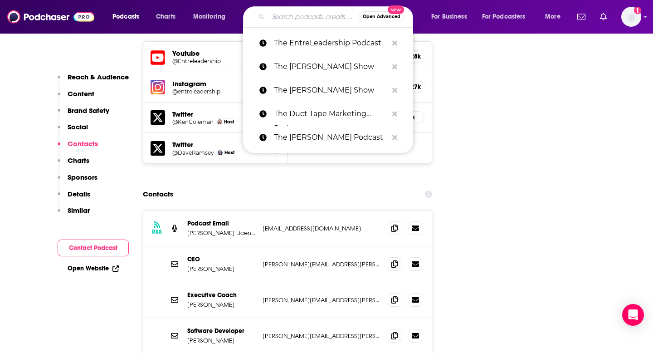
paste input "The Faster Freedom Show"
type input "The Faster Freedom Show"
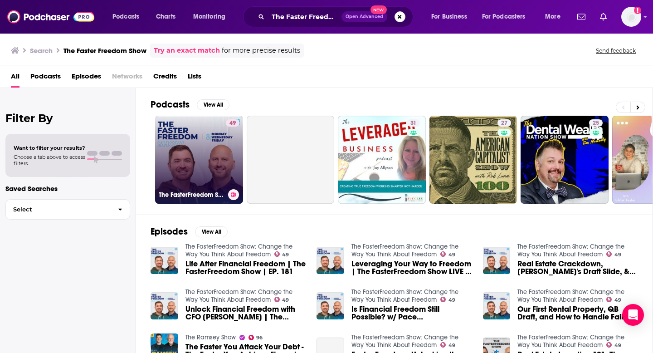
click at [217, 170] on link "49 The FasterFreedom Show: Change the Way You Think About Freedom" at bounding box center [199, 160] width 88 height 88
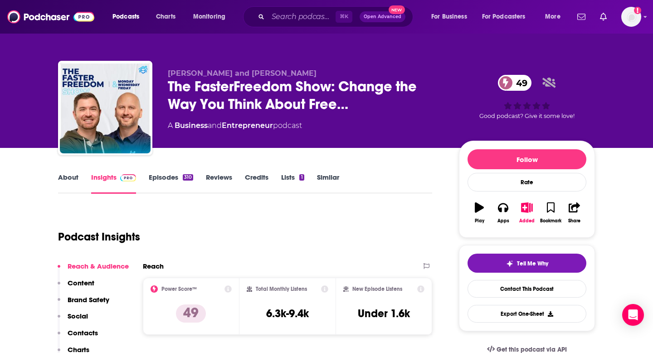
click at [92, 336] on p "Contacts" at bounding box center [83, 332] width 30 height 9
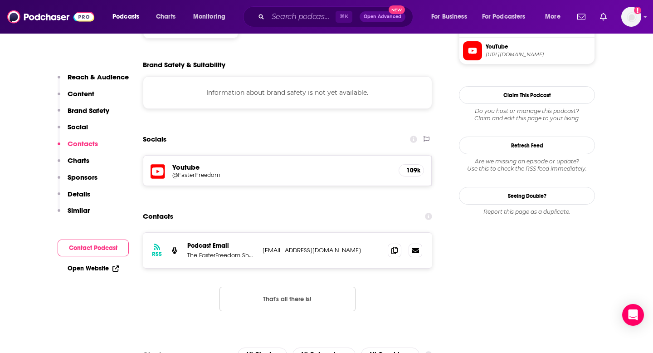
scroll to position [832, 0]
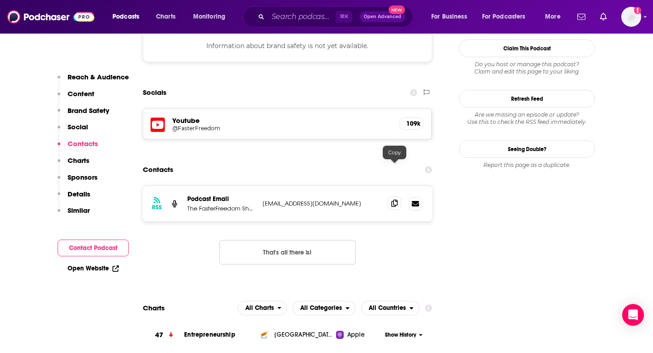
click at [394, 199] on icon at bounding box center [394, 202] width 6 height 7
